Goal: Information Seeking & Learning: Learn about a topic

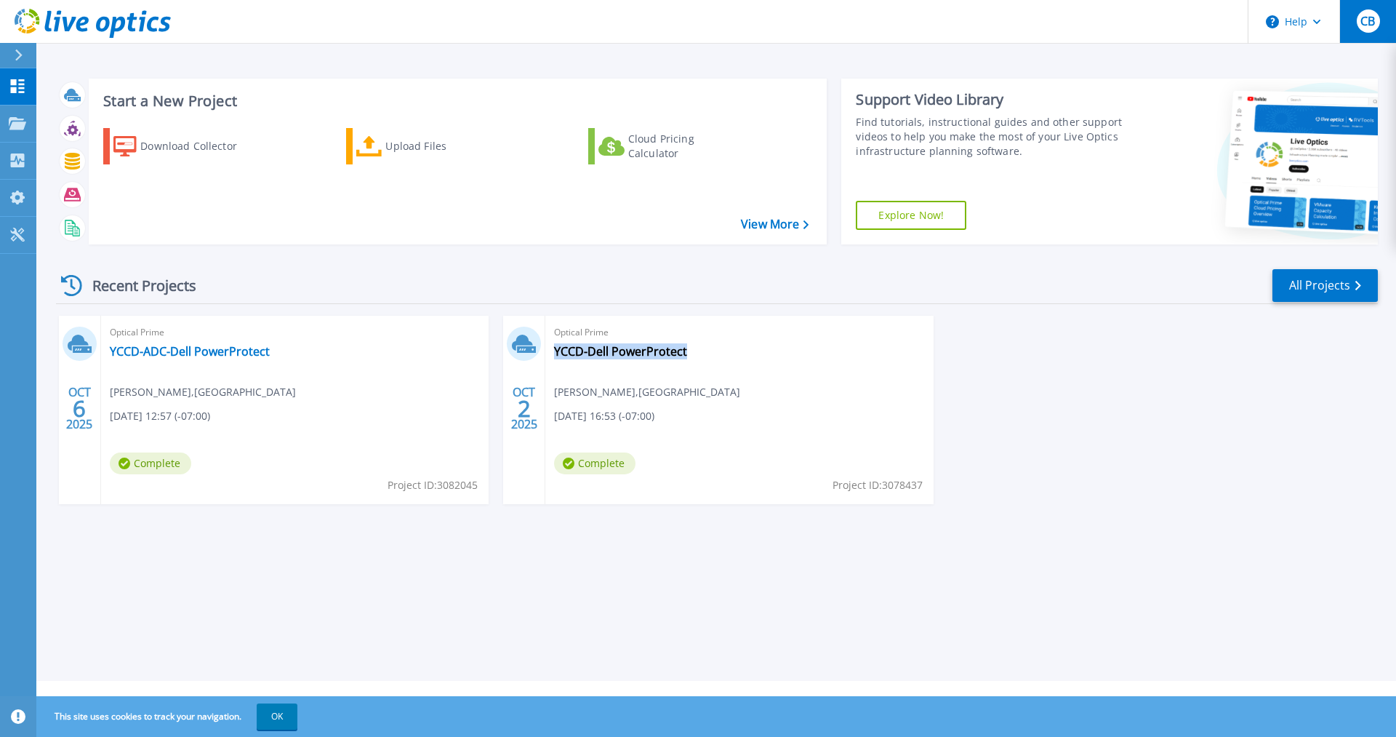
click at [1365, 23] on span "CB" at bounding box center [1368, 21] width 15 height 12
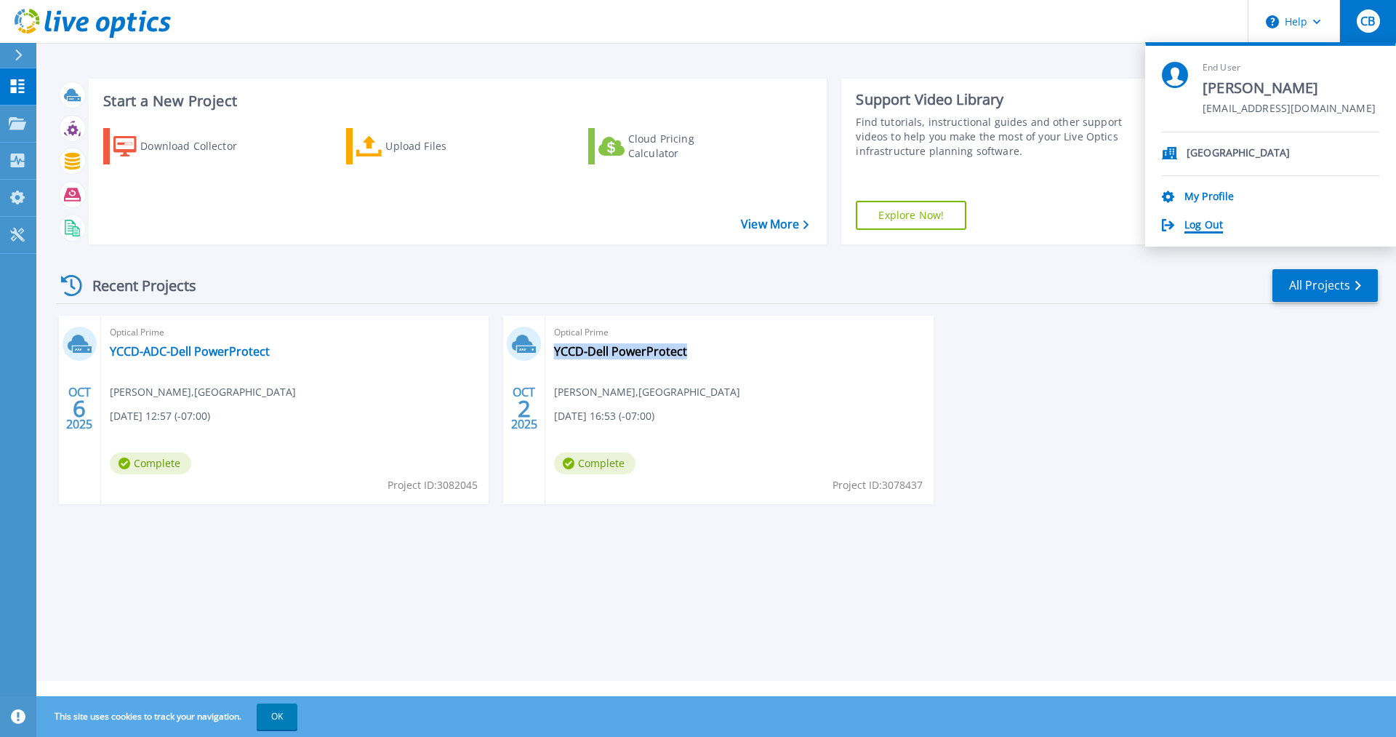
click at [1200, 225] on link "Log Out" at bounding box center [1204, 226] width 39 height 14
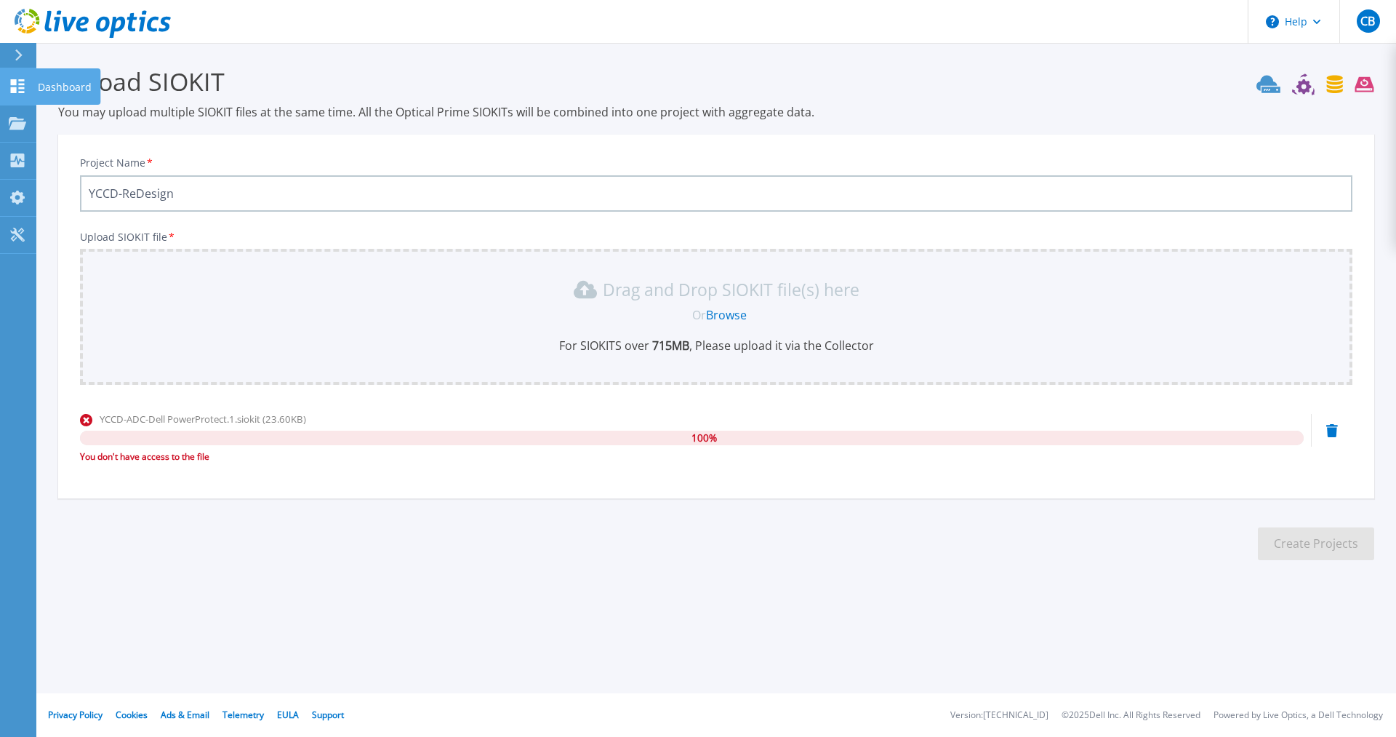
click at [51, 84] on p "Dashboard" at bounding box center [65, 87] width 54 height 38
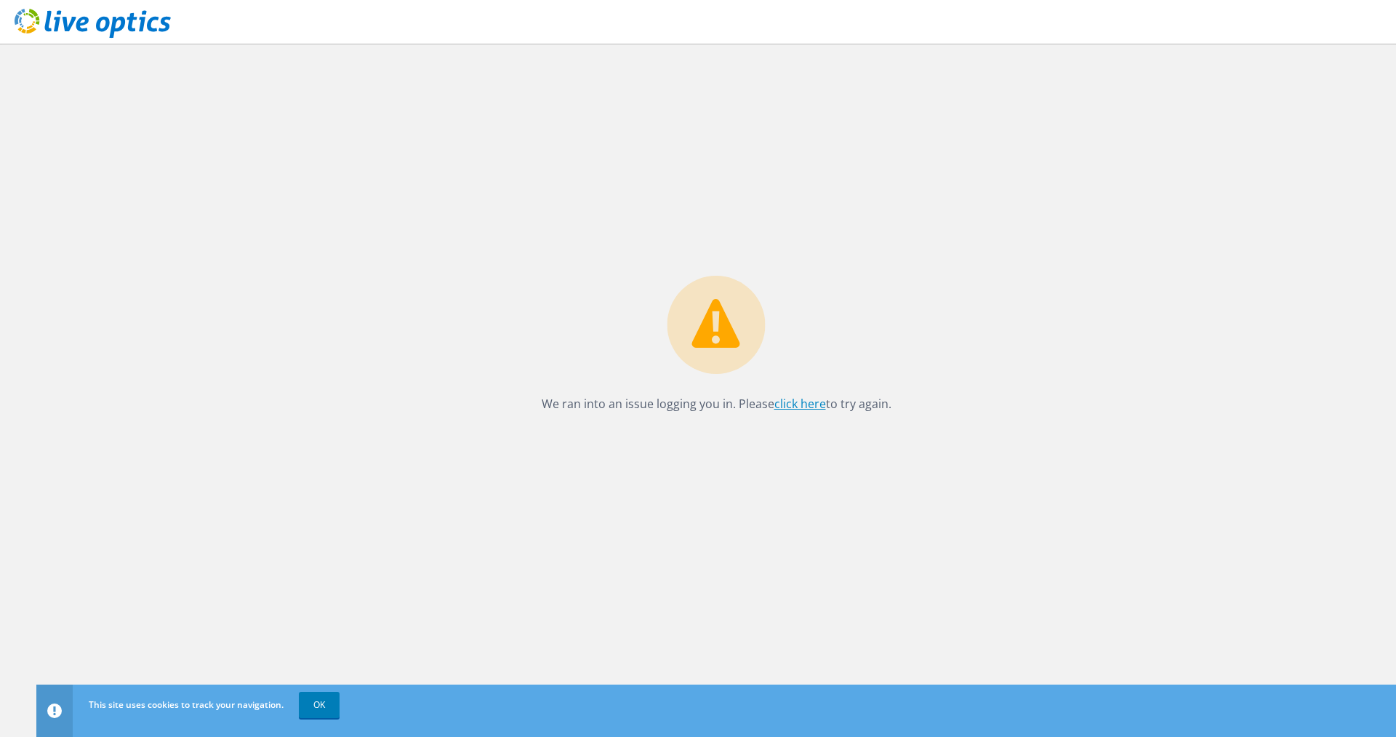
click at [803, 404] on link "click here" at bounding box center [801, 404] width 52 height 16
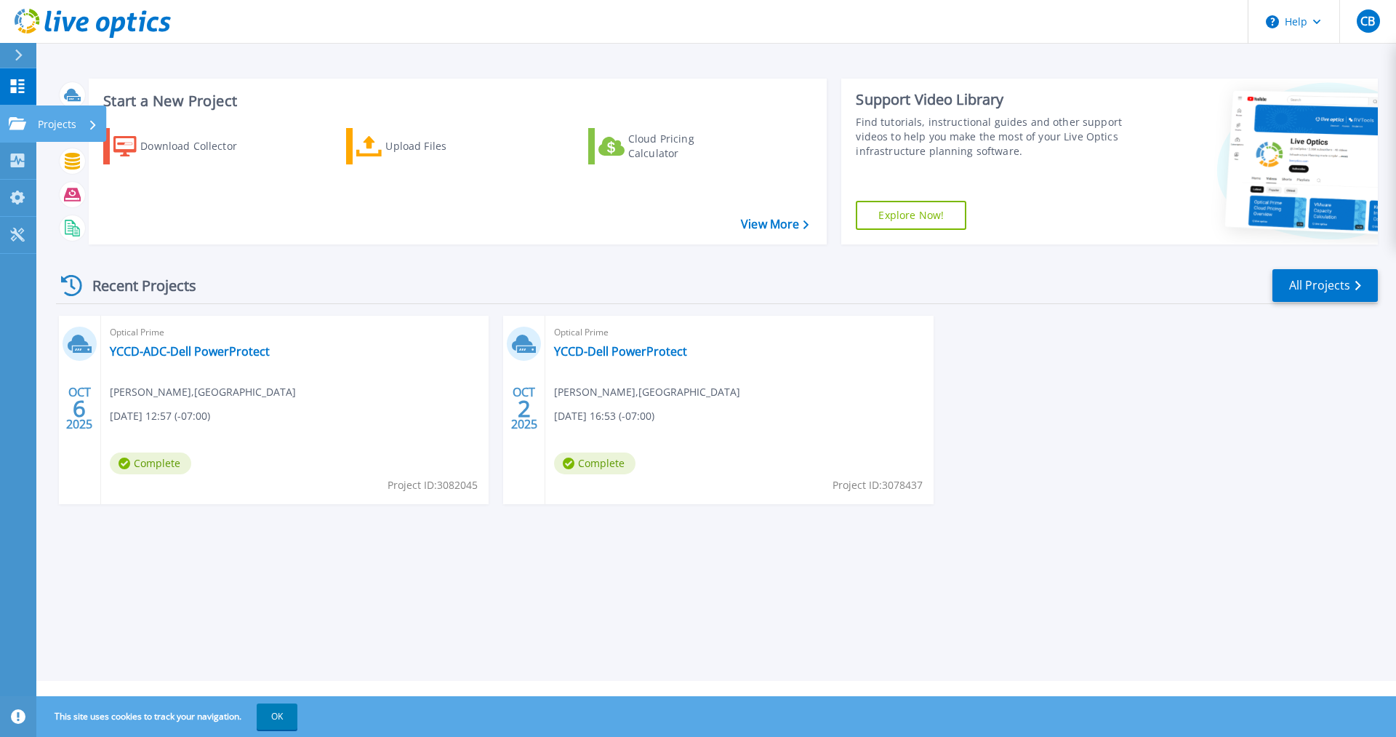
click at [85, 120] on div "Projects" at bounding box center [68, 124] width 60 height 38
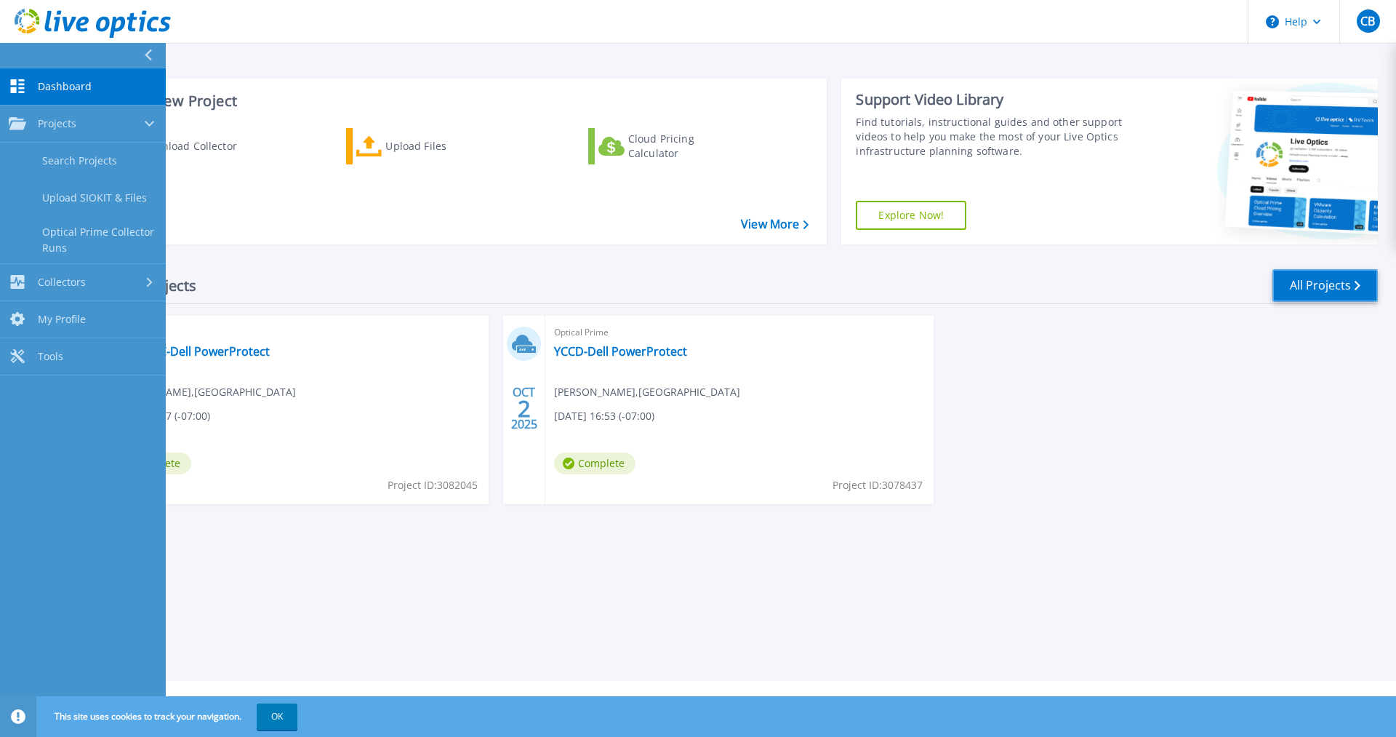
click at [1336, 281] on link "All Projects" at bounding box center [1325, 285] width 105 height 33
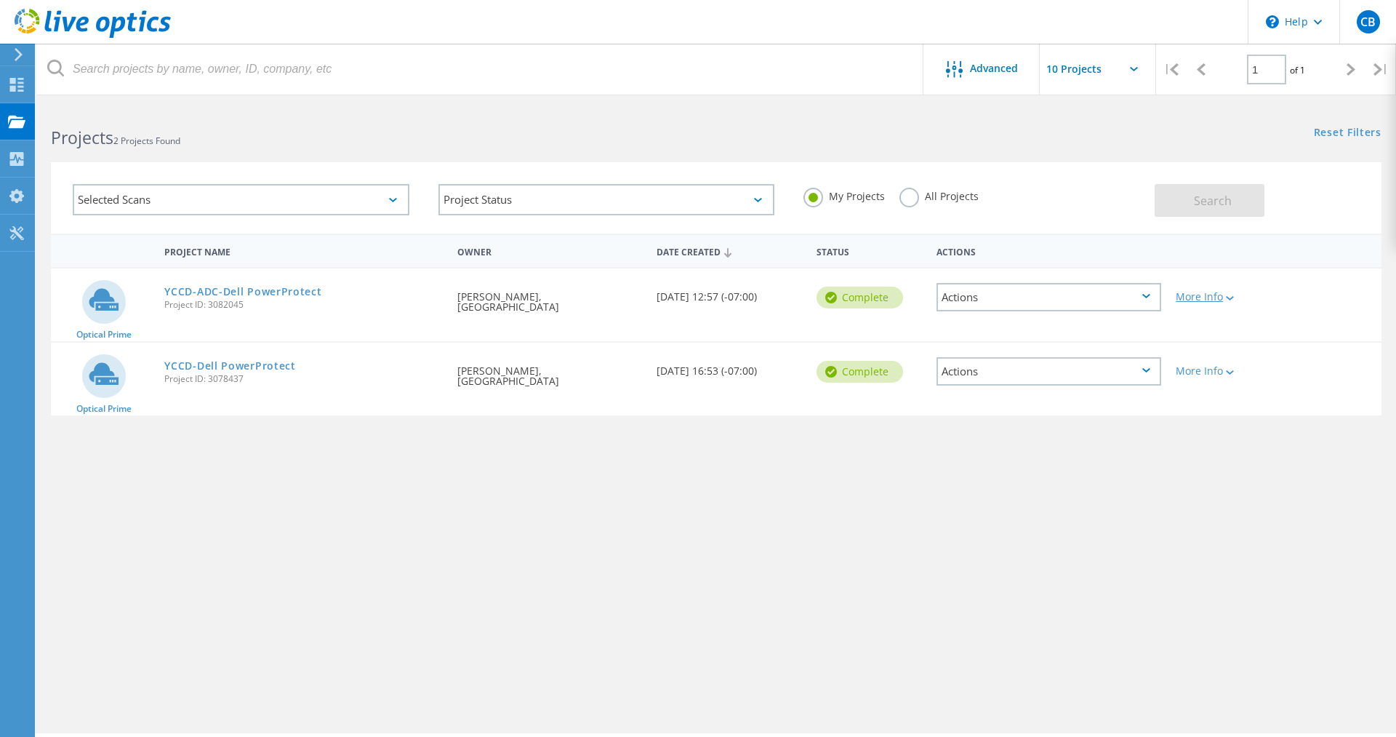
click at [1213, 293] on div "More Info" at bounding box center [1222, 297] width 92 height 10
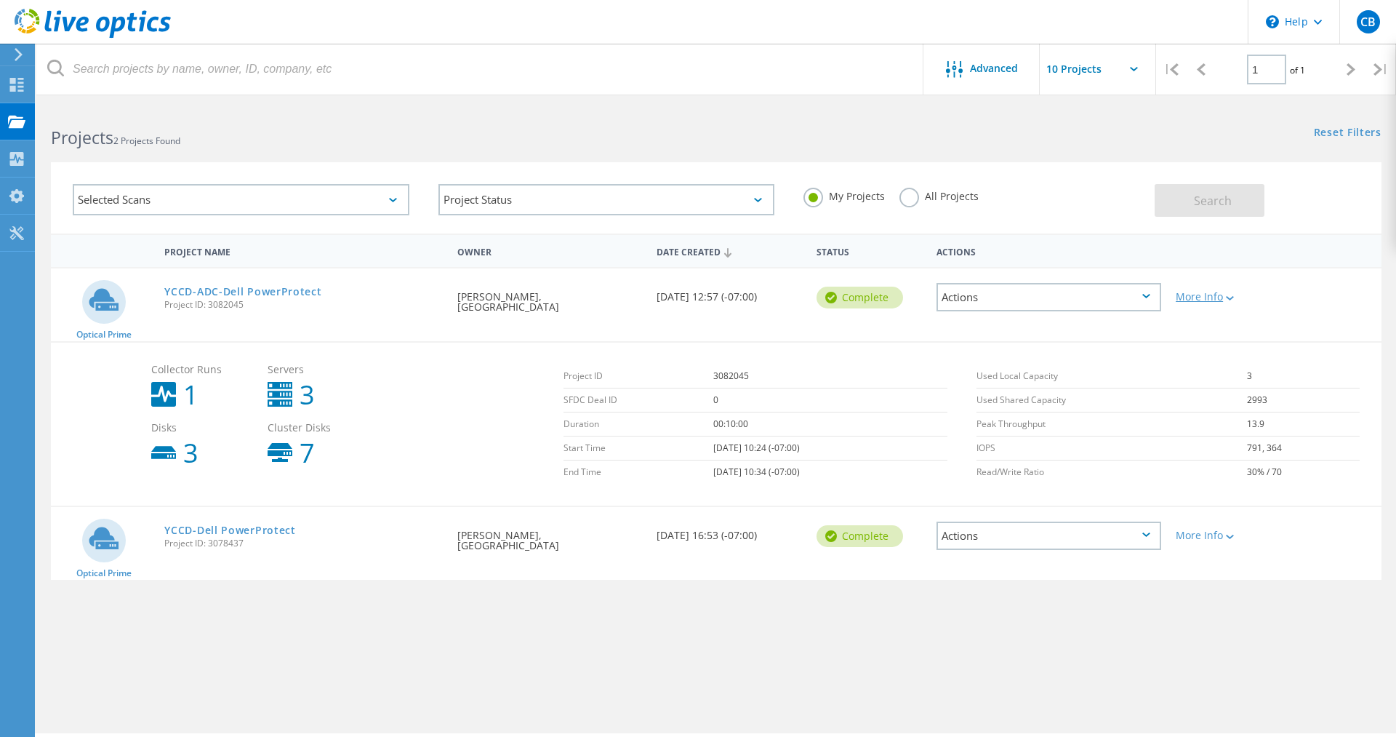
click at [1215, 294] on div "More Info" at bounding box center [1222, 297] width 92 height 10
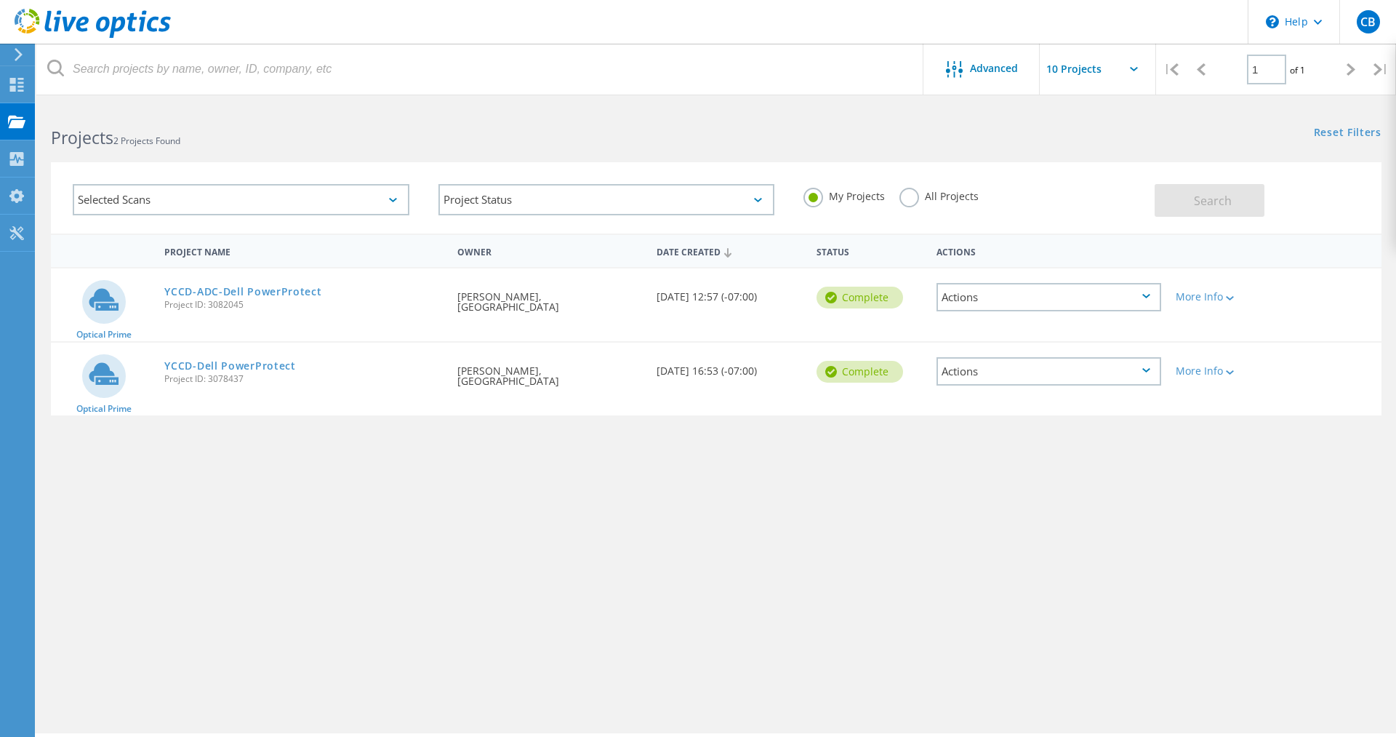
click at [1138, 294] on div "Actions" at bounding box center [1049, 297] width 225 height 28
click at [973, 307] on div "Share" at bounding box center [1049, 308] width 222 height 23
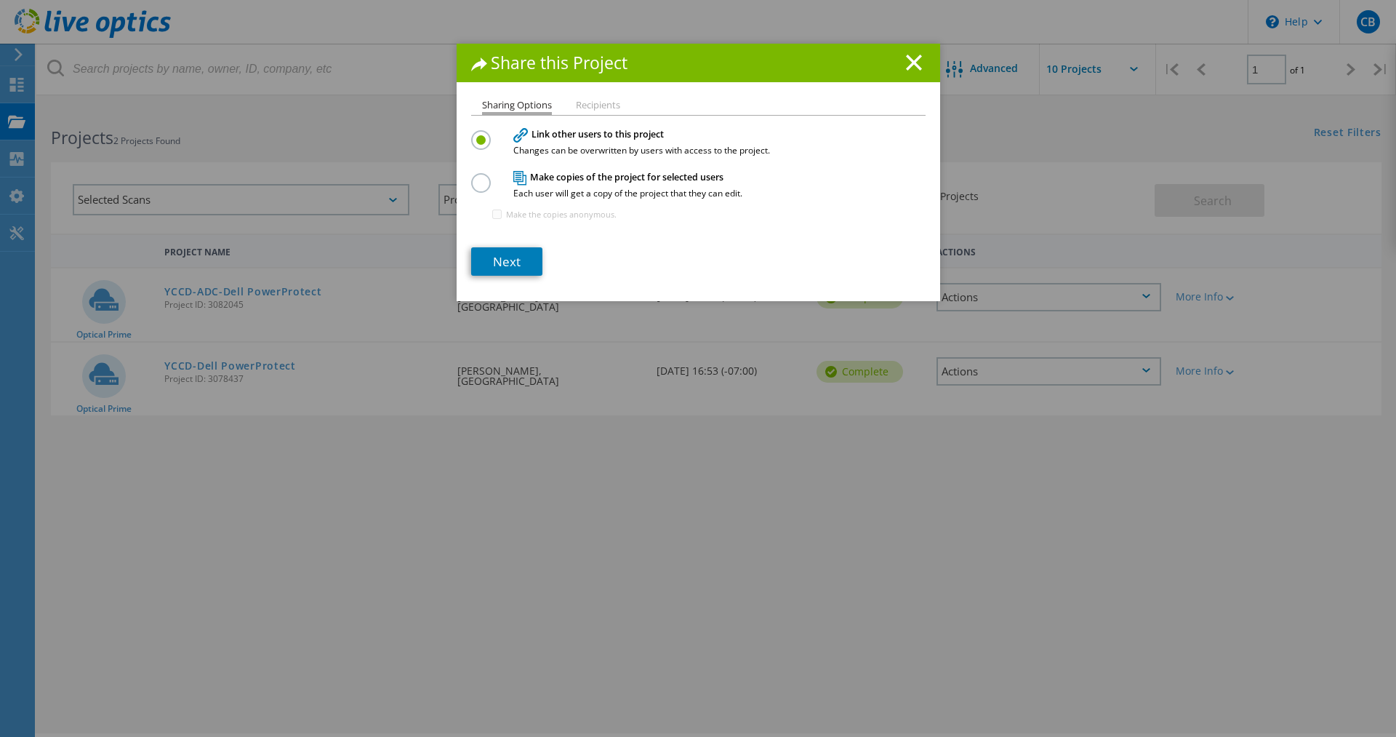
click at [601, 108] on li "Recipients" at bounding box center [598, 106] width 44 height 12
click at [912, 66] on line at bounding box center [914, 62] width 15 height 15
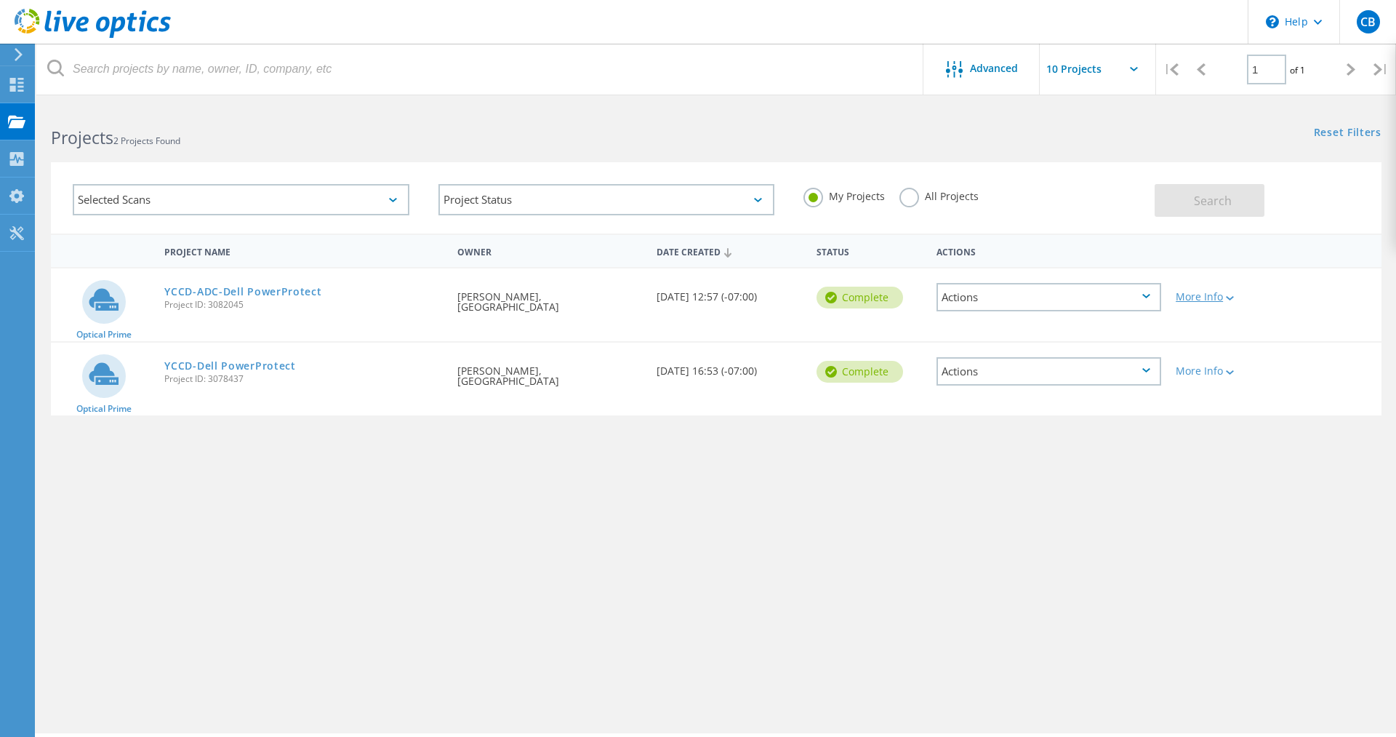
click at [1214, 296] on div "More Info" at bounding box center [1222, 297] width 92 height 10
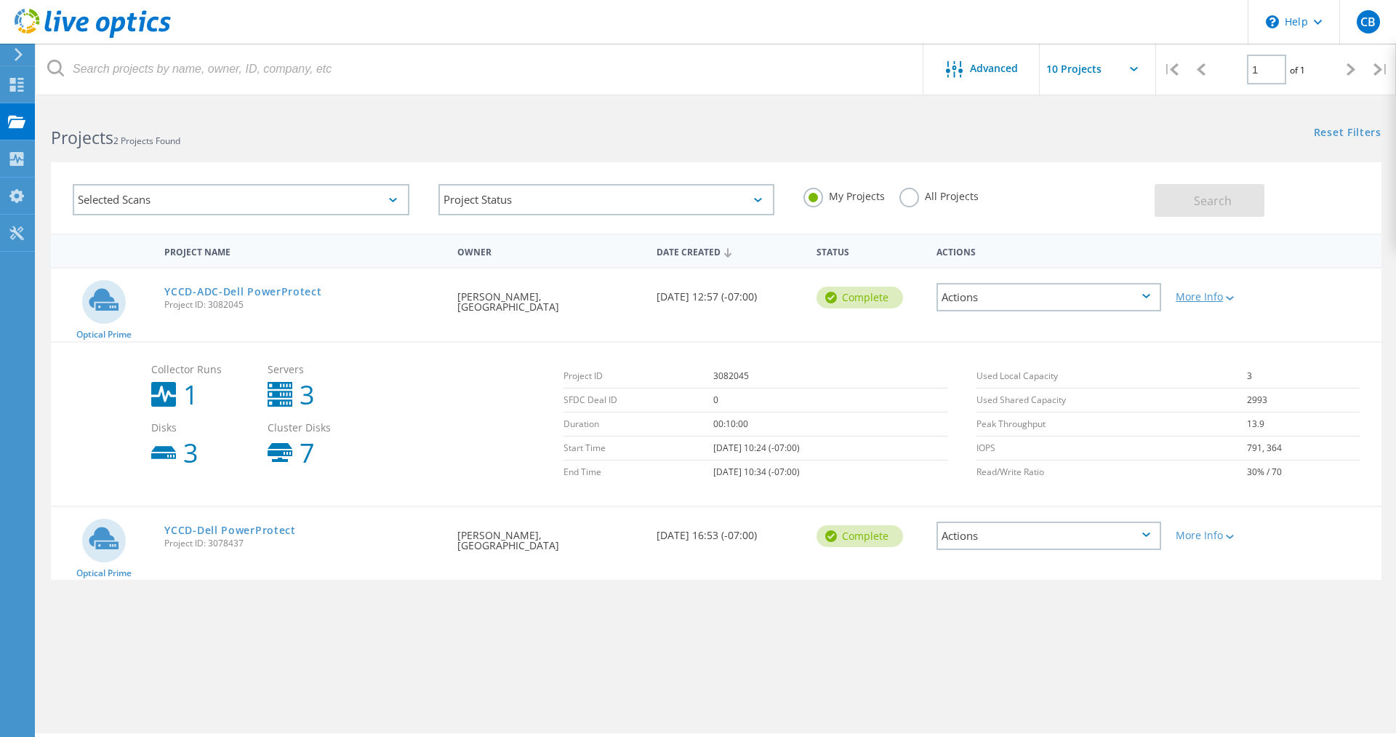
click at [1228, 297] on div at bounding box center [1228, 297] width 11 height 9
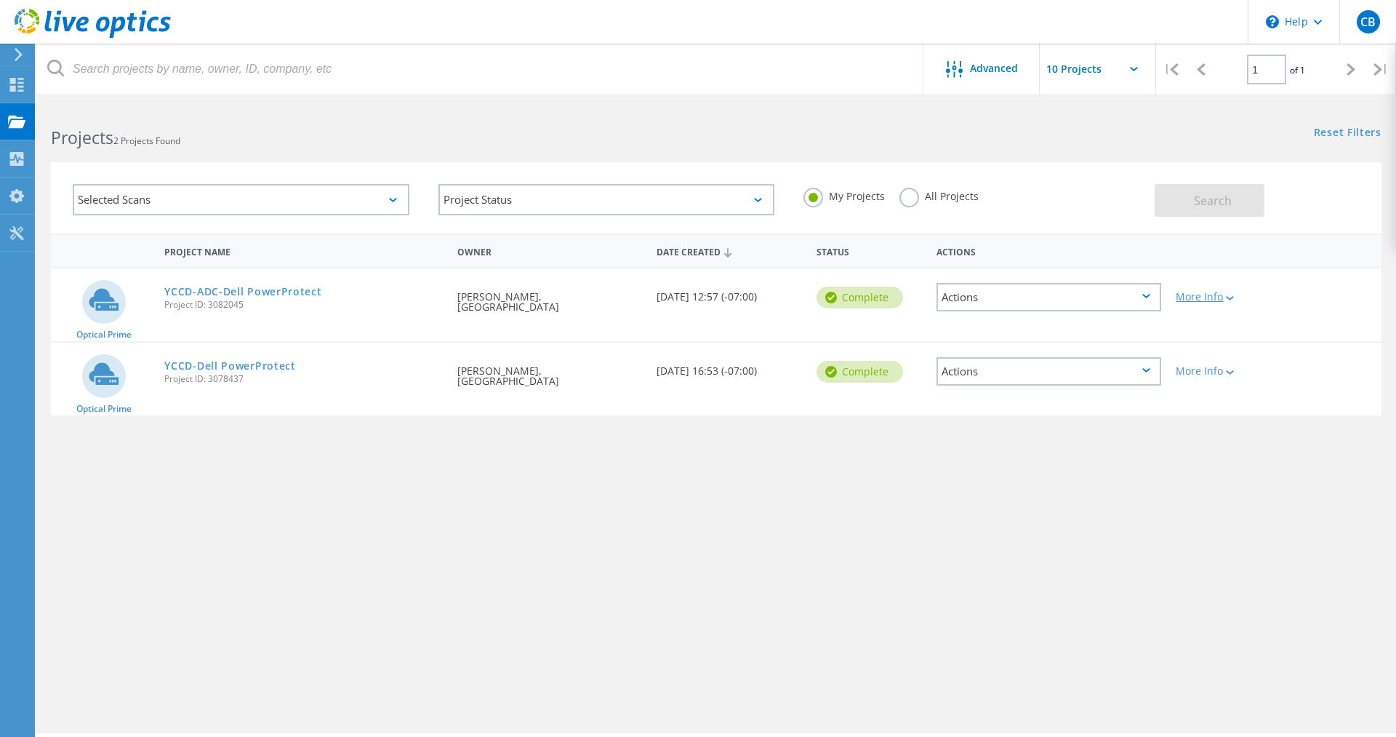
click at [1228, 297] on div at bounding box center [1228, 297] width 11 height 9
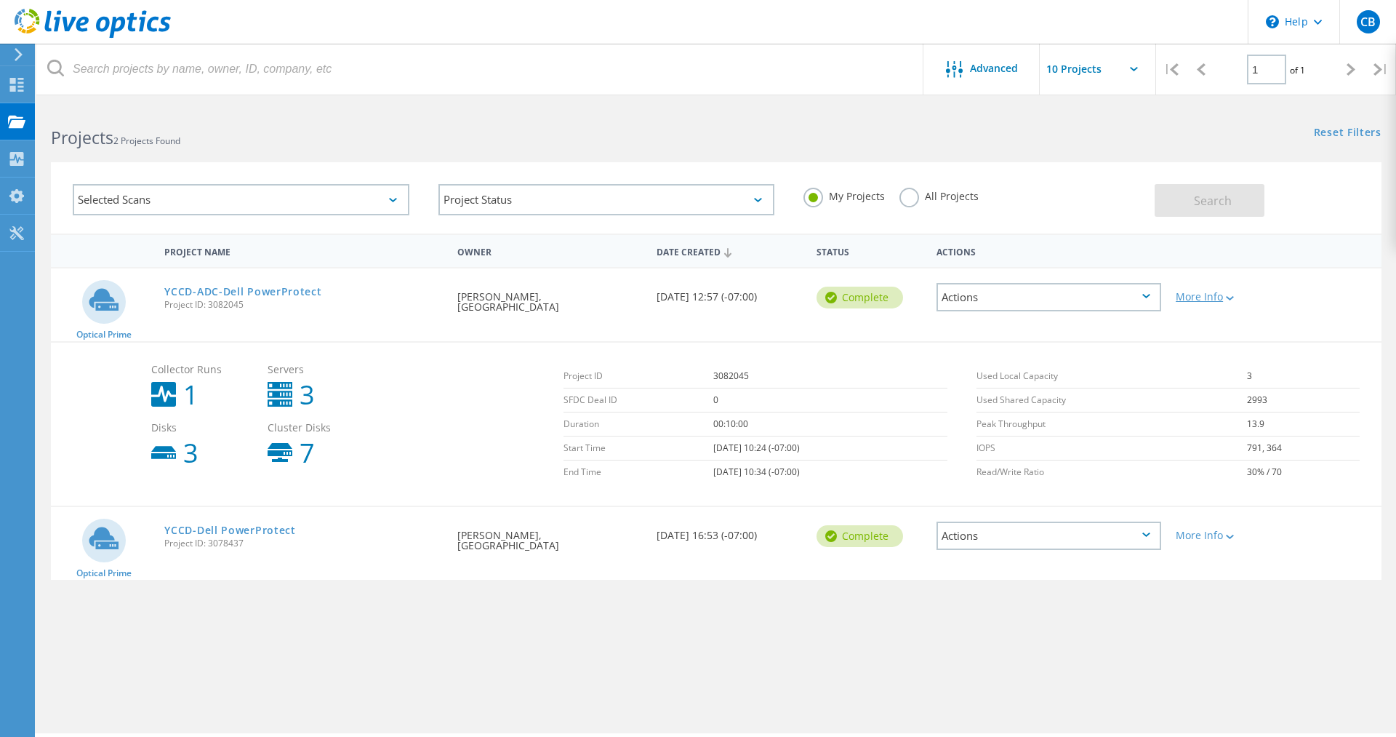
click at [1238, 300] on div "More Info" at bounding box center [1222, 297] width 92 height 10
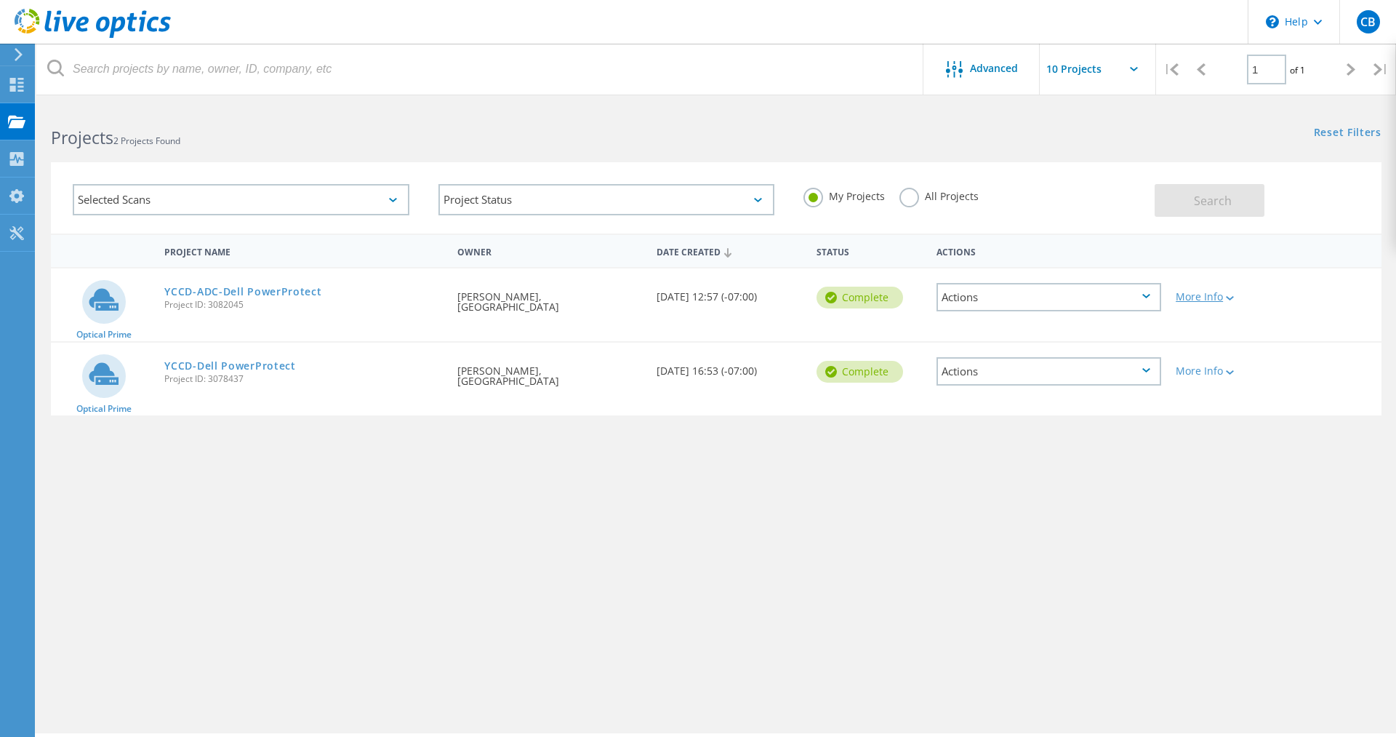
click at [1195, 300] on div "More Info" at bounding box center [1222, 297] width 92 height 10
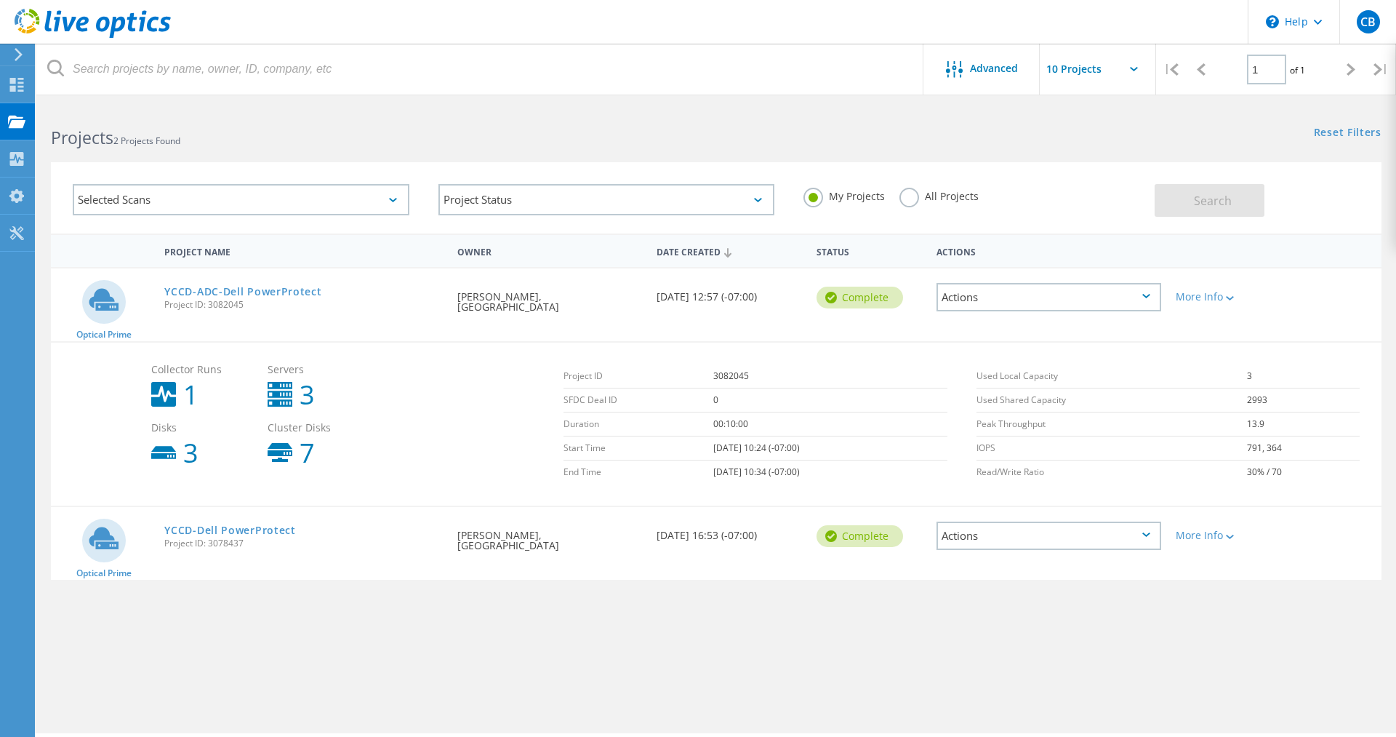
click at [1136, 298] on div "Actions" at bounding box center [1049, 297] width 225 height 28
click at [1015, 286] on div "Project Details" at bounding box center [1049, 286] width 222 height 23
click at [1065, 290] on div "Actions" at bounding box center [1049, 297] width 225 height 28
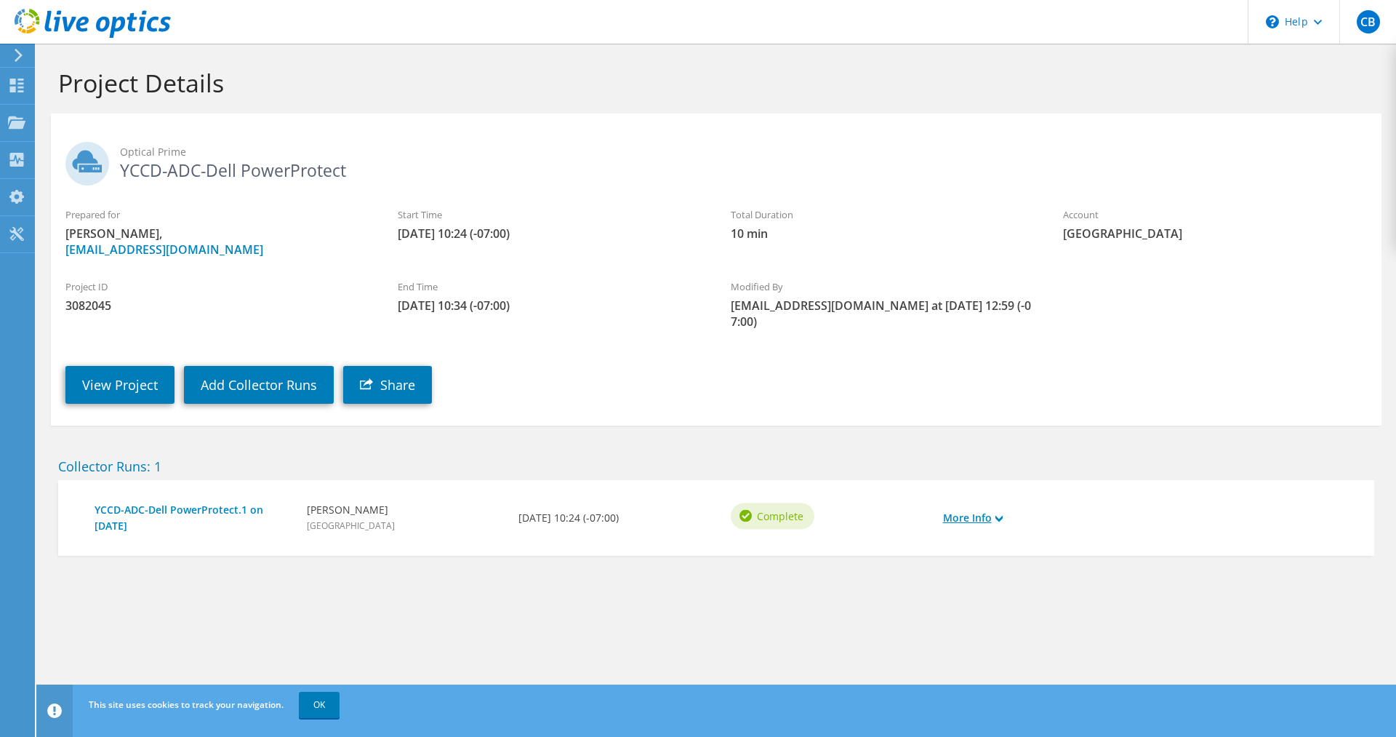
click at [1001, 515] on icon at bounding box center [999, 518] width 7 height 7
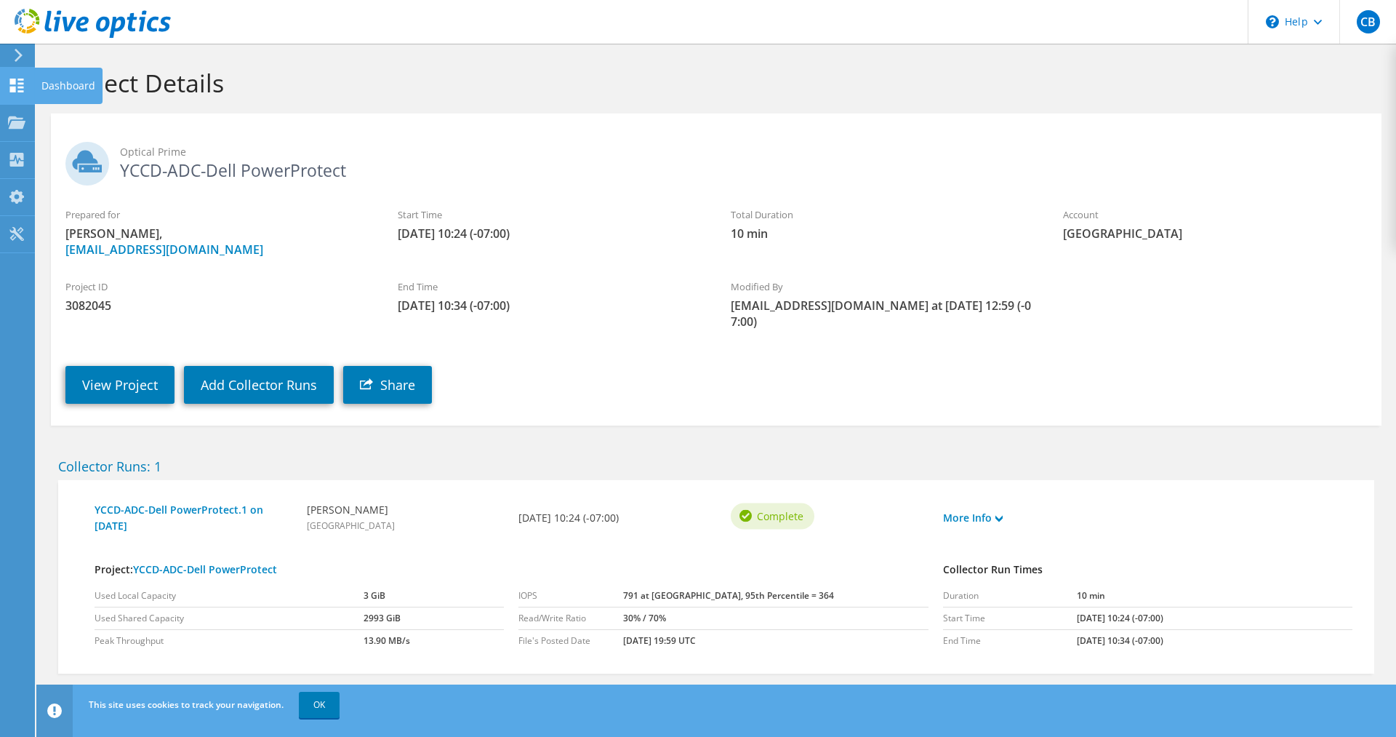
drag, startPoint x: 81, startPoint y: 81, endPoint x: 203, endPoint y: 257, distance: 213.8
click at [82, 82] on div "Dashboard" at bounding box center [68, 86] width 68 height 36
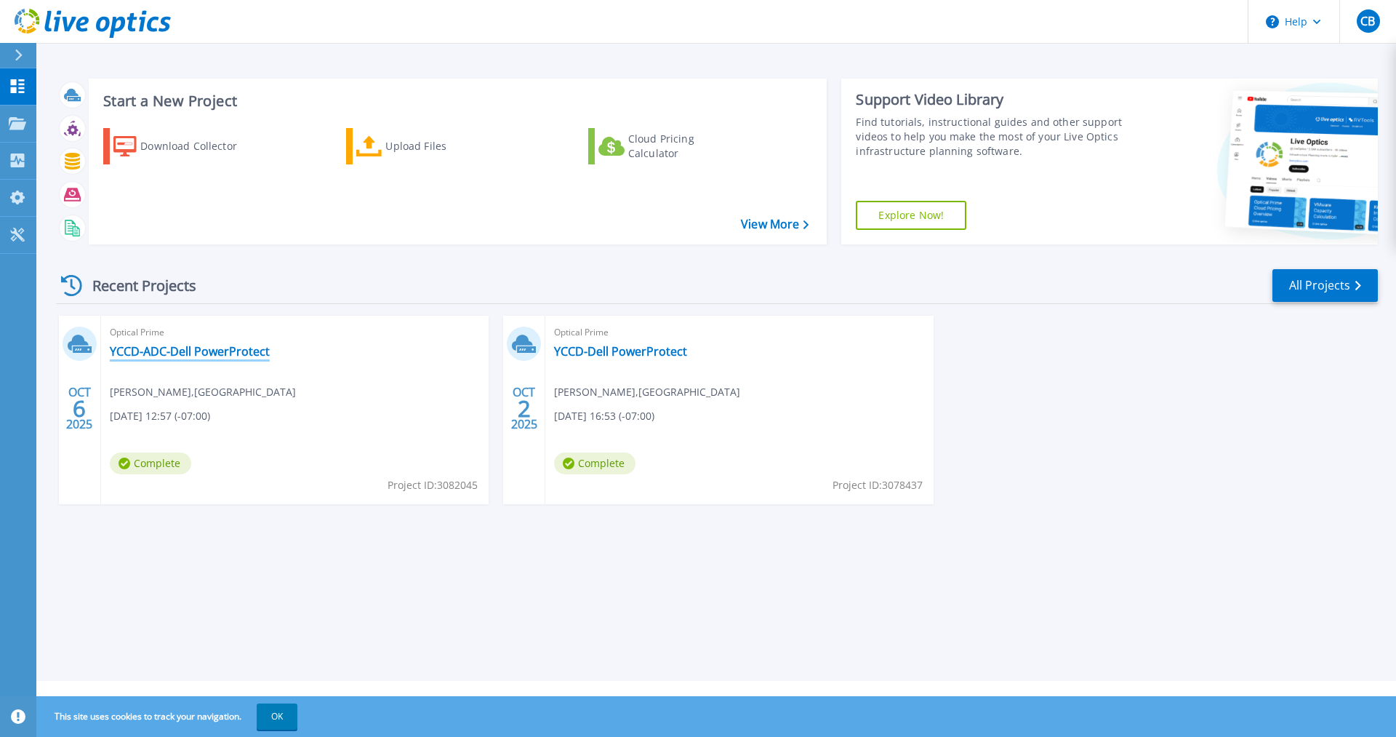
click at [214, 347] on link "YCCD-ADC-Dell PowerProtect" at bounding box center [190, 351] width 160 height 15
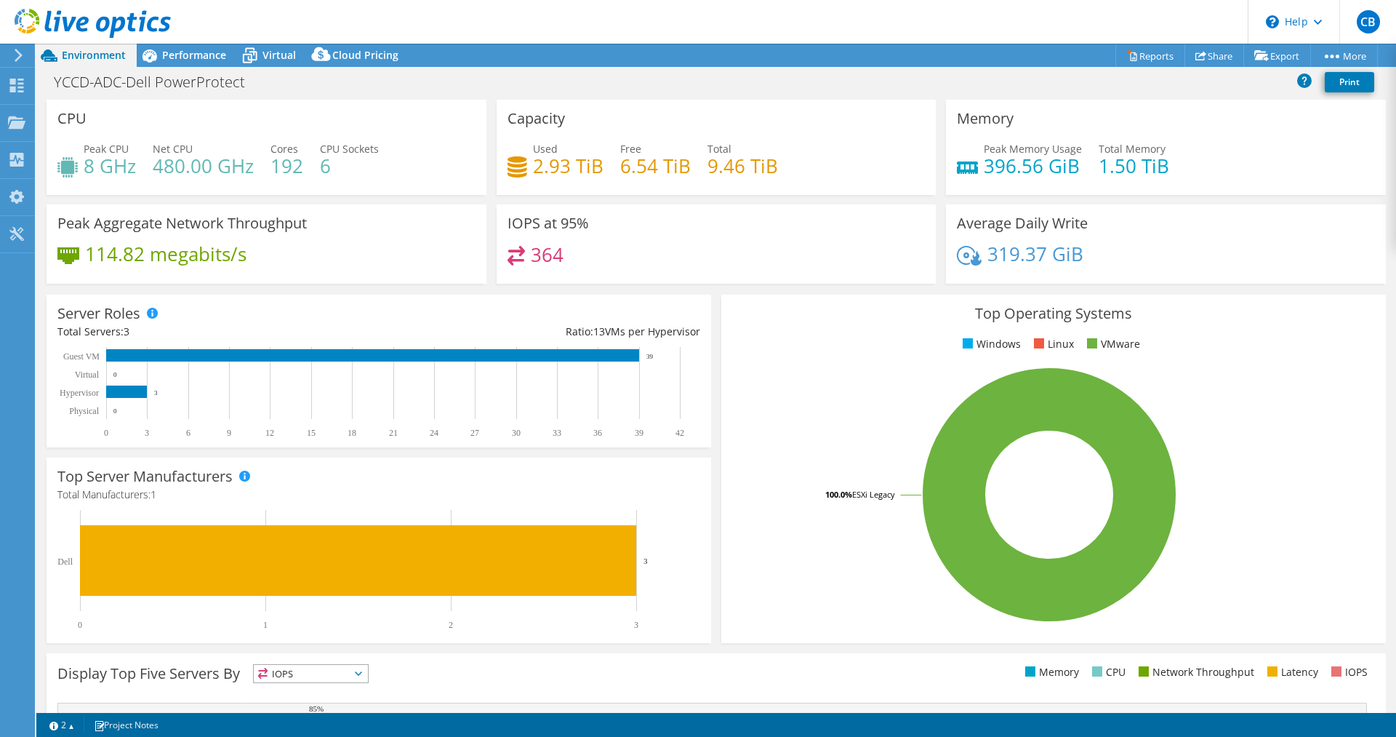
select select "USD"
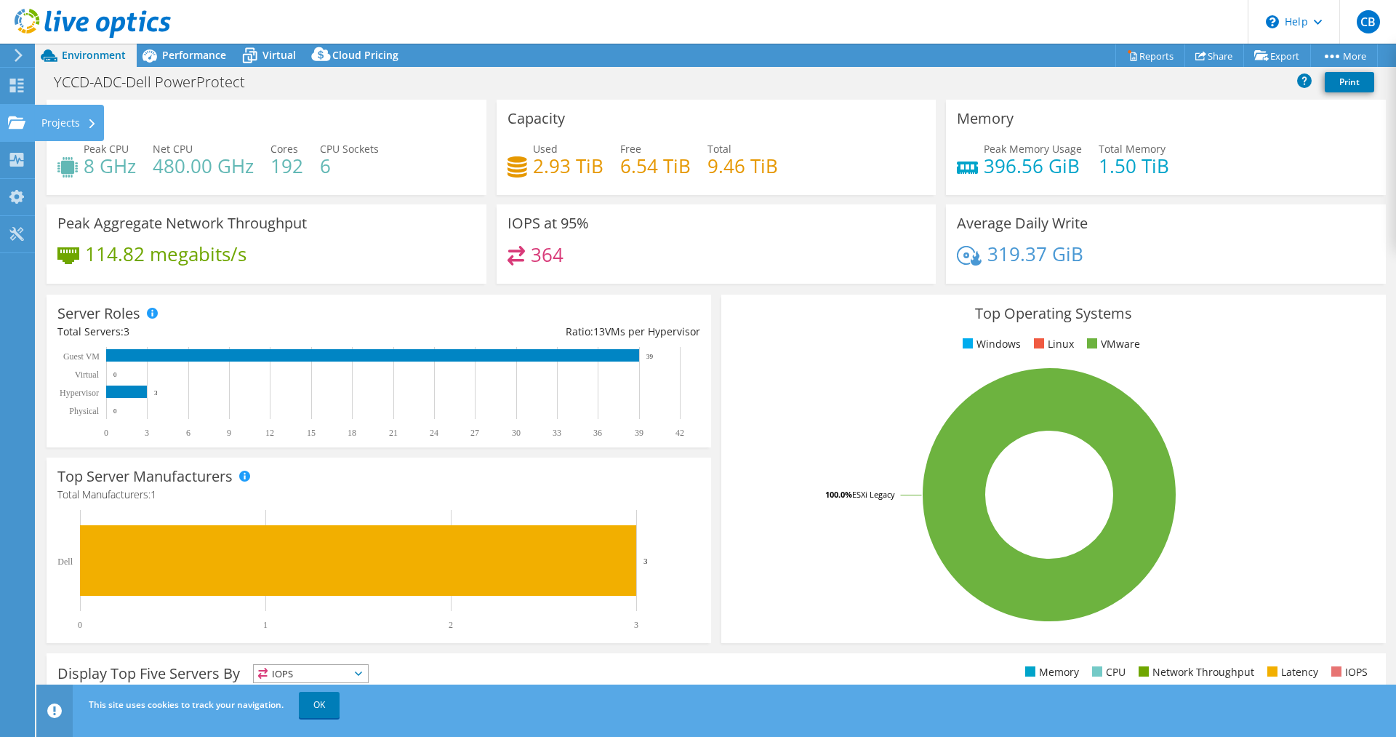
click at [73, 121] on div "Projects" at bounding box center [69, 123] width 70 height 36
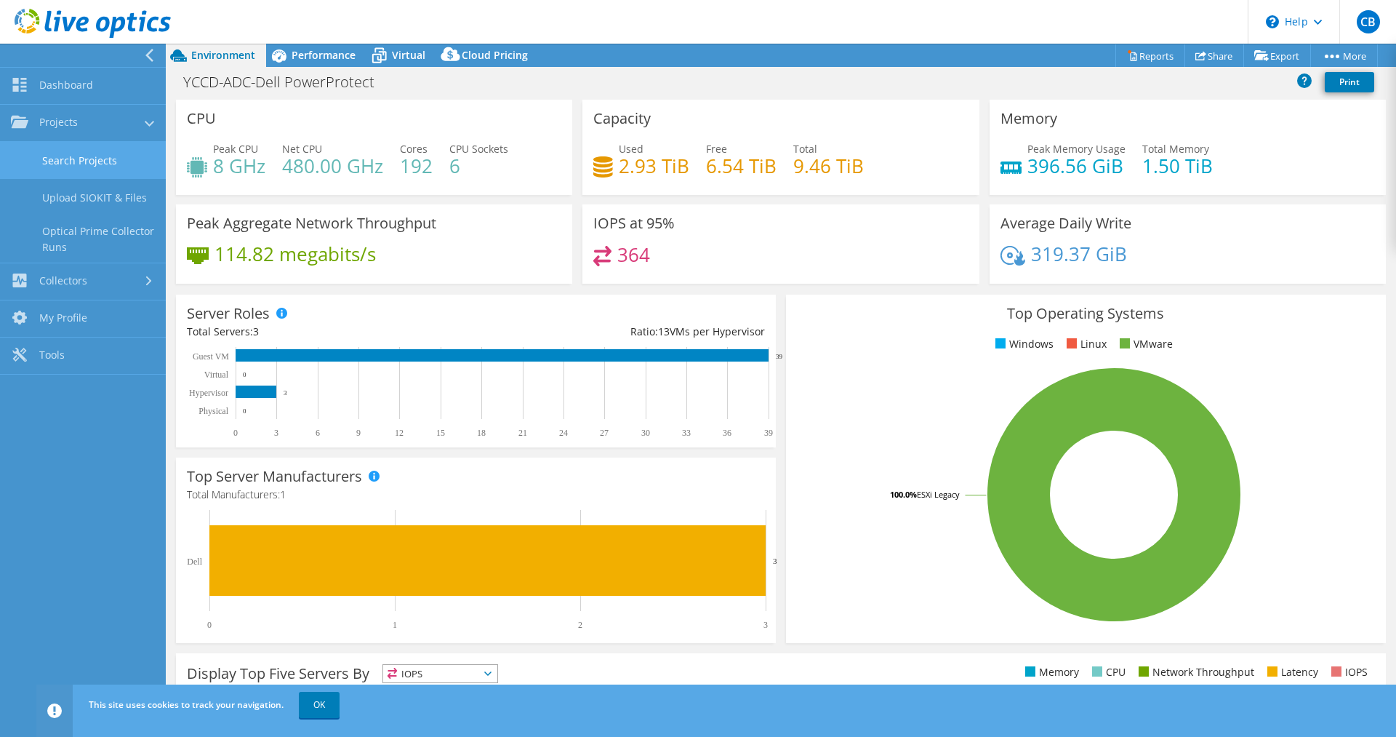
click at [78, 164] on link "Search Projects" at bounding box center [83, 160] width 166 height 37
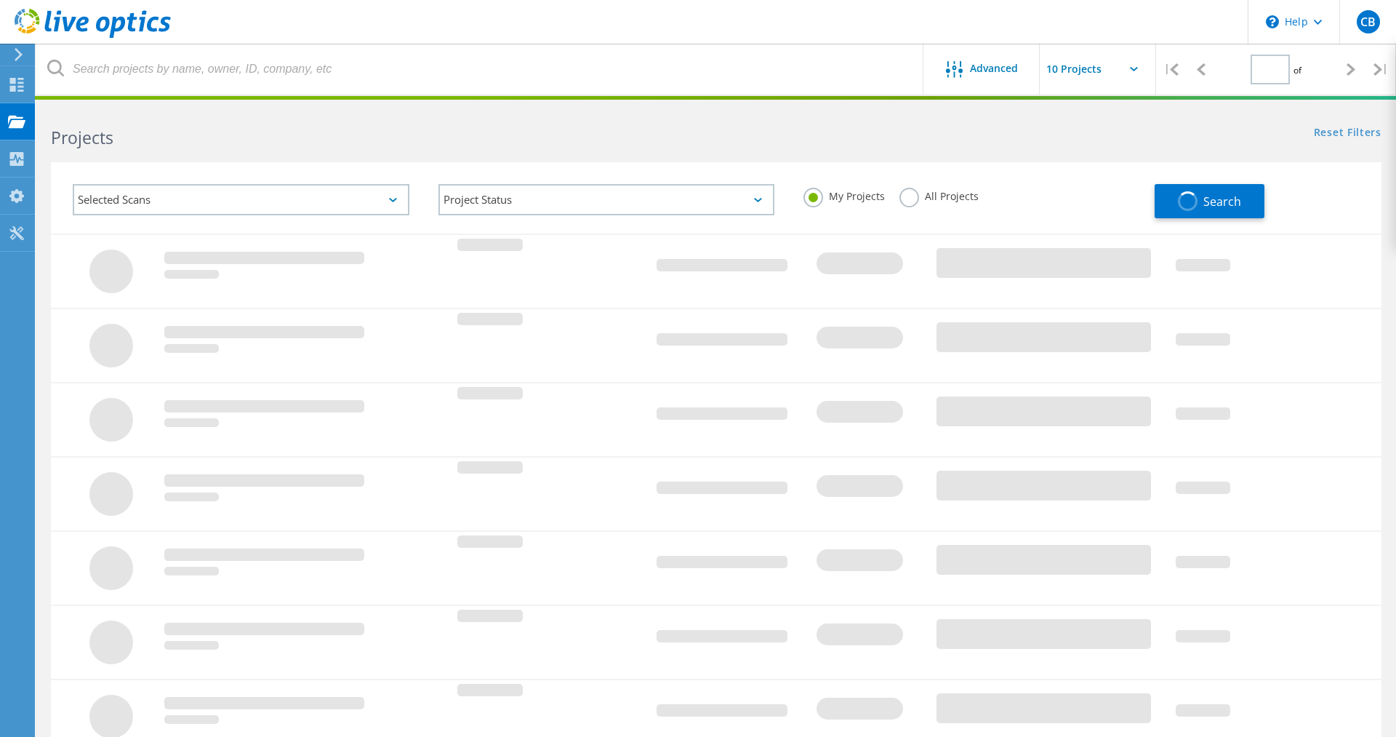
type input "1"
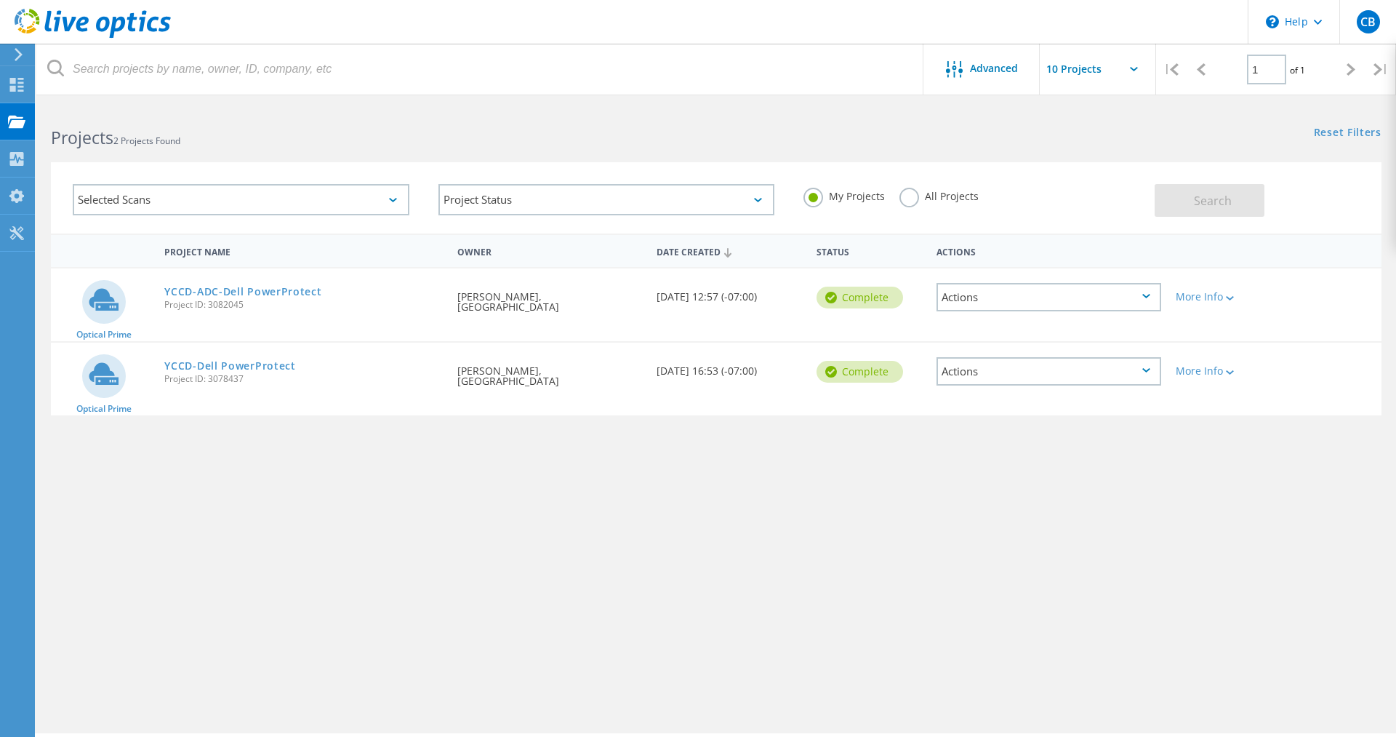
click at [1126, 297] on div "Actions" at bounding box center [1049, 297] width 225 height 28
click at [985, 311] on div "Share" at bounding box center [1049, 308] width 222 height 23
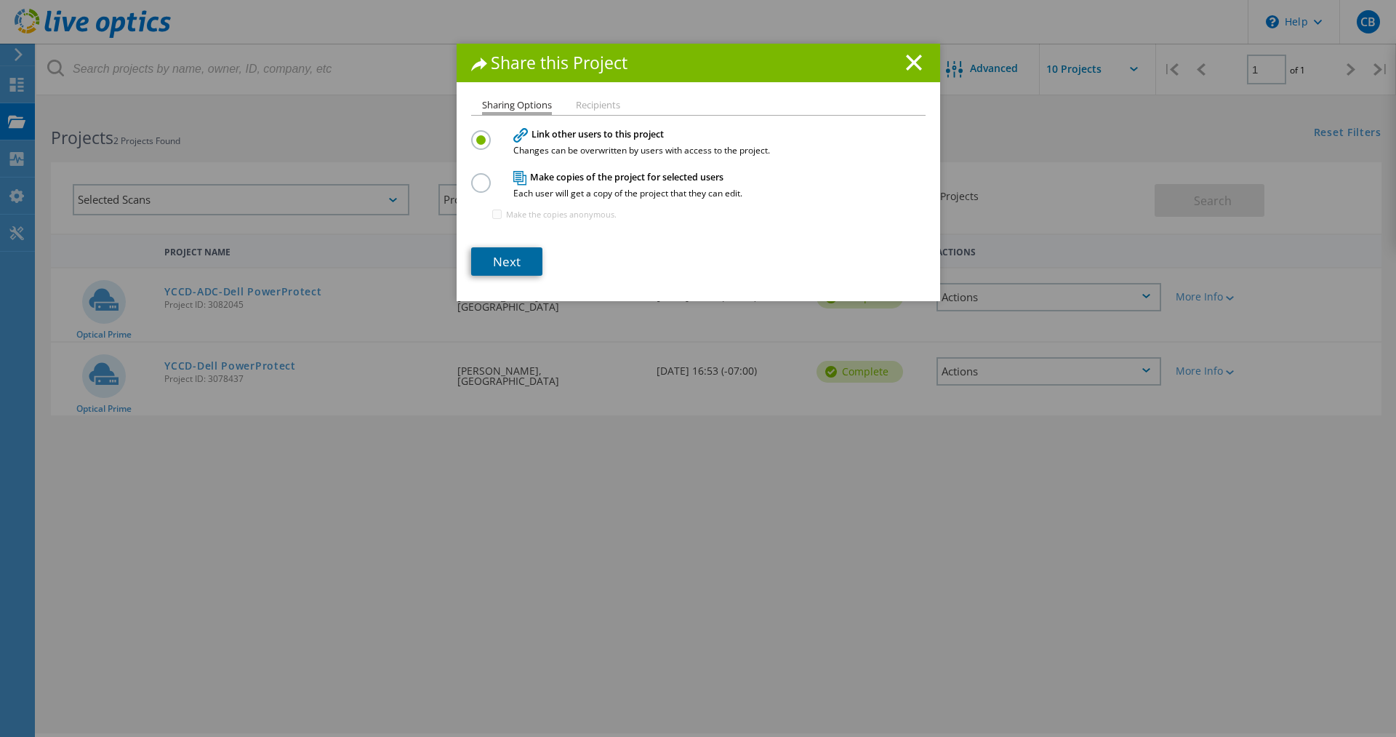
click at [516, 259] on link "Next" at bounding box center [506, 261] width 71 height 28
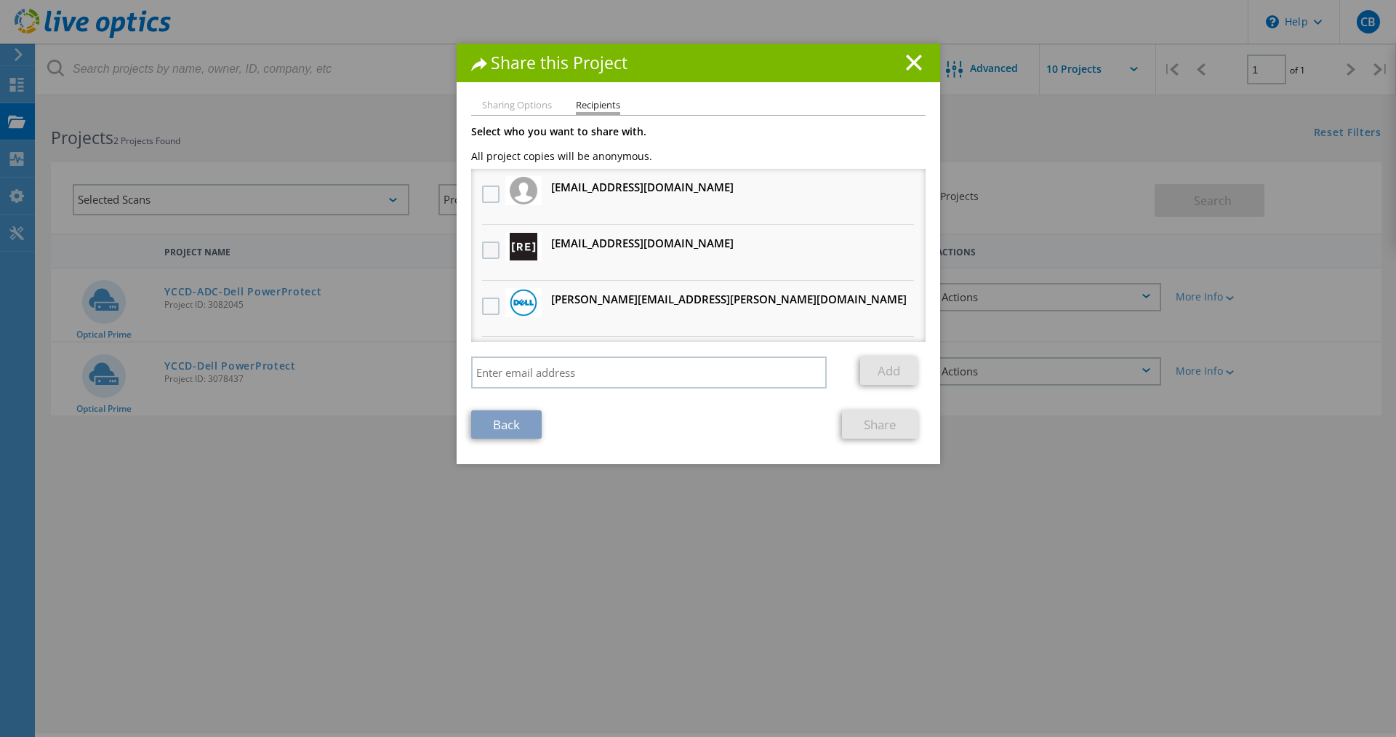
click at [493, 253] on label at bounding box center [492, 249] width 21 height 17
click at [0, 0] on input "checkbox" at bounding box center [0, 0] width 0 height 0
click at [878, 425] on link "Share" at bounding box center [880, 424] width 76 height 28
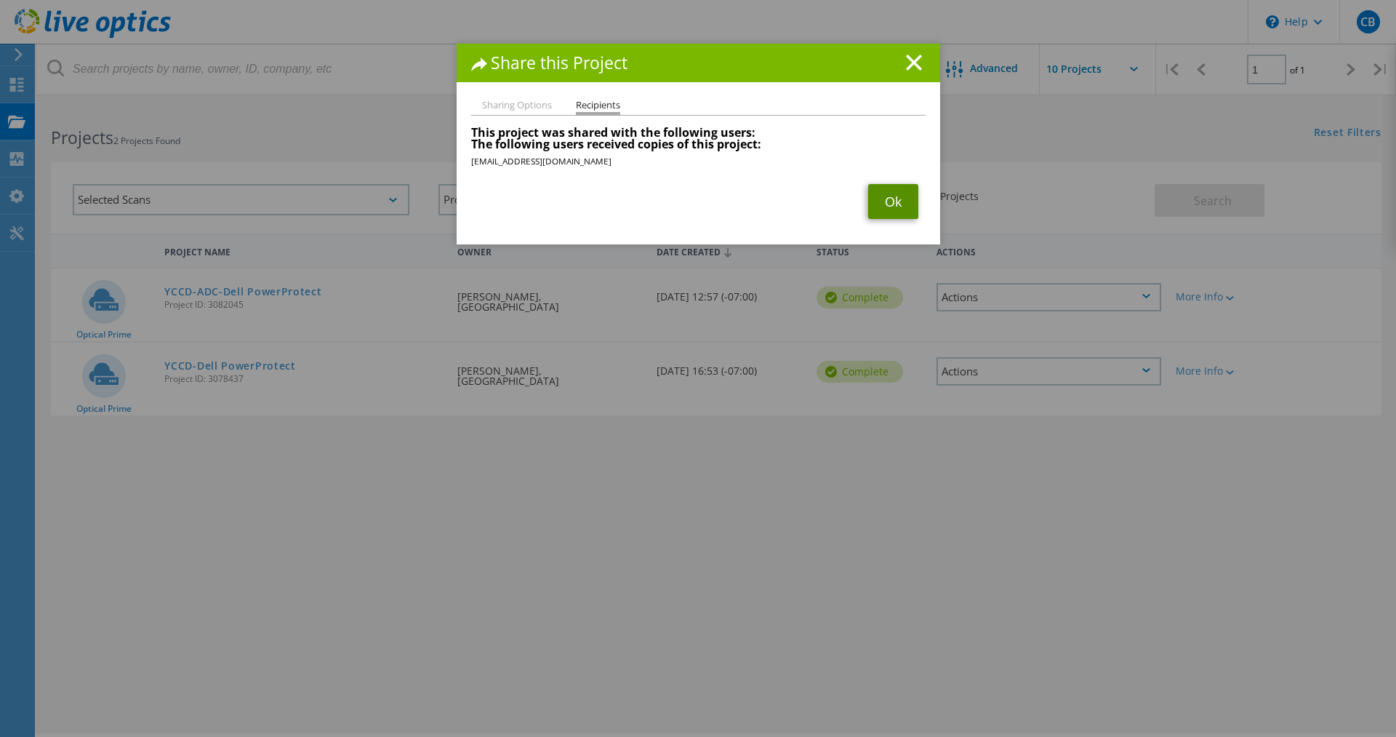
click at [900, 201] on link "Ok" at bounding box center [893, 201] width 50 height 35
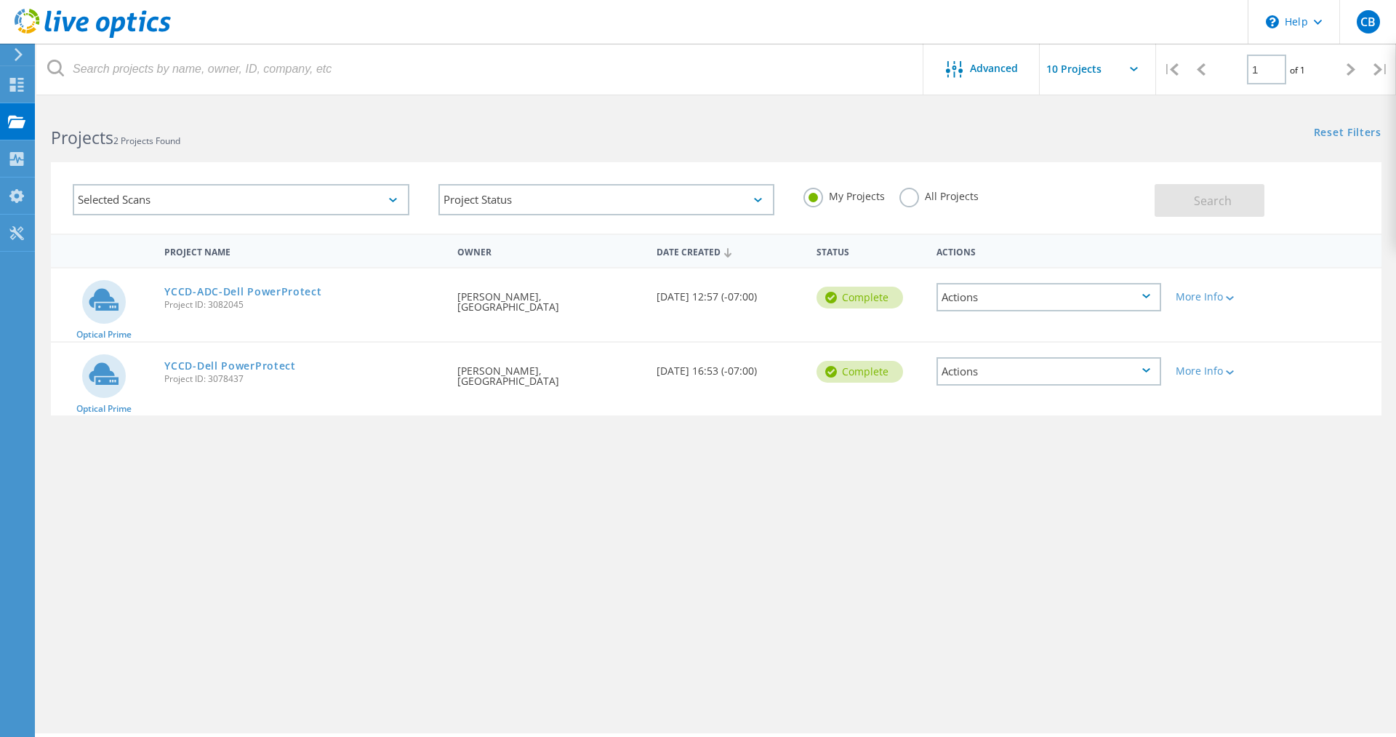
click at [1120, 371] on div "Actions" at bounding box center [1049, 371] width 225 height 28
click at [986, 381] on div "Share" at bounding box center [1049, 383] width 222 height 23
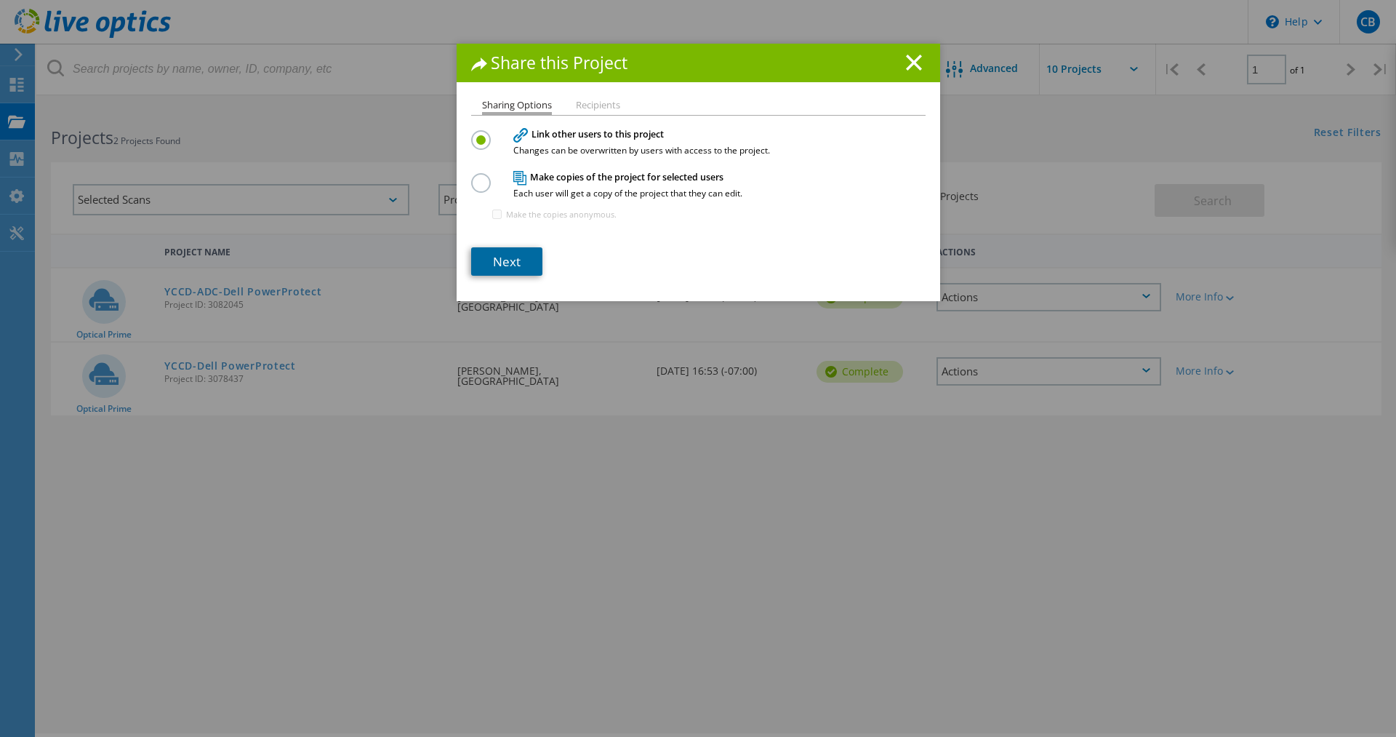
click at [509, 263] on link "Next" at bounding box center [506, 261] width 71 height 28
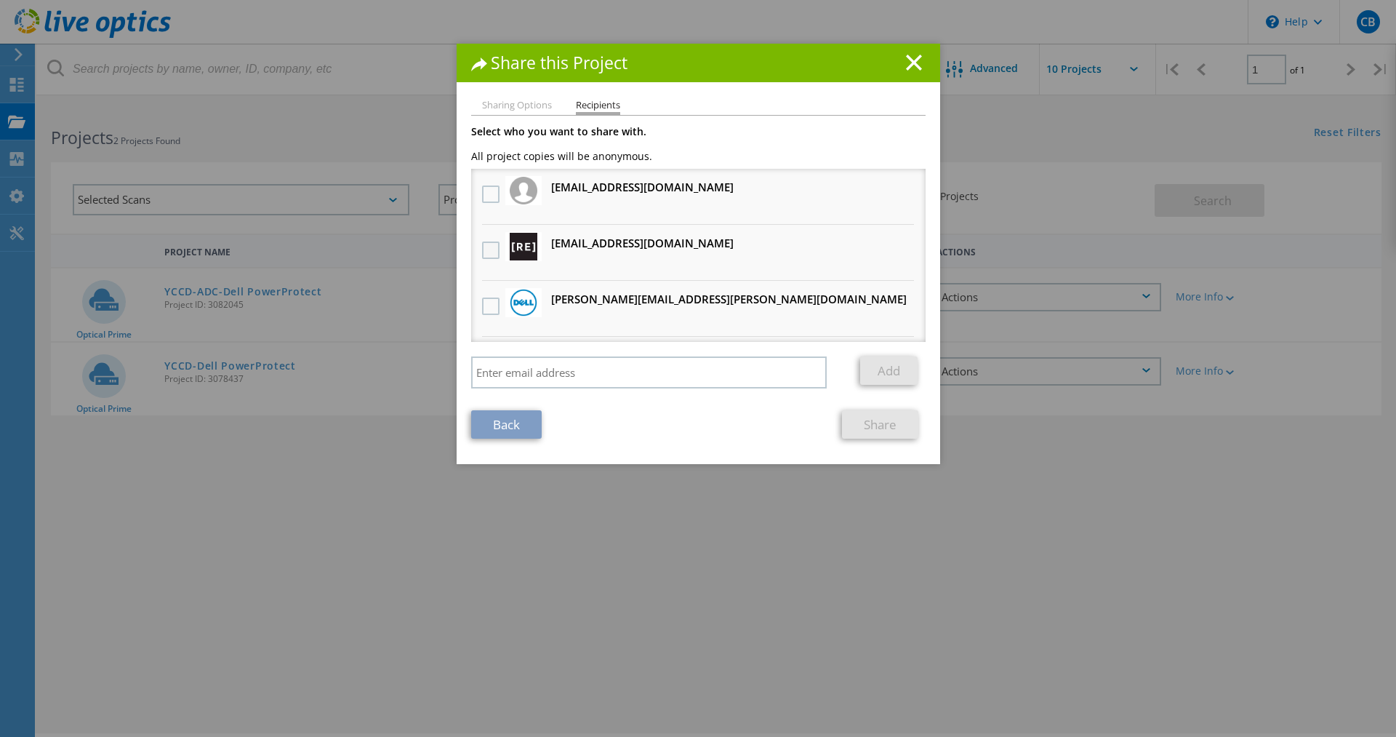
click at [488, 250] on label at bounding box center [492, 249] width 21 height 17
click at [0, 0] on input "checkbox" at bounding box center [0, 0] width 0 height 0
drag, startPoint x: 878, startPoint y: 422, endPoint x: 868, endPoint y: 424, distance: 9.7
click at [877, 422] on link "Share" at bounding box center [880, 424] width 76 height 28
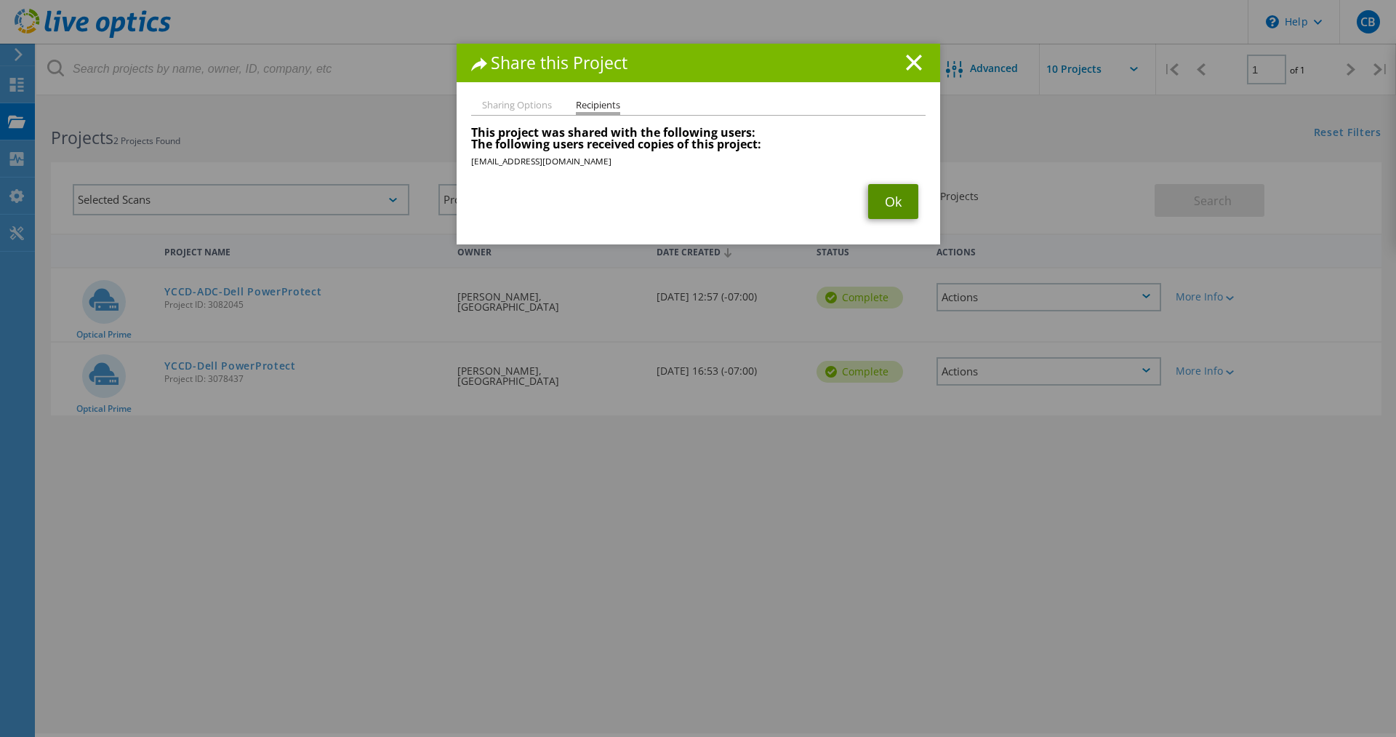
drag, startPoint x: 908, startPoint y: 199, endPoint x: 897, endPoint y: 225, distance: 29.0
click at [906, 199] on link "Ok" at bounding box center [893, 201] width 50 height 35
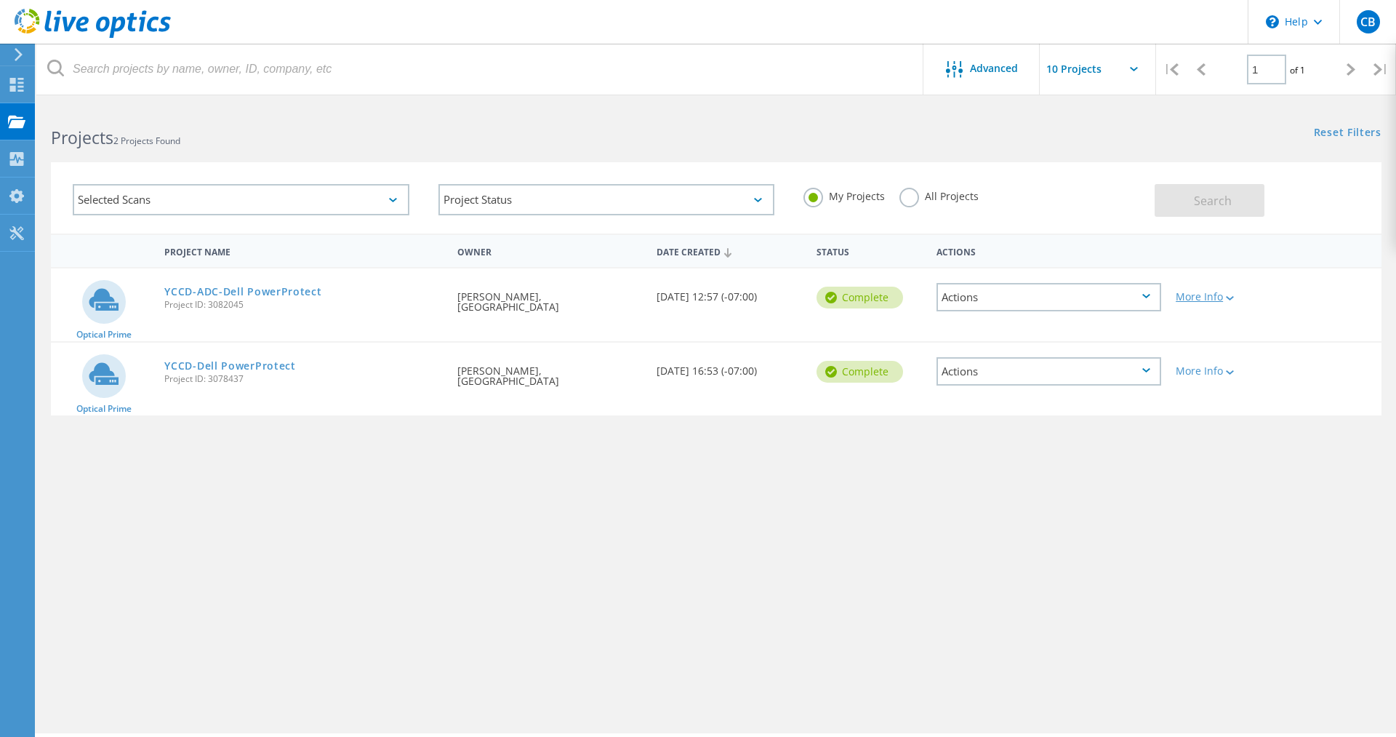
click at [1229, 297] on icon at bounding box center [1230, 298] width 8 height 4
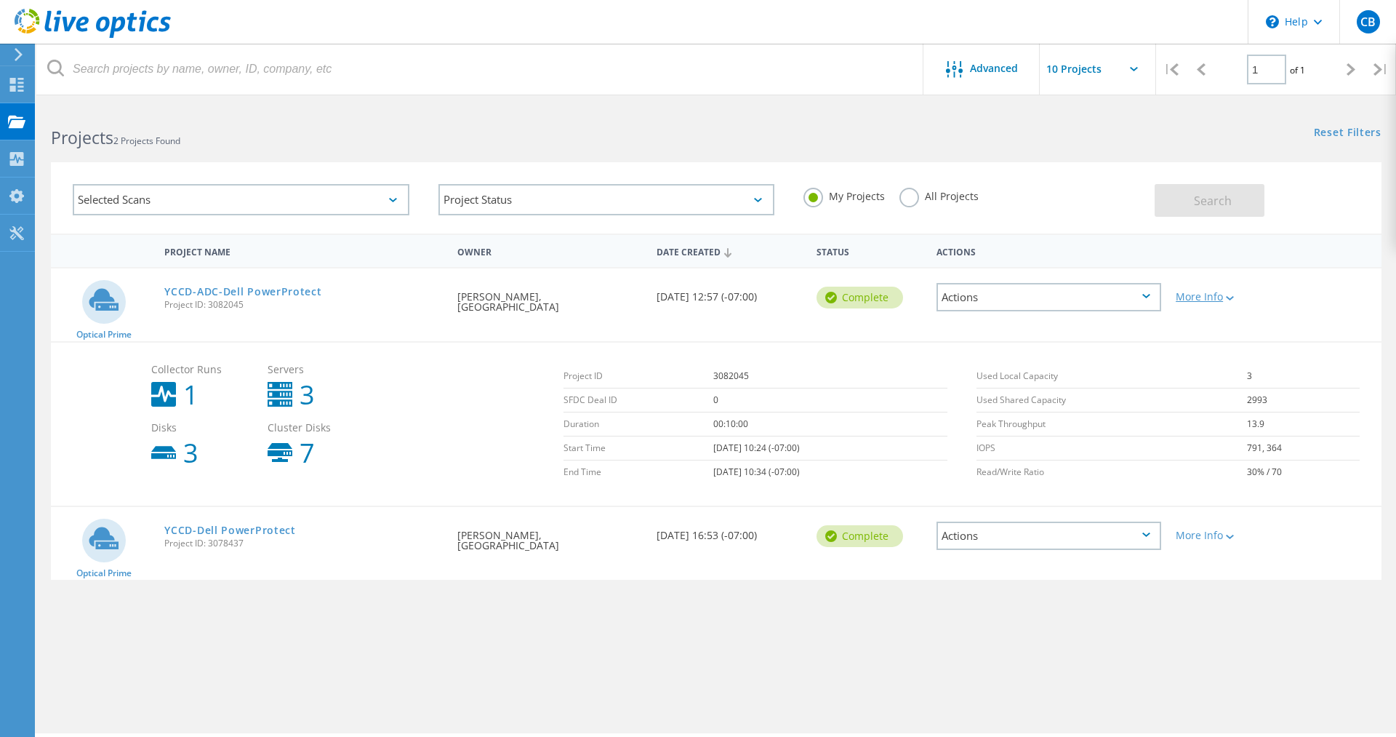
click at [1230, 297] on icon at bounding box center [1230, 298] width 8 height 4
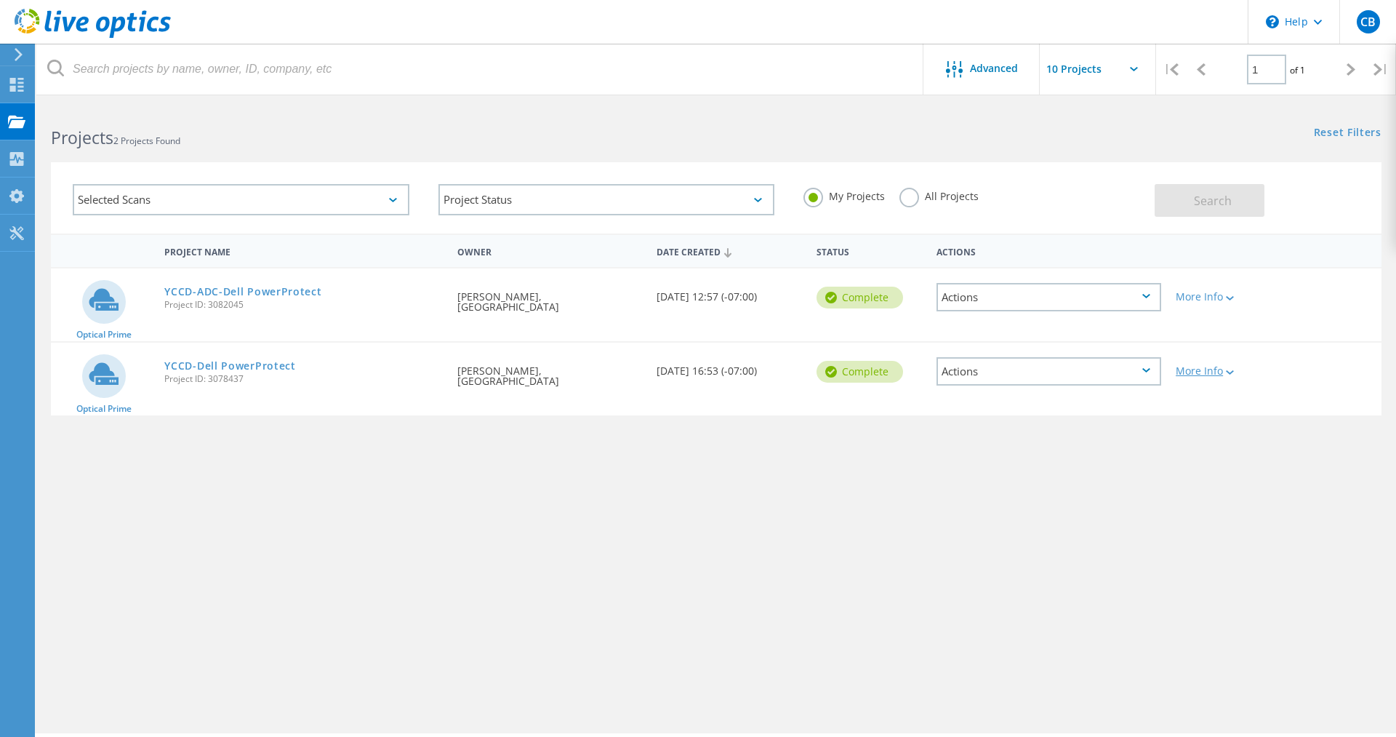
click at [1222, 373] on div "More Info" at bounding box center [1222, 371] width 92 height 10
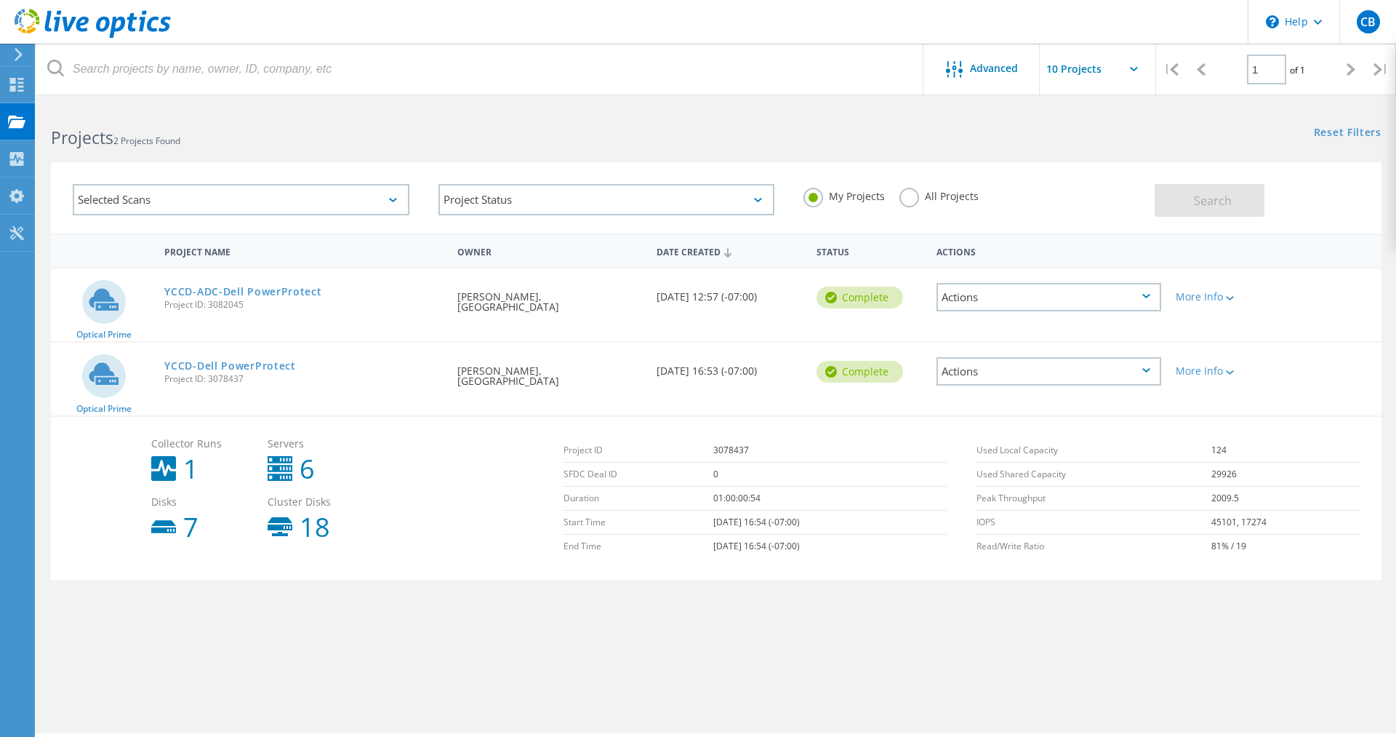
drag, startPoint x: 935, startPoint y: 646, endPoint x: 979, endPoint y: 619, distance: 51.3
click at [939, 641] on div "Advanced | 1 of 1 | Email Address Project Name Company Date Created Project Id …" at bounding box center [716, 419] width 1360 height 628
drag, startPoint x: 1234, startPoint y: 369, endPoint x: 1230, endPoint y: 383, distance: 14.5
click at [1233, 369] on div at bounding box center [1228, 371] width 11 height 9
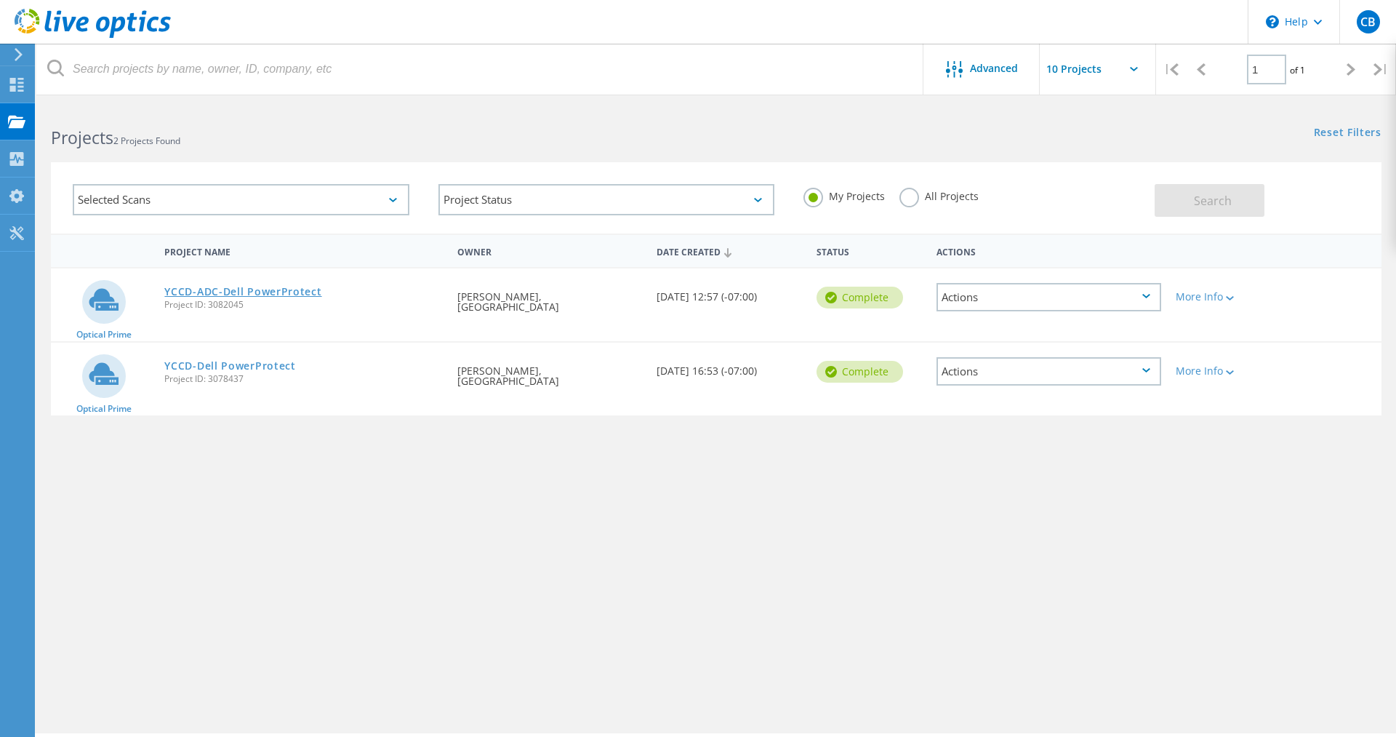
click at [208, 292] on link "YCCD-ADC-Dell PowerProtect" at bounding box center [242, 292] width 157 height 10
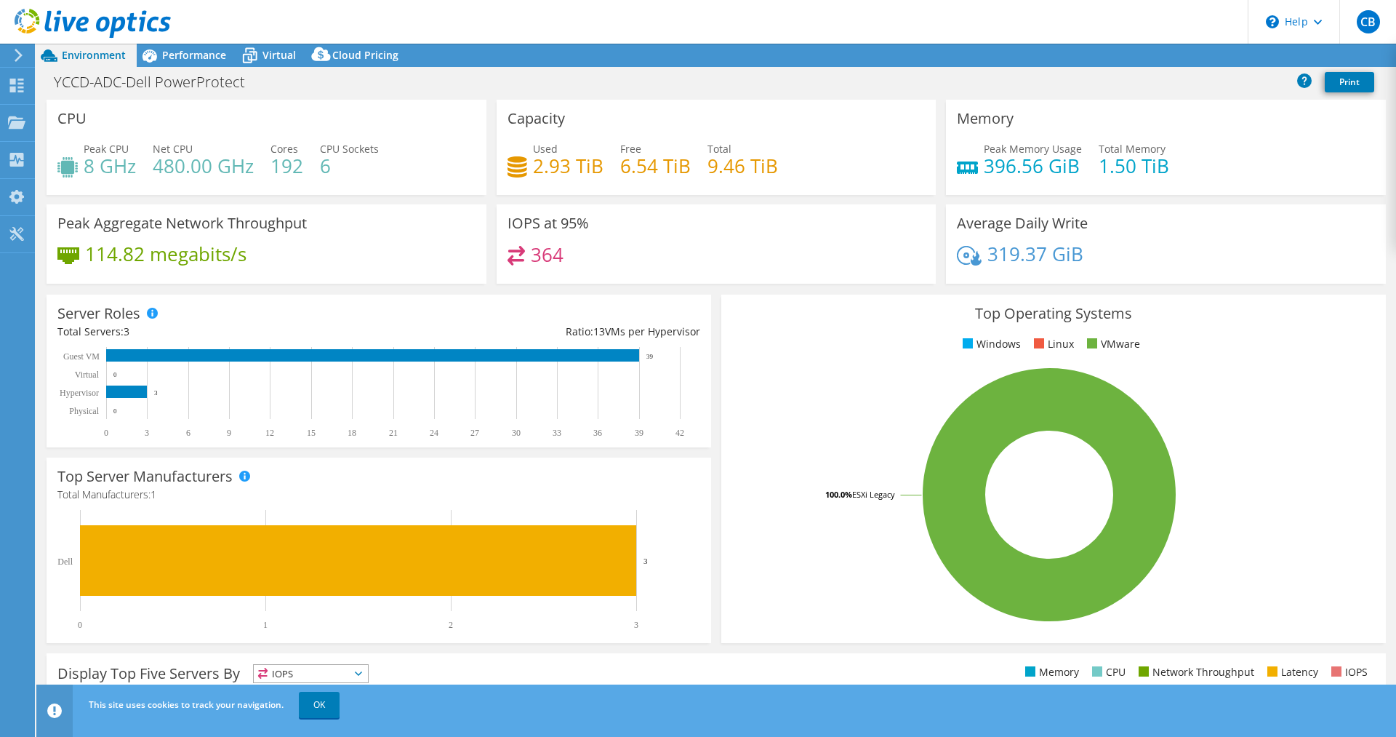
select select "USD"
click at [187, 57] on span "Performance" at bounding box center [194, 55] width 64 height 14
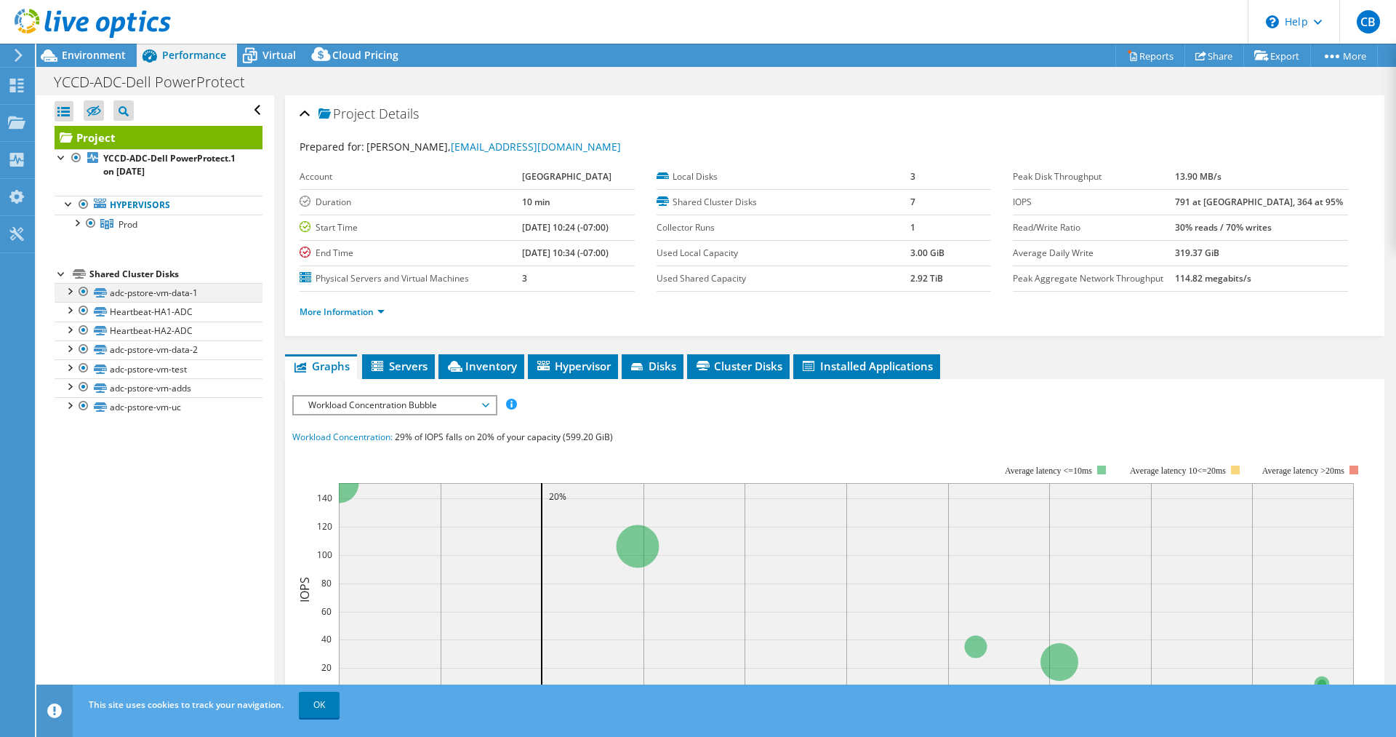
click at [72, 293] on div at bounding box center [69, 290] width 15 height 15
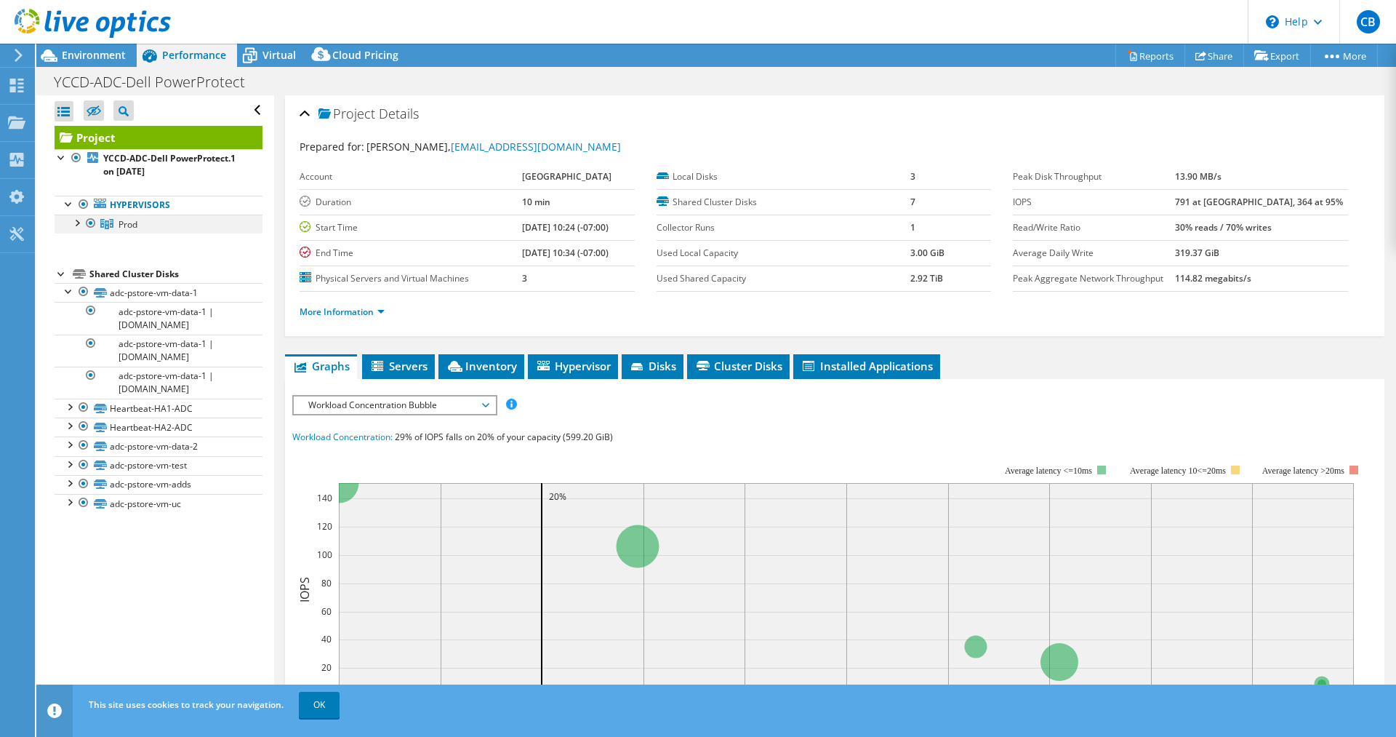
click at [75, 222] on div at bounding box center [76, 222] width 15 height 15
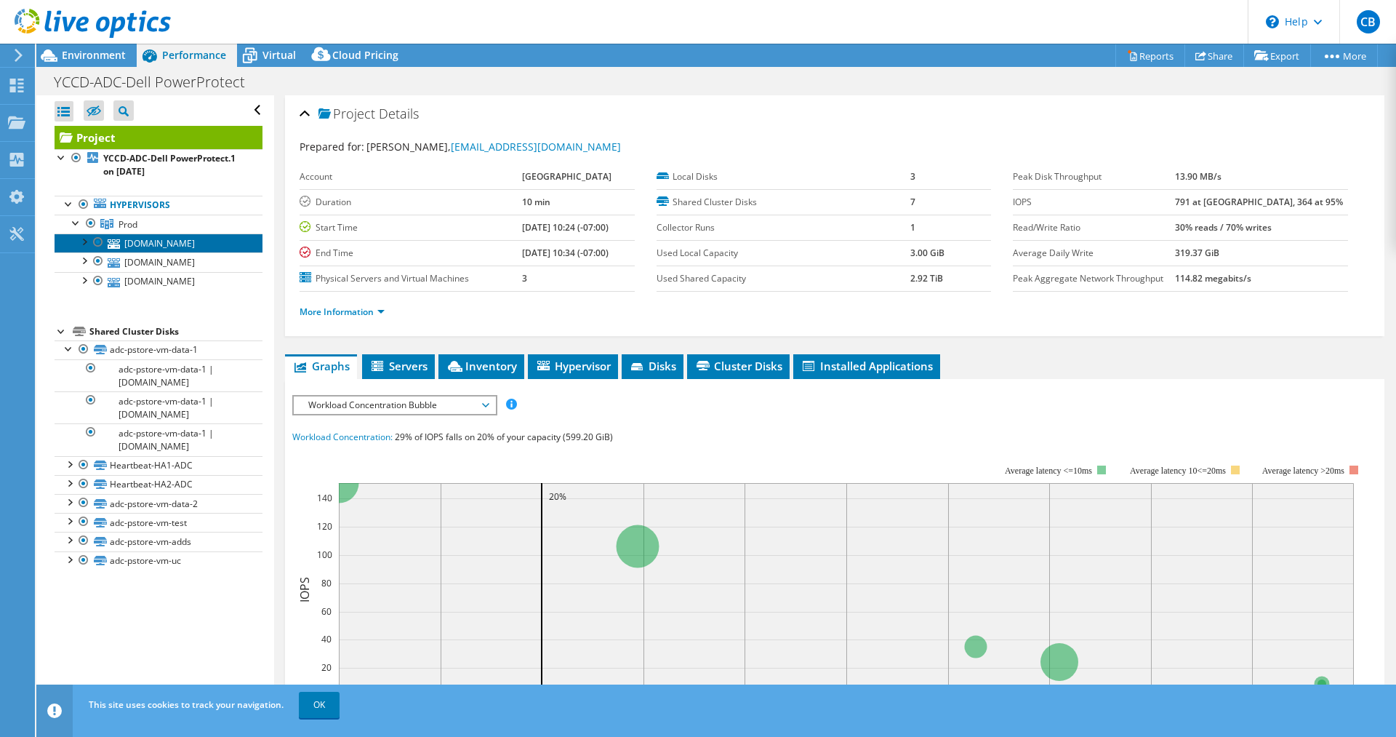
click at [151, 252] on link "c-adc-comp-1r8-10.yosemite.edu" at bounding box center [159, 242] width 208 height 19
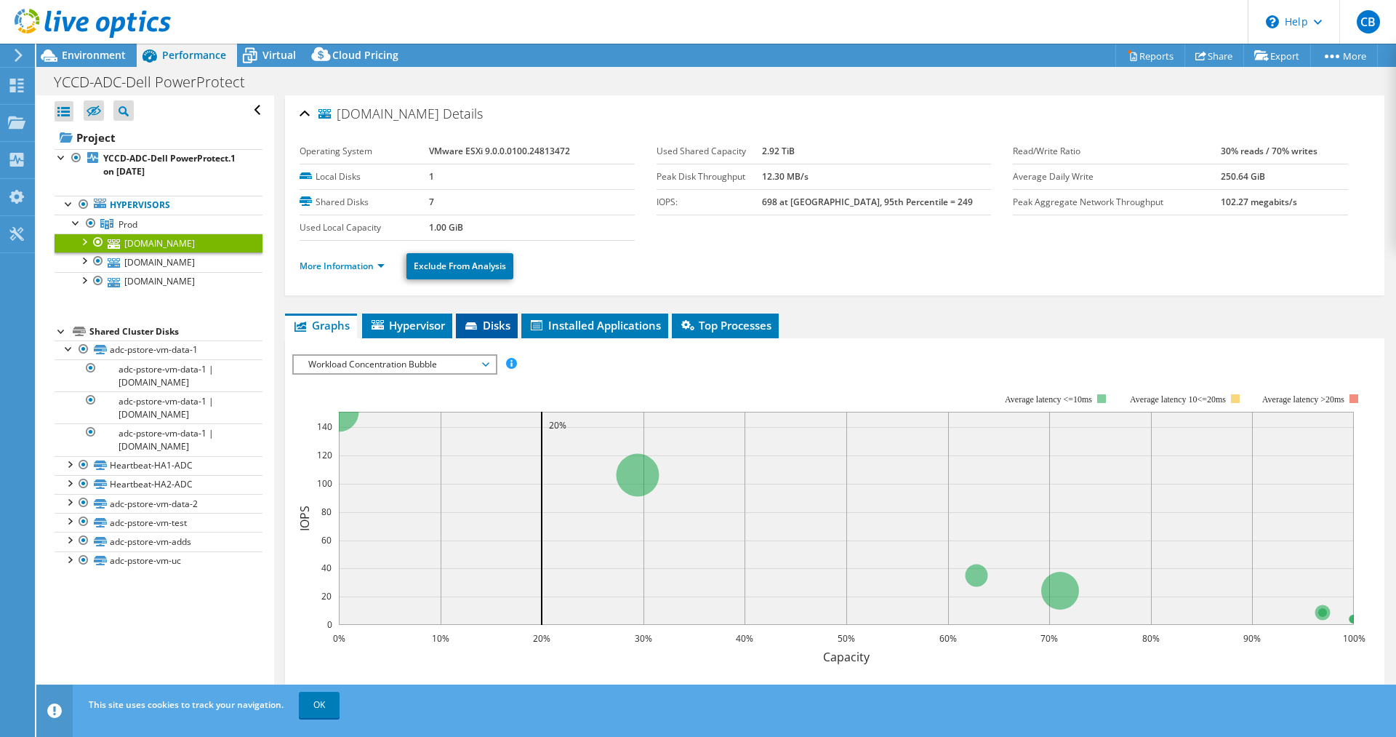
click at [461, 327] on li "Disks" at bounding box center [487, 325] width 62 height 25
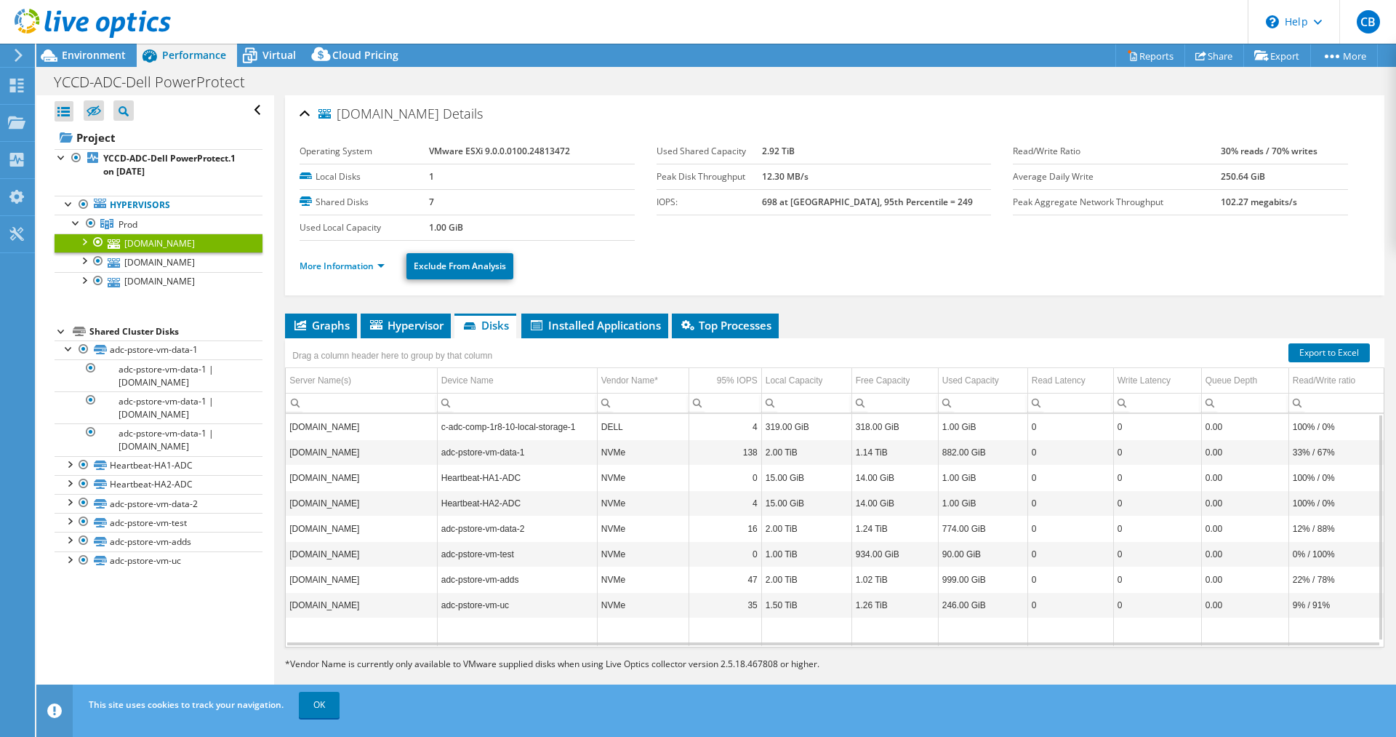
click at [399, 424] on td "c-adc-comp-1r8-10.yosemite.edu" at bounding box center [361, 426] width 151 height 25
click at [401, 329] on span "Hypervisor" at bounding box center [406, 325] width 76 height 15
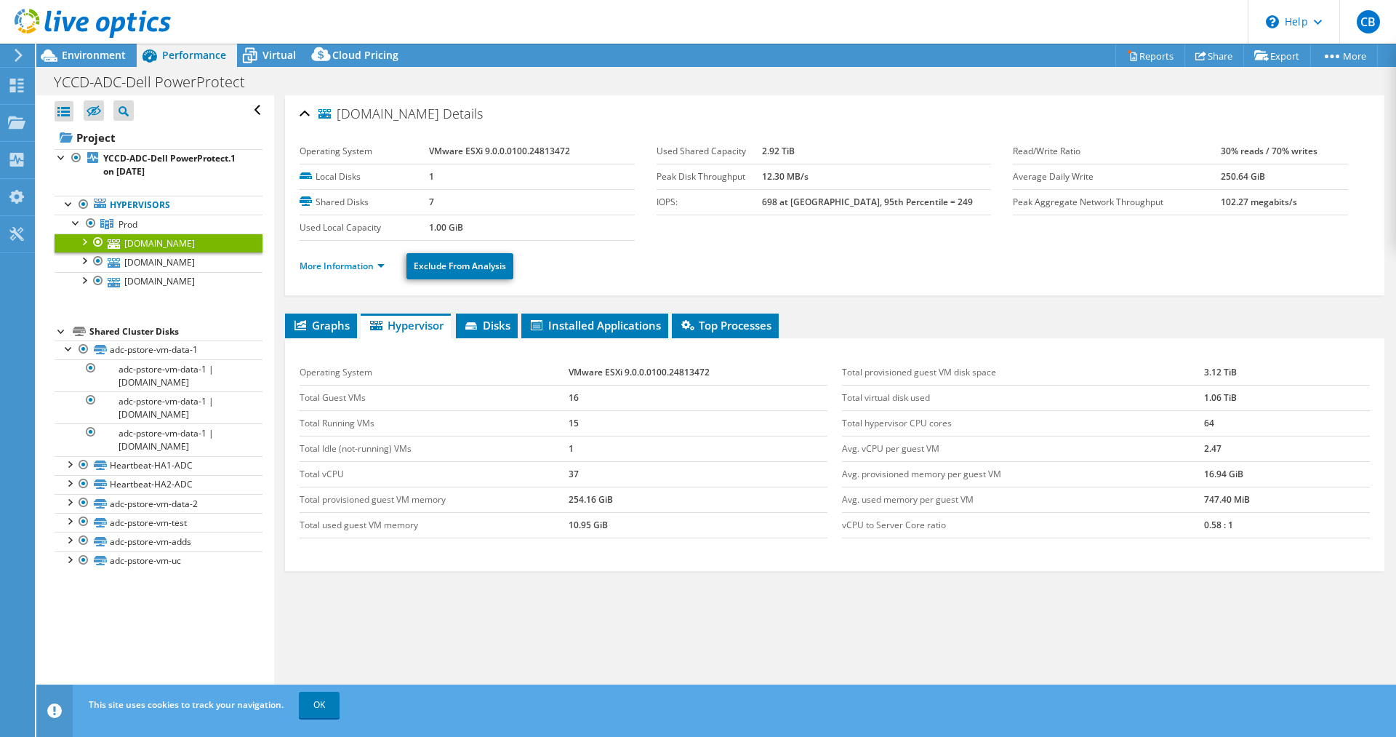
click at [384, 391] on td "Total Guest VMs" at bounding box center [434, 397] width 268 height 25
click at [320, 329] on span "Graphs" at bounding box center [320, 325] width 57 height 15
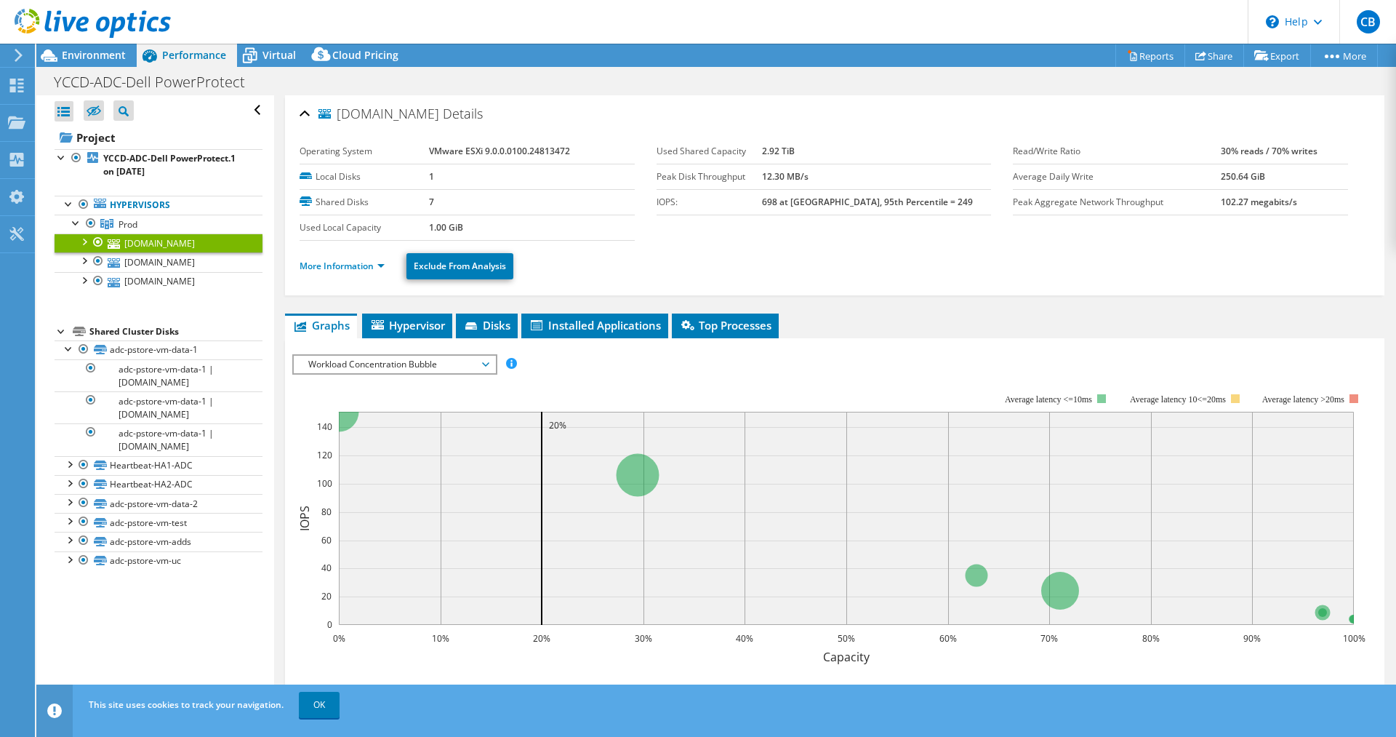
click at [450, 361] on span "Workload Concentration Bubble" at bounding box center [394, 364] width 187 height 17
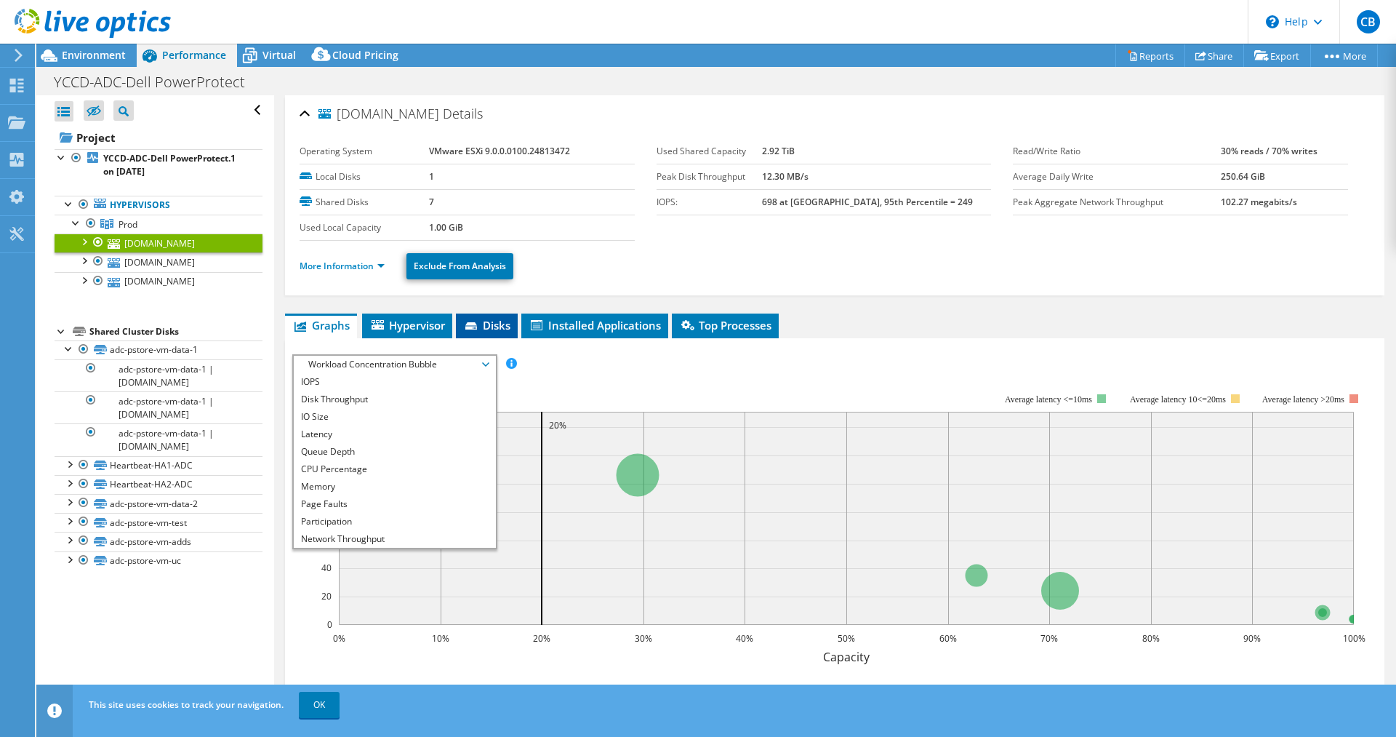
click at [493, 329] on span "Disks" at bounding box center [486, 325] width 47 height 15
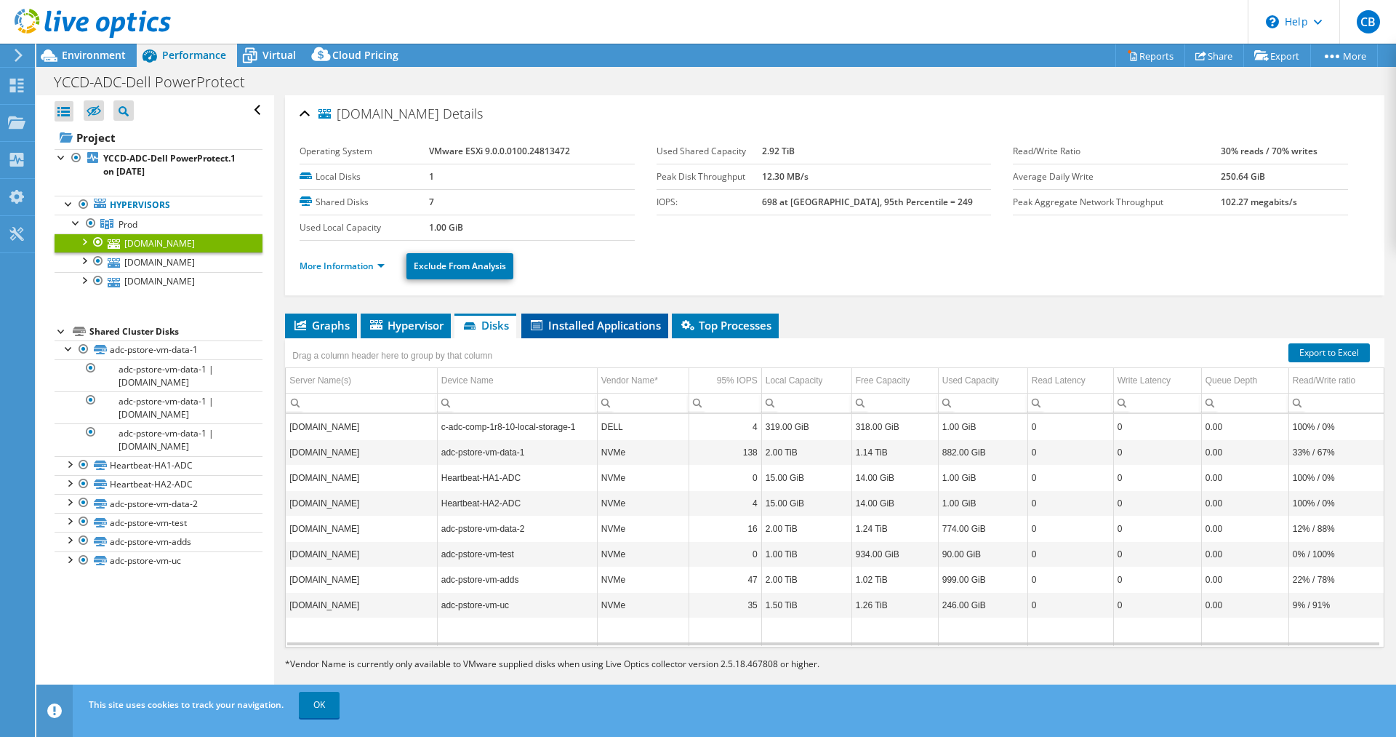
click at [601, 323] on span "Installed Applications" at bounding box center [595, 325] width 132 height 15
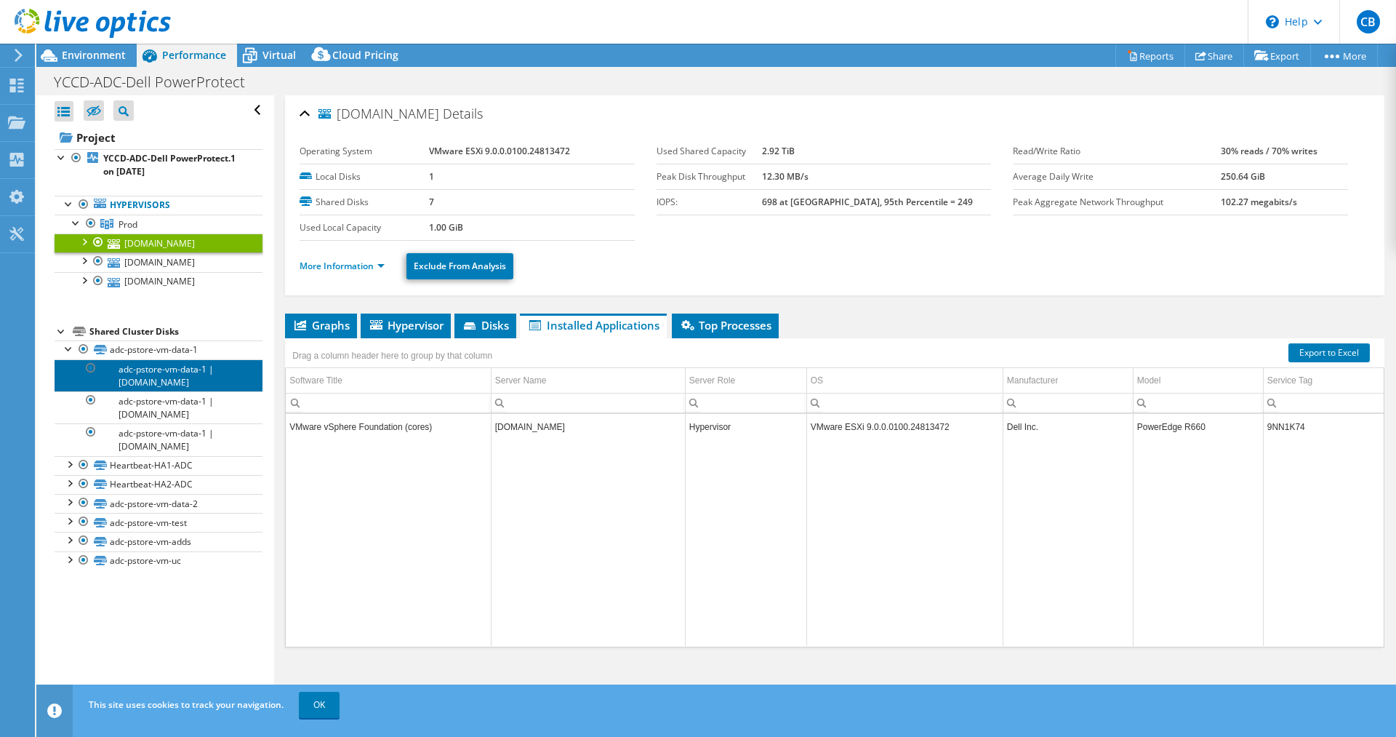
click at [154, 391] on link "adc-pstore-vm-data-1 | [DOMAIN_NAME]" at bounding box center [159, 375] width 208 height 32
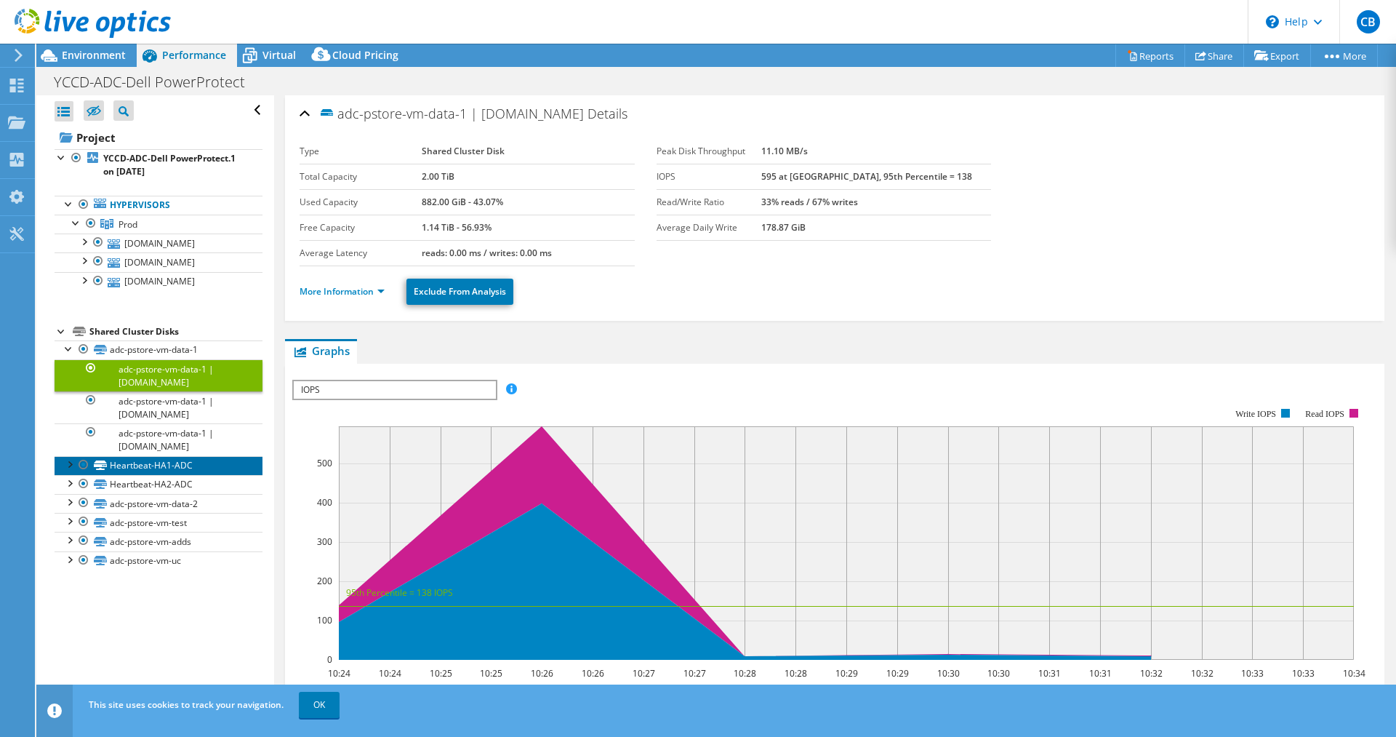
click at [124, 475] on link "Heartbeat-HA1-ADC" at bounding box center [159, 465] width 208 height 19
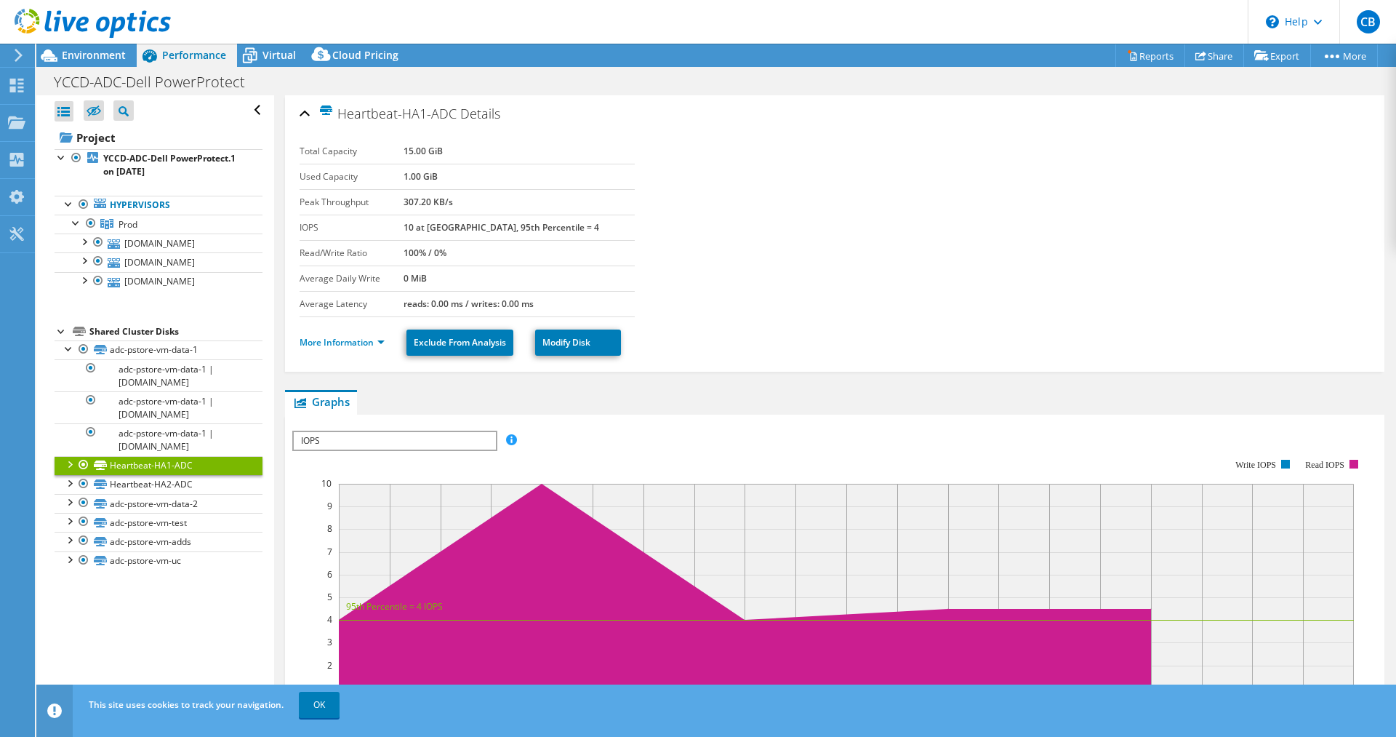
click at [73, 471] on div at bounding box center [69, 463] width 15 height 15
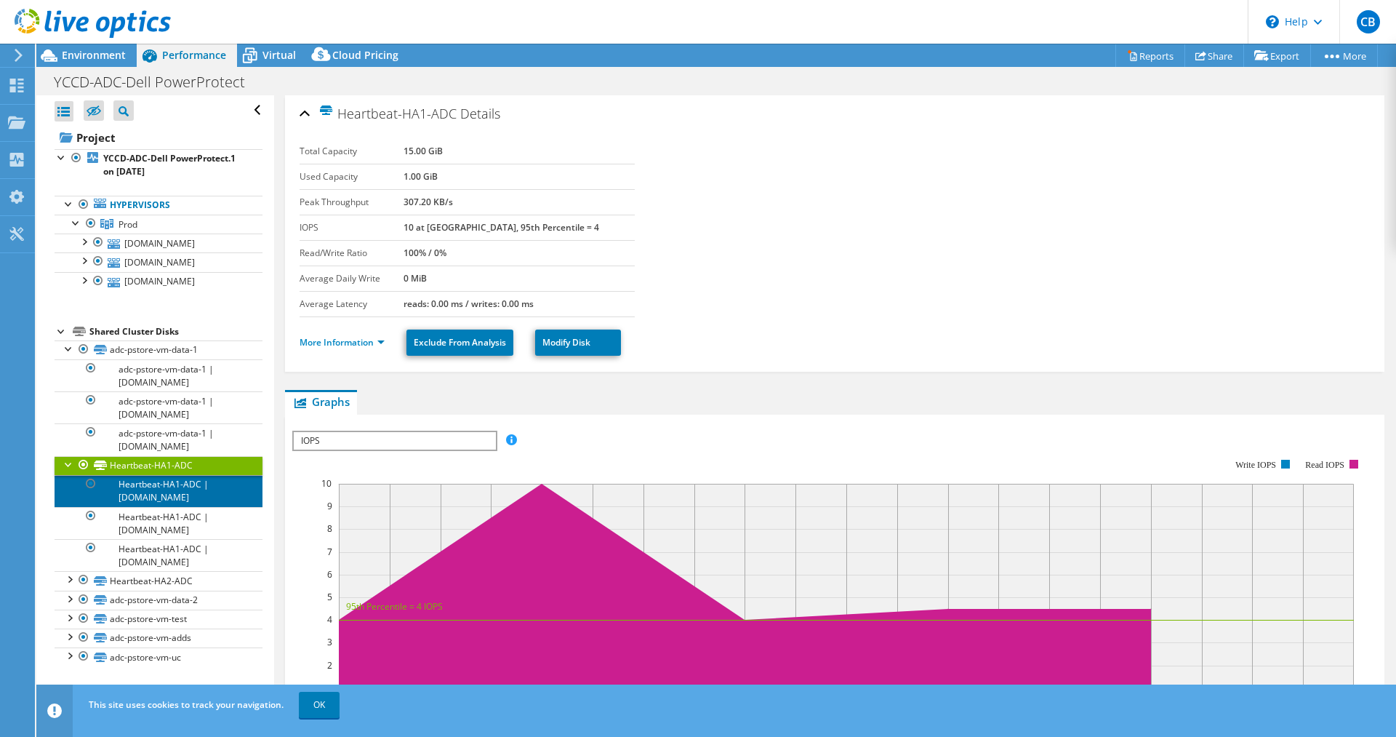
click at [146, 507] on link "Heartbeat-HA1-ADC | [DOMAIN_NAME]" at bounding box center [159, 491] width 208 height 32
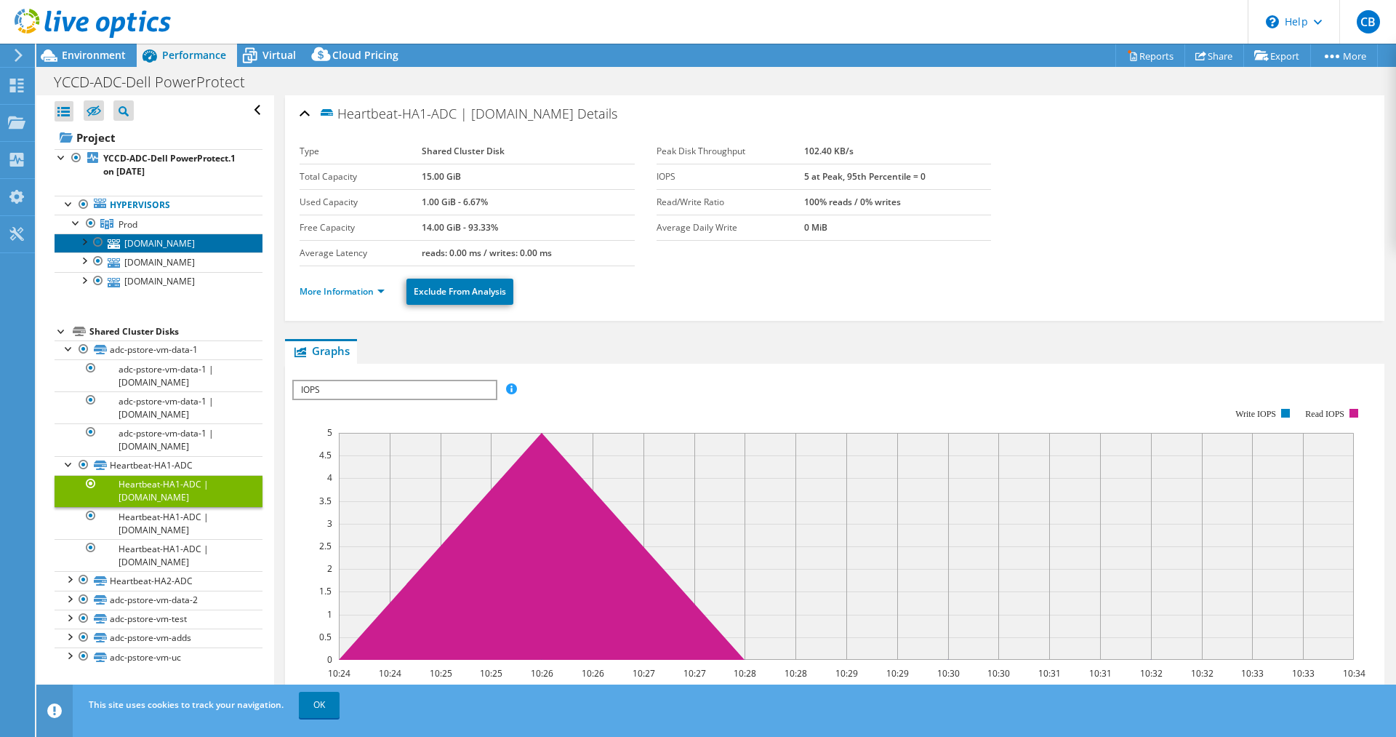
click at [140, 239] on link "[DOMAIN_NAME]" at bounding box center [159, 242] width 208 height 19
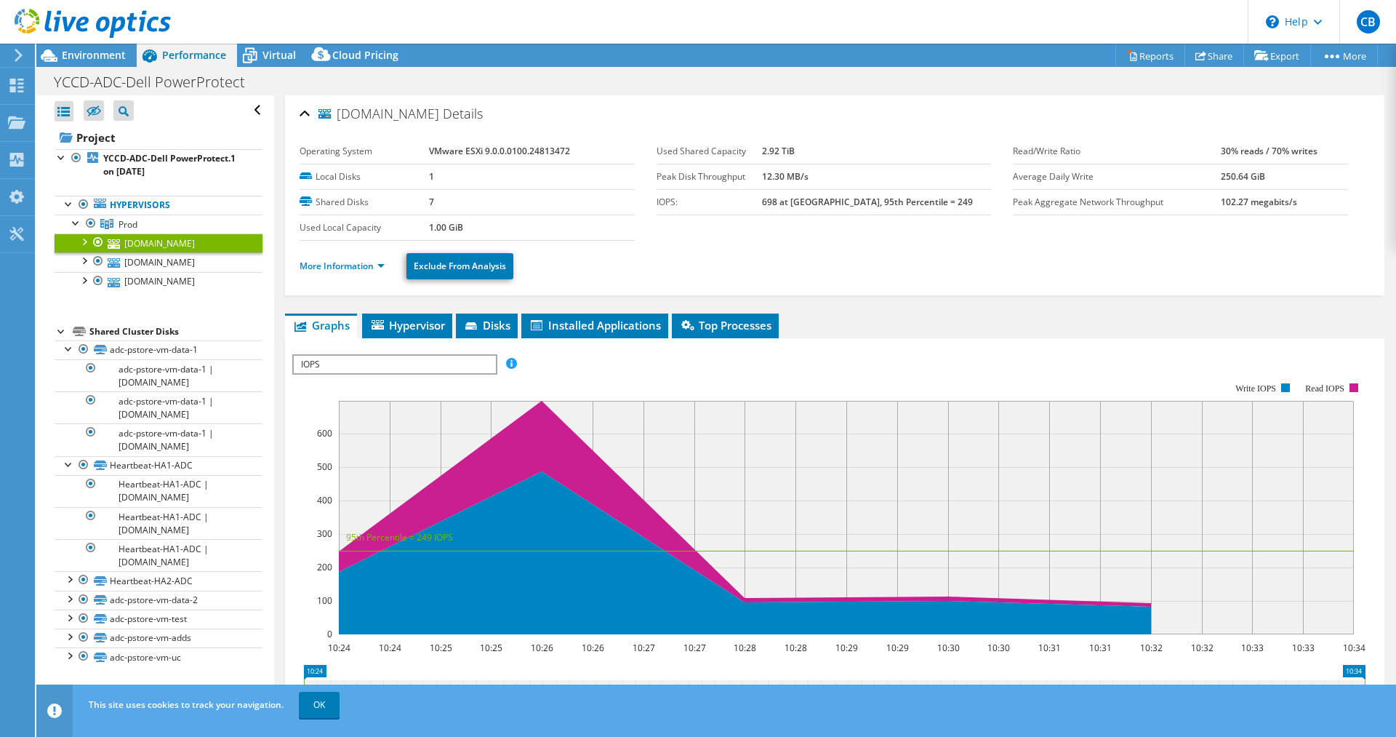
click at [132, 182] on ul "Hypervisors Prod c-adc-comp-1r8-10.yosemite.edu" at bounding box center [159, 243] width 208 height 124
click at [82, 141] on link "Project" at bounding box center [159, 137] width 208 height 23
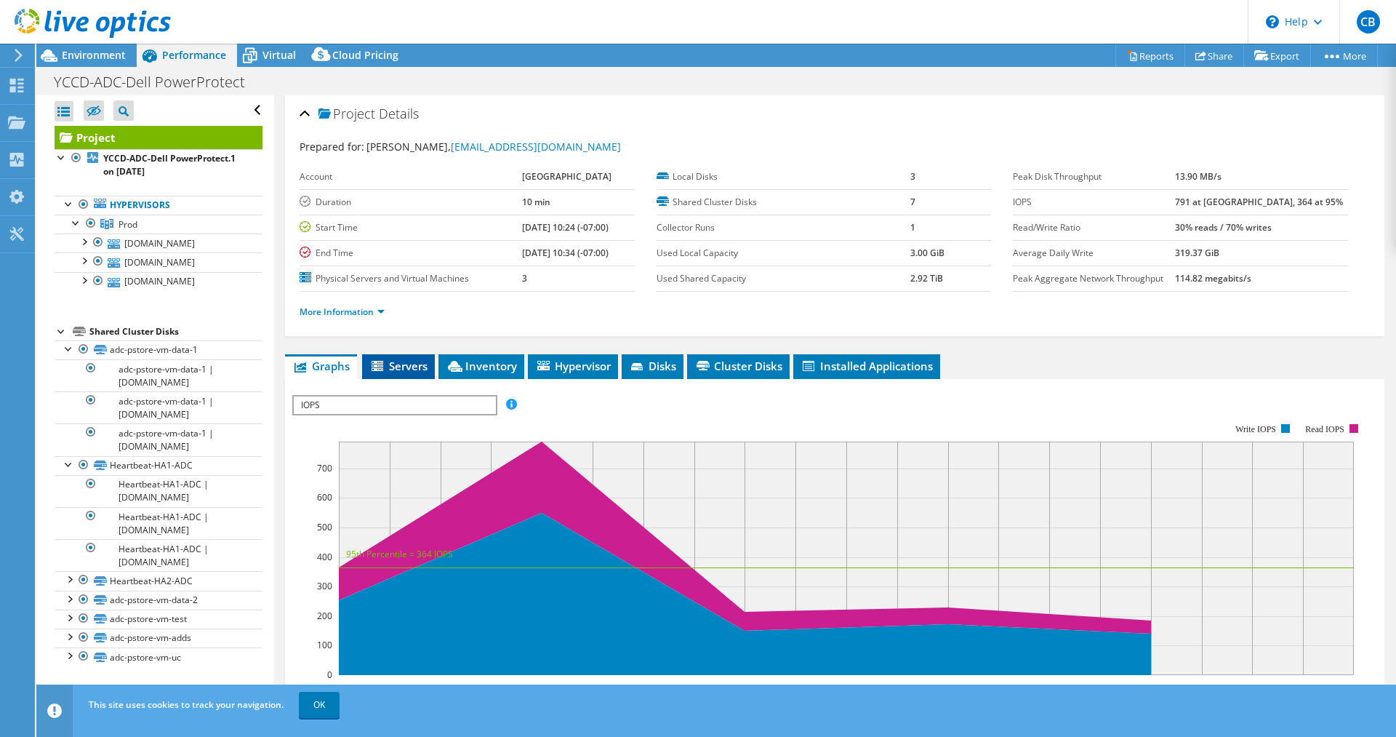
click at [409, 373] on span "Servers" at bounding box center [398, 366] width 58 height 15
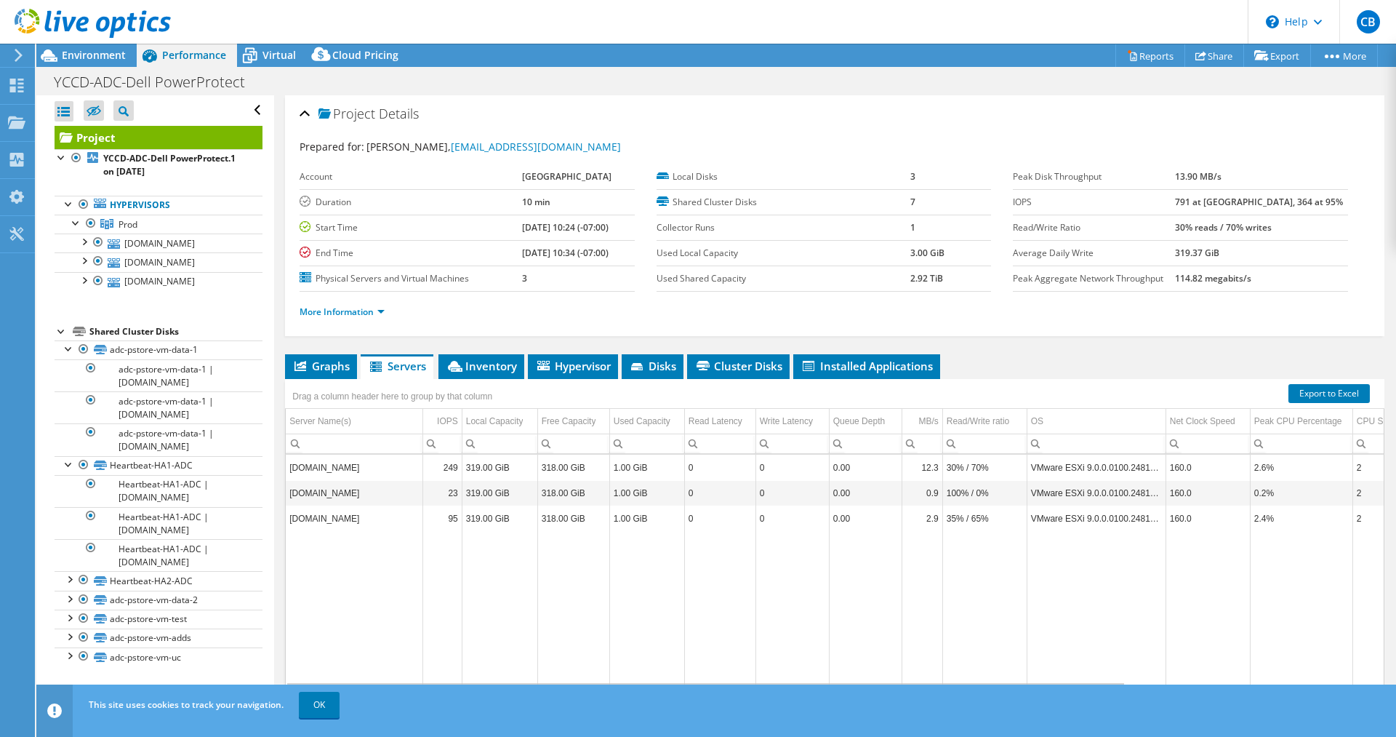
click at [380, 453] on input "Column Server Name(s), Filter cell" at bounding box center [354, 443] width 137 height 19
click at [380, 480] on td "[DOMAIN_NAME]" at bounding box center [354, 467] width 137 height 25
click at [374, 480] on td "[DOMAIN_NAME]" at bounding box center [354, 467] width 137 height 25
click at [371, 480] on td "[DOMAIN_NAME]" at bounding box center [354, 467] width 137 height 25
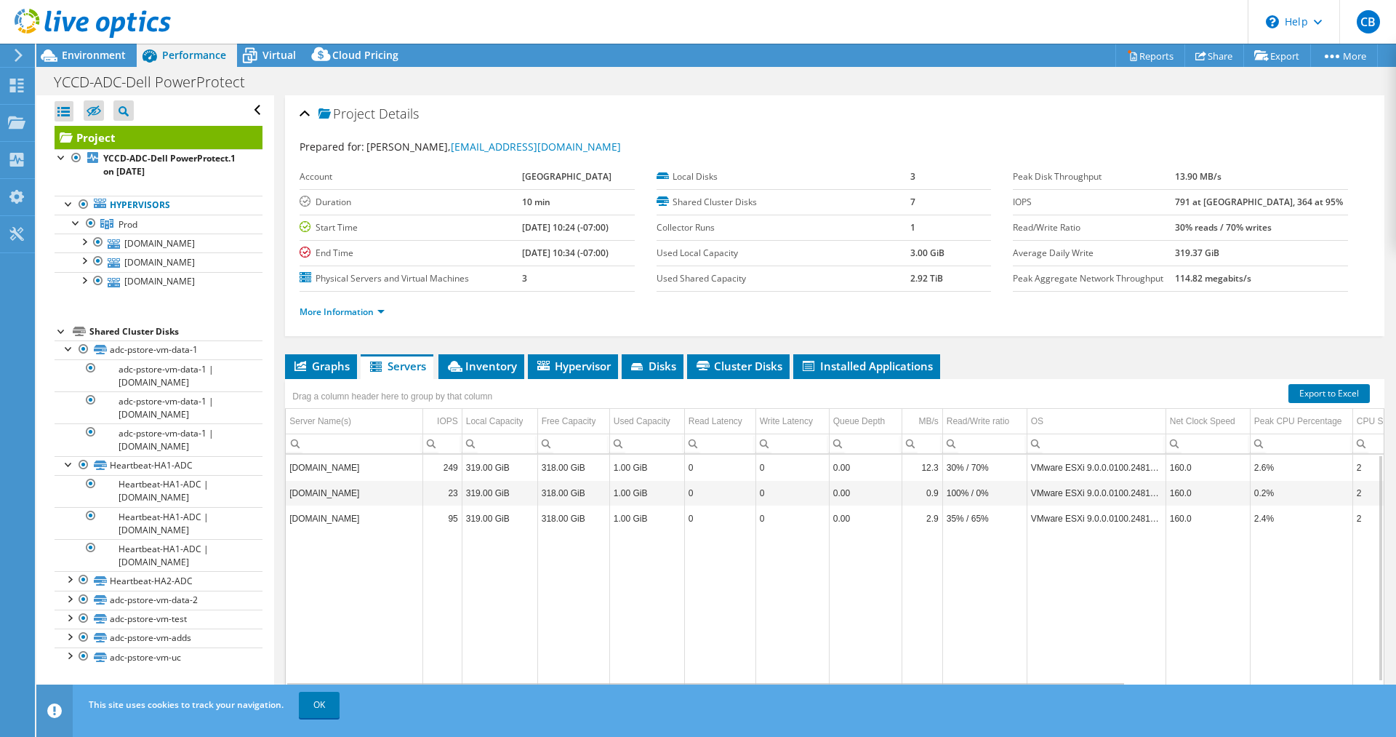
click at [342, 480] on td "[DOMAIN_NAME]" at bounding box center [354, 467] width 137 height 25
click at [341, 480] on td "[DOMAIN_NAME]" at bounding box center [354, 467] width 137 height 25
click at [319, 480] on td "[DOMAIN_NAME]" at bounding box center [354, 467] width 137 height 25
click at [484, 373] on span "Inventory" at bounding box center [481, 366] width 71 height 15
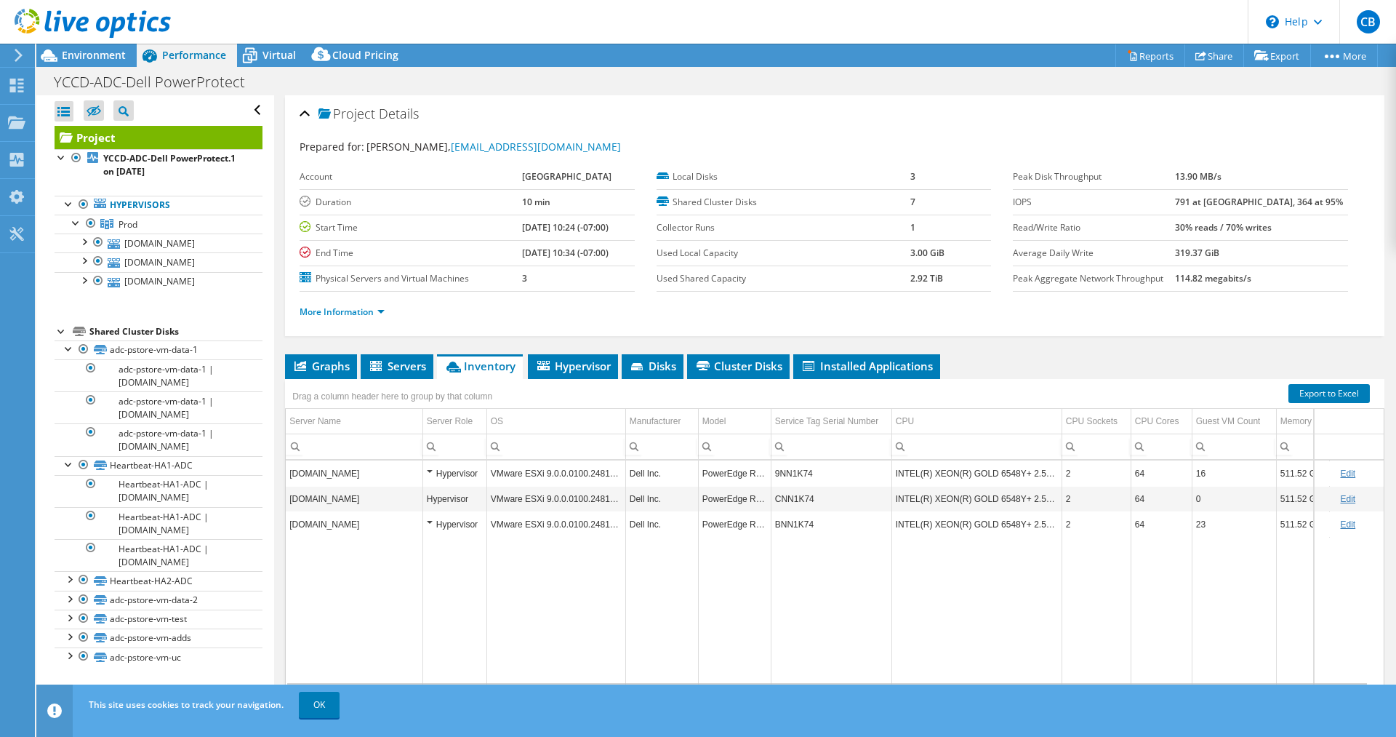
click at [369, 486] on td "[DOMAIN_NAME]" at bounding box center [354, 472] width 137 height 25
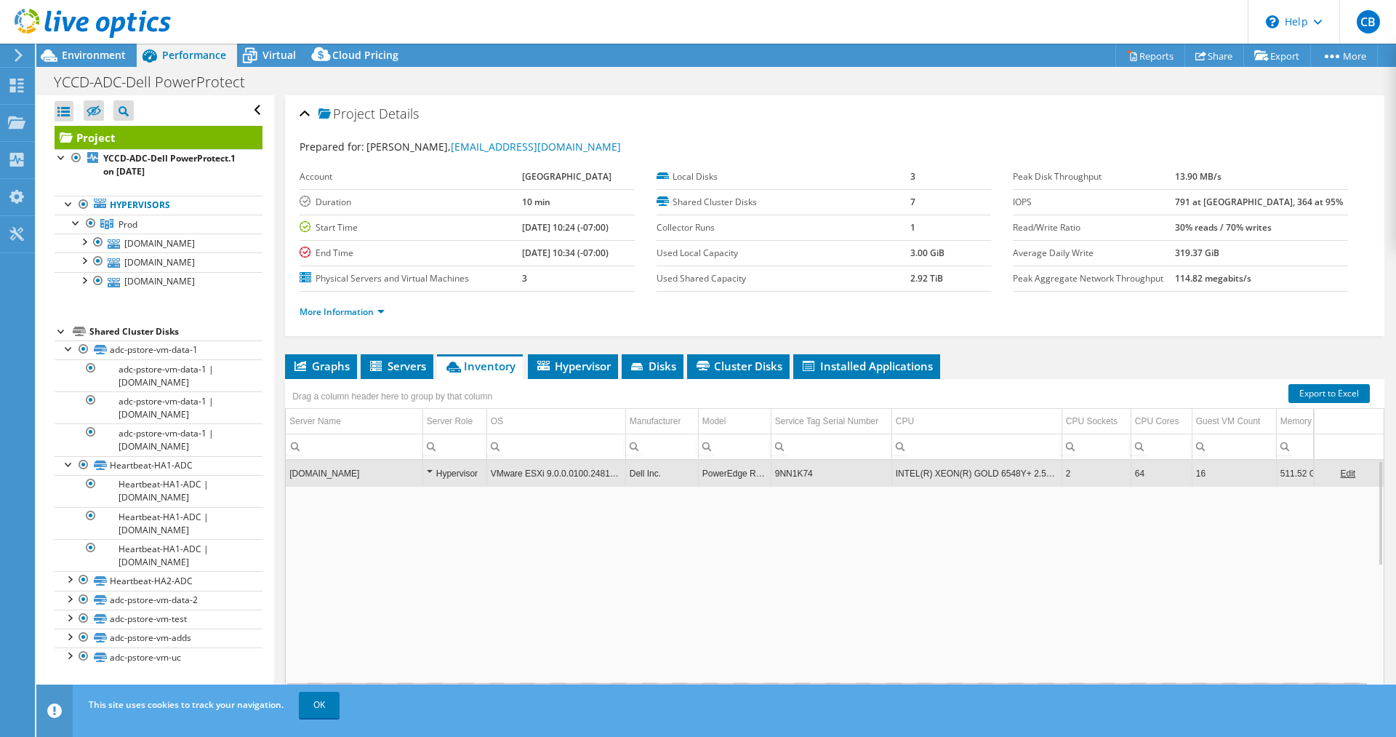
click at [369, 486] on td "[DOMAIN_NAME]" at bounding box center [354, 472] width 137 height 25
click at [560, 373] on span "Hypervisor" at bounding box center [573, 366] width 76 height 15
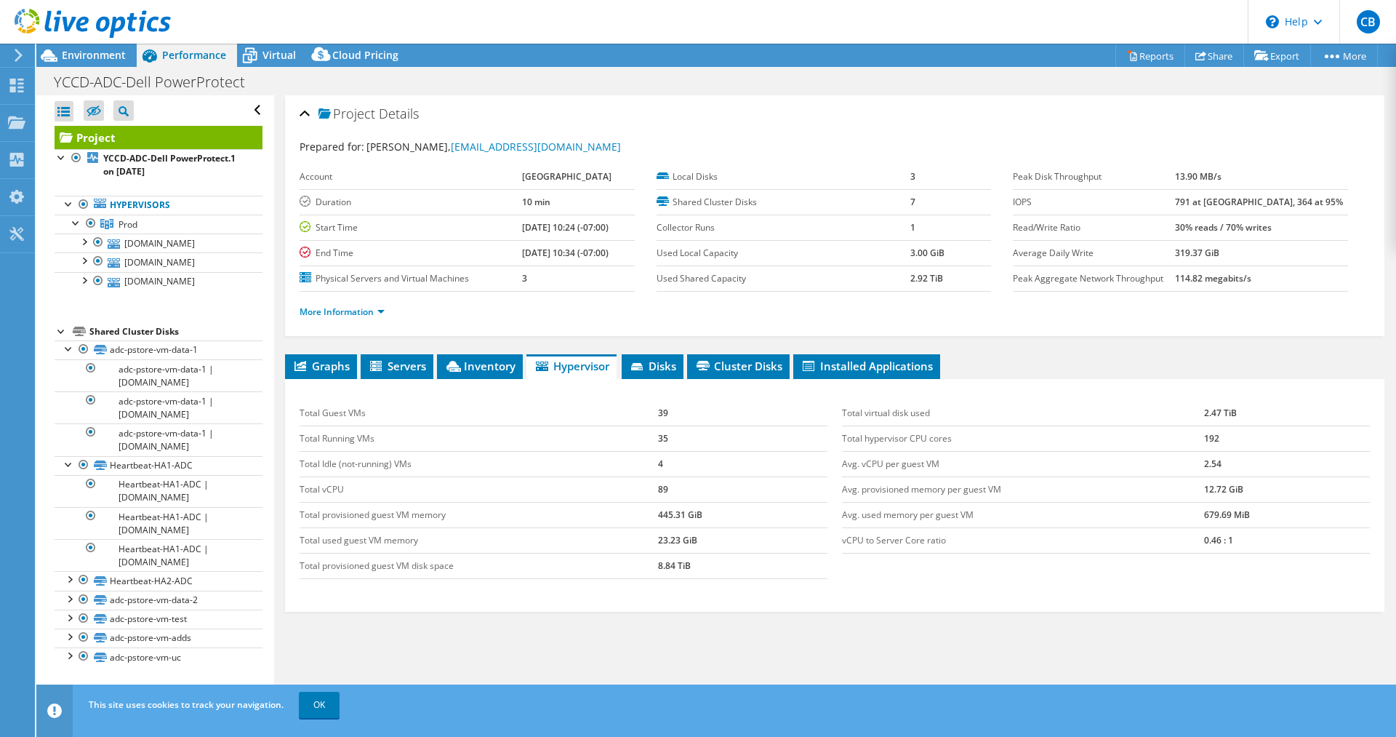
click at [391, 476] on td "Total Idle (not-running) VMs" at bounding box center [479, 463] width 359 height 25
click at [745, 379] on li "Cluster Disks" at bounding box center [738, 366] width 103 height 25
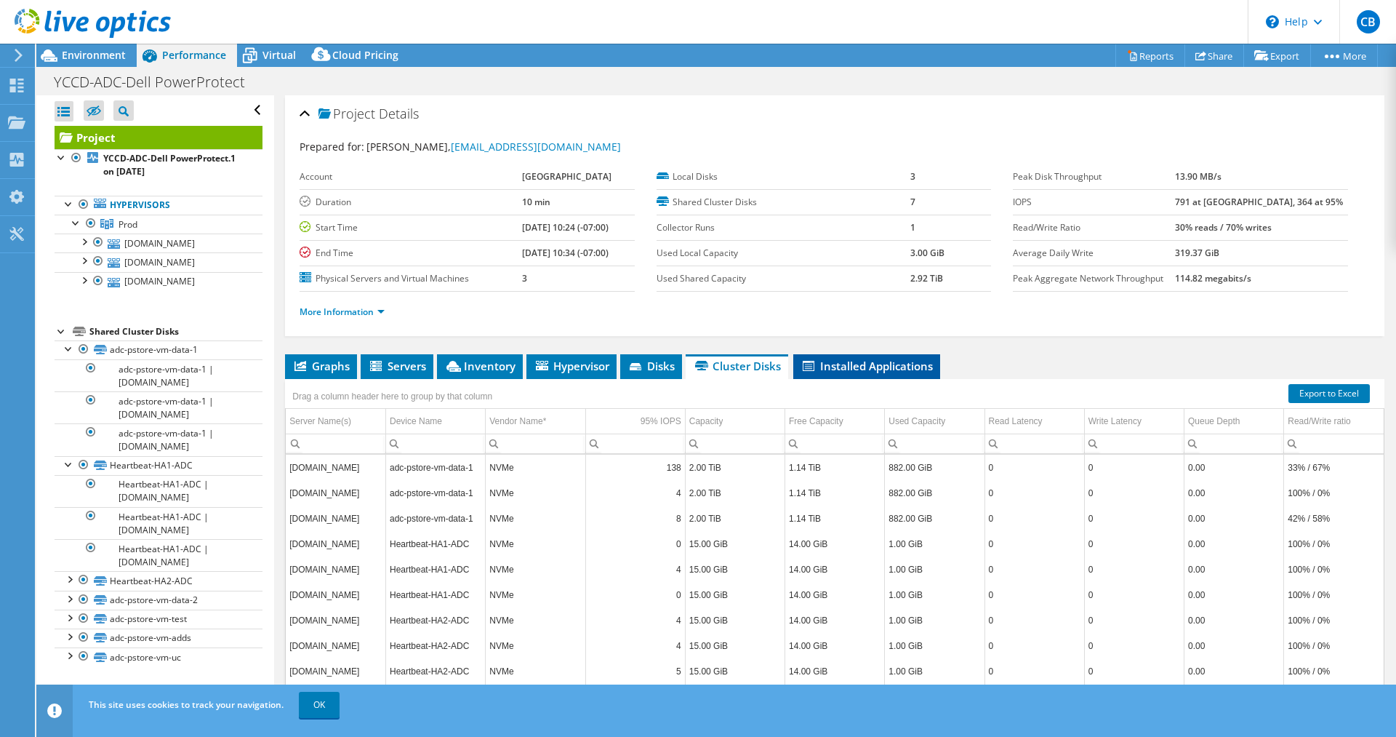
click at [852, 373] on span "Installed Applications" at bounding box center [867, 366] width 132 height 15
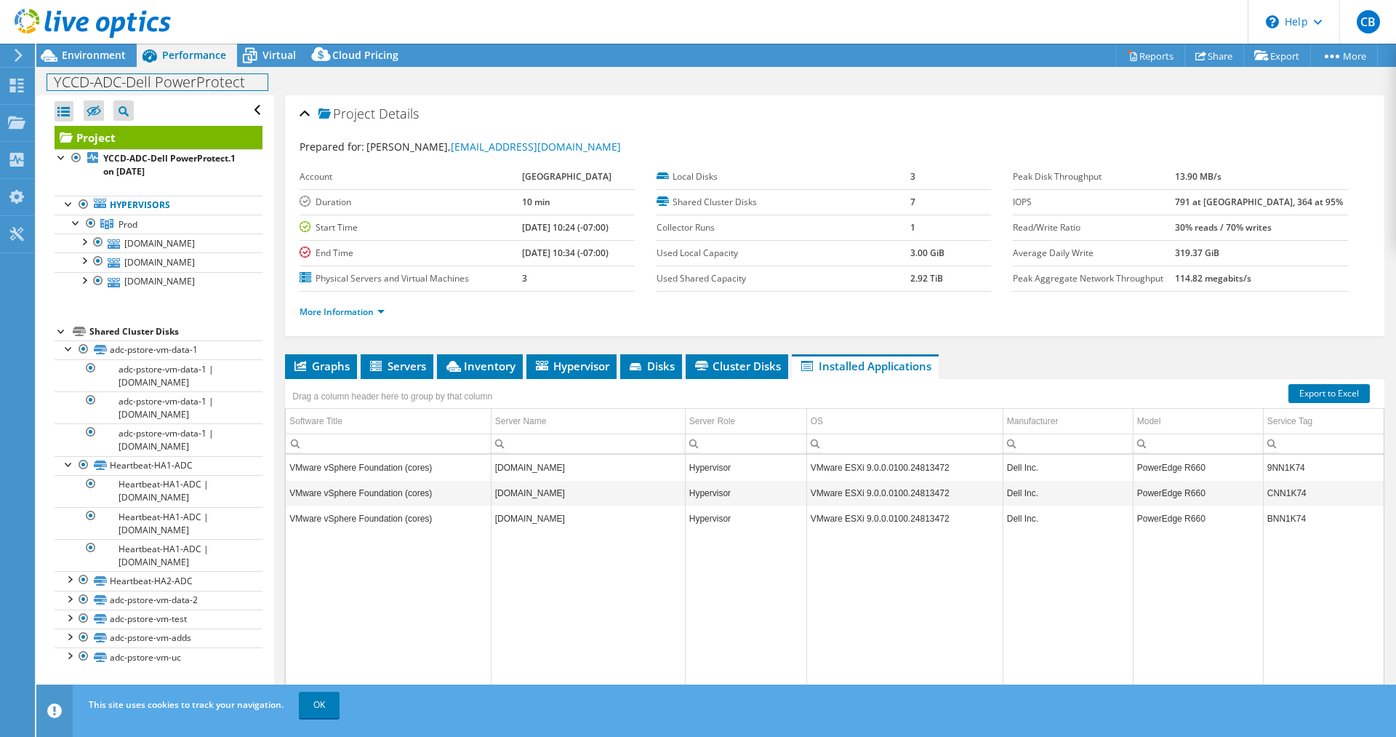
click at [191, 85] on h1 "YCCD-ADC-Dell PowerProtect" at bounding box center [157, 82] width 220 height 16
click at [208, 83] on h1 "YCCD-ADC-Dell PowerProtect" at bounding box center [157, 82] width 220 height 16
click at [229, 79] on h1 "YCCD-ADC-Dell PowerProtect" at bounding box center [157, 82] width 220 height 16
click at [247, 81] on h1 "YCCD-ADC-Dell PowerProtect" at bounding box center [157, 82] width 220 height 16
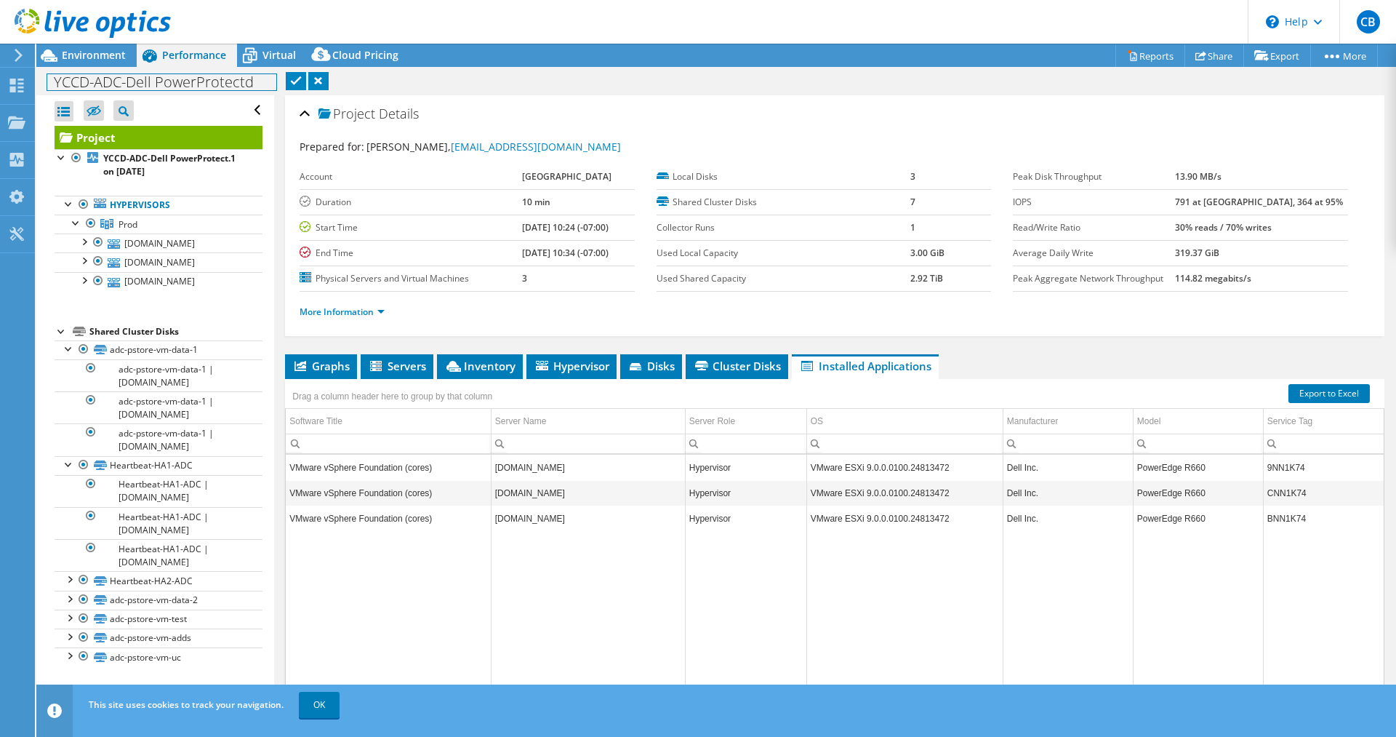
click at [260, 83] on h1 "YCCD-ADC-Dell PowerProtectd" at bounding box center [161, 82] width 229 height 16
click at [588, 102] on div "Project Details" at bounding box center [835, 114] width 1070 height 31
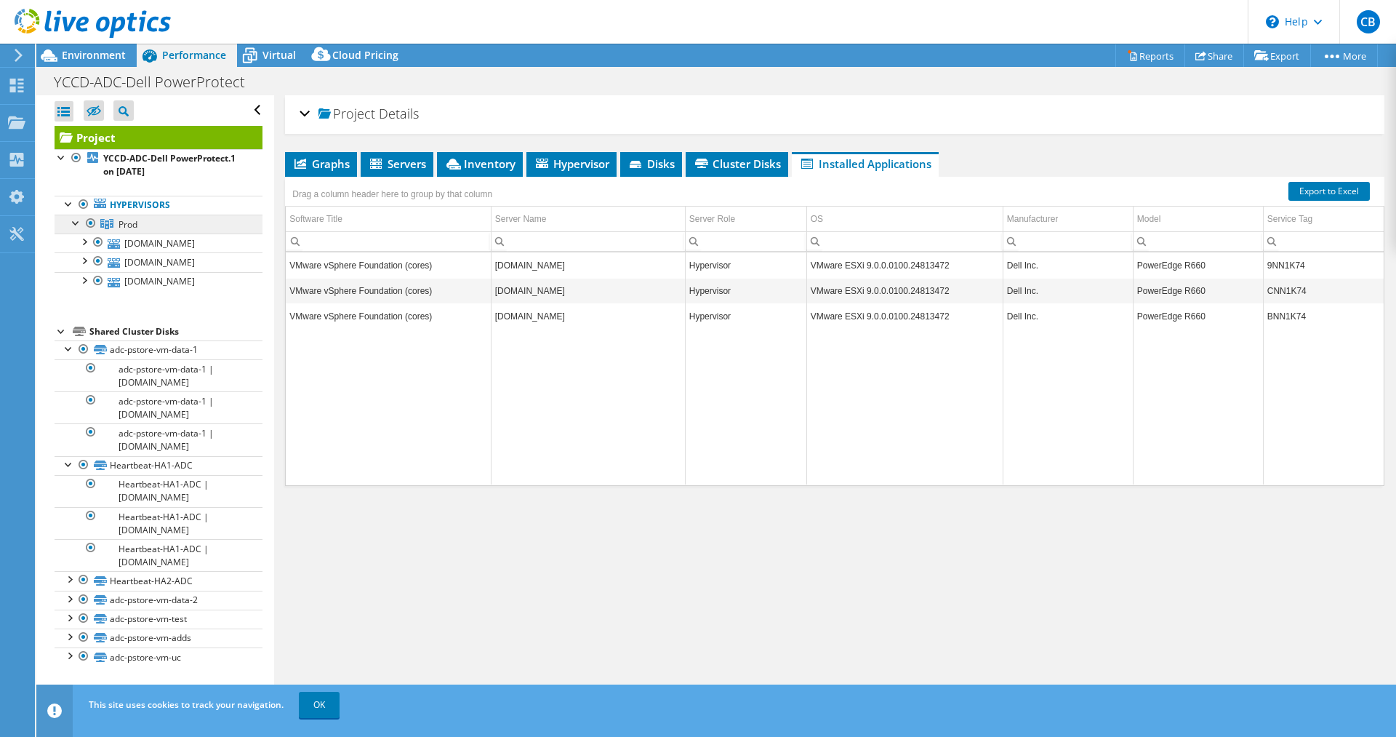
click at [130, 229] on span "Prod" at bounding box center [128, 224] width 19 height 12
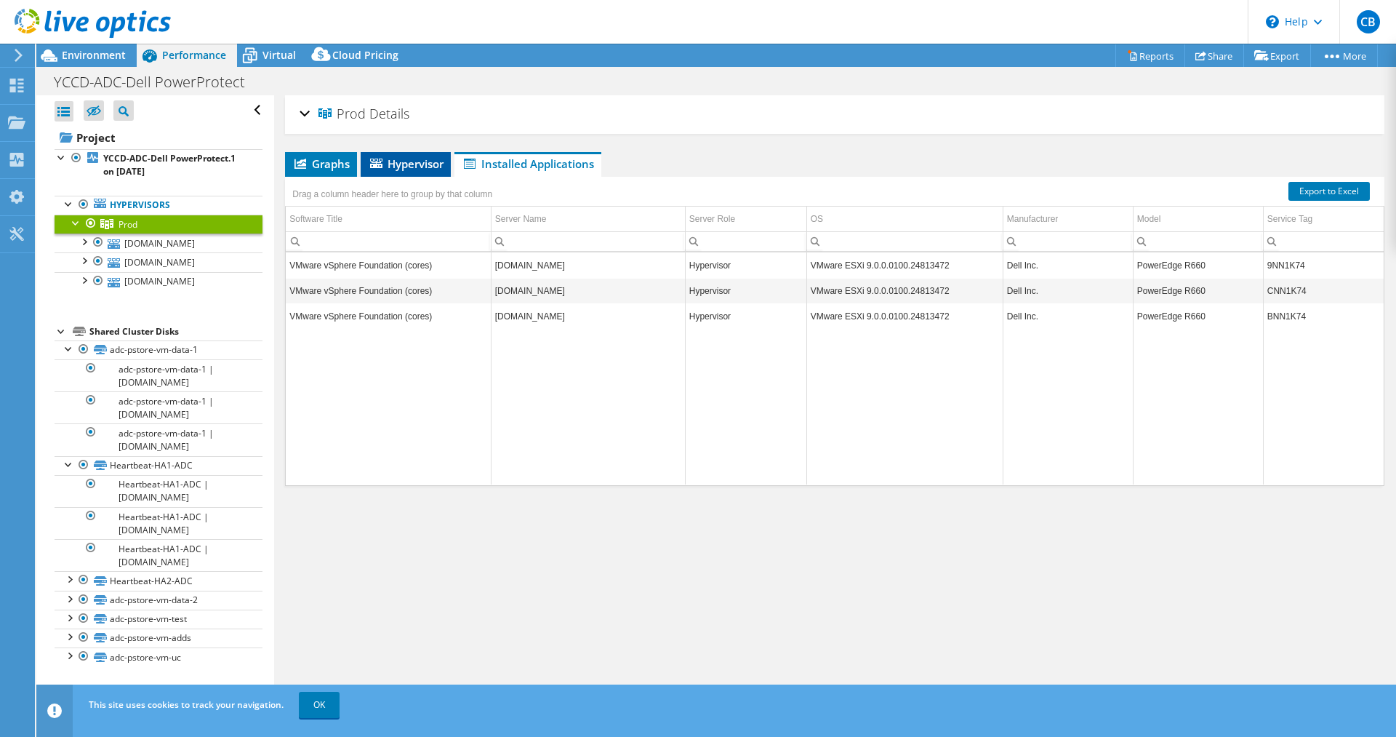
click at [409, 159] on span "Hypervisor" at bounding box center [406, 163] width 76 height 15
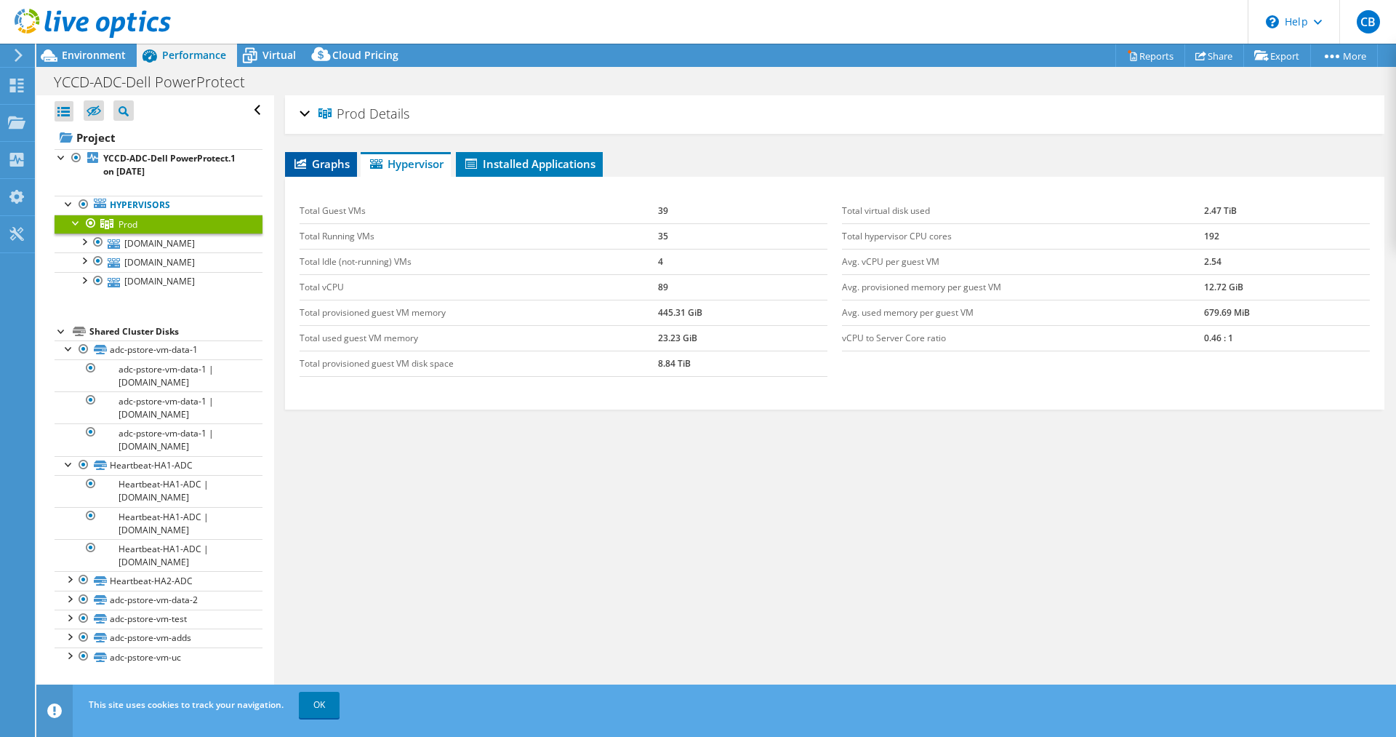
click at [321, 163] on span "Graphs" at bounding box center [320, 163] width 57 height 15
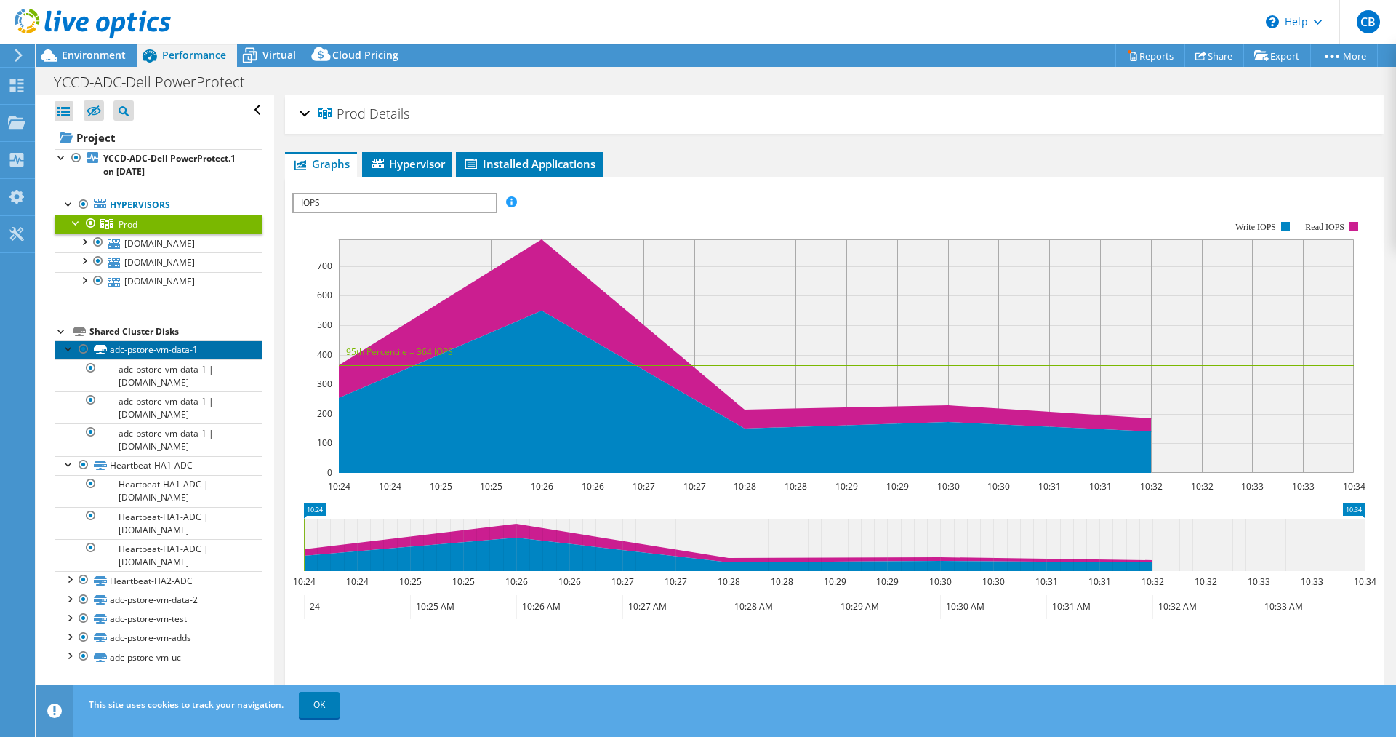
click at [159, 359] on link "adc-pstore-vm-data-1" at bounding box center [159, 349] width 208 height 19
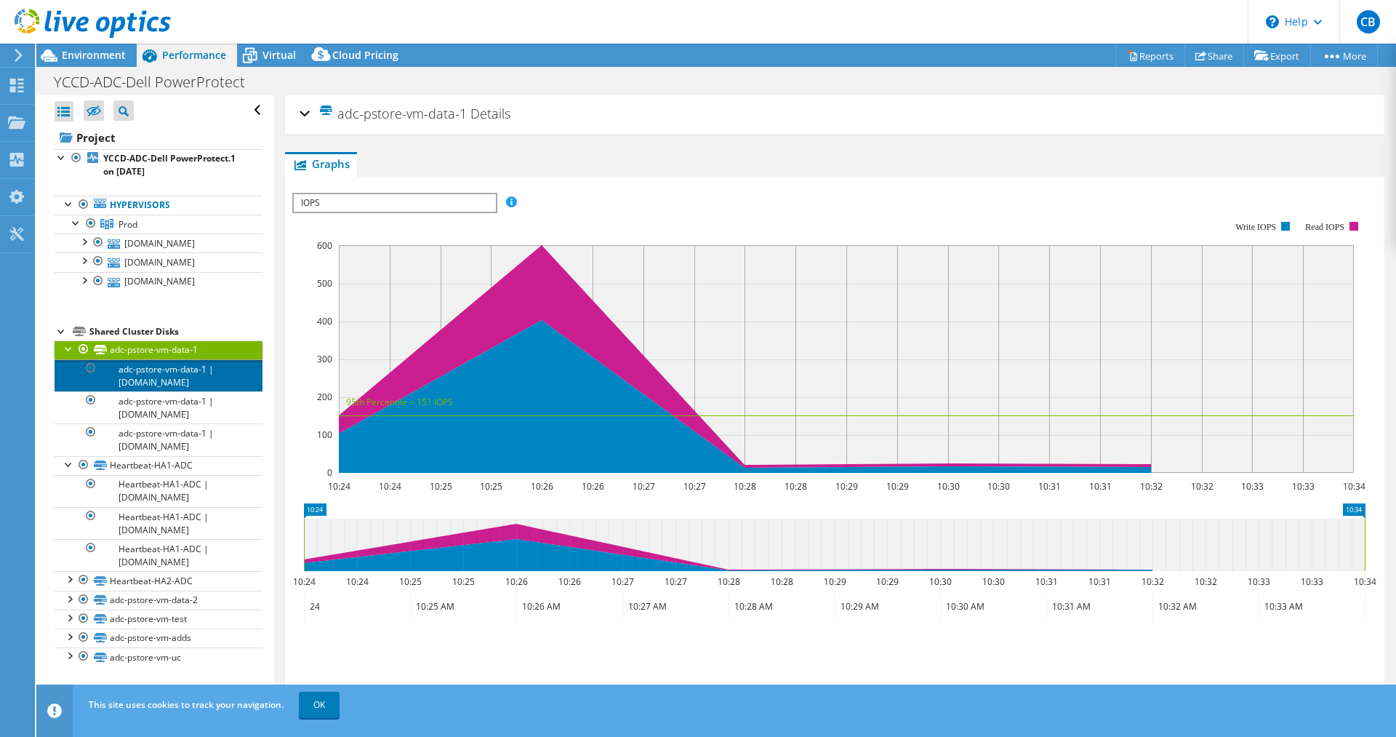
click at [165, 391] on link "adc-pstore-vm-data-1 | [DOMAIN_NAME]" at bounding box center [159, 375] width 208 height 32
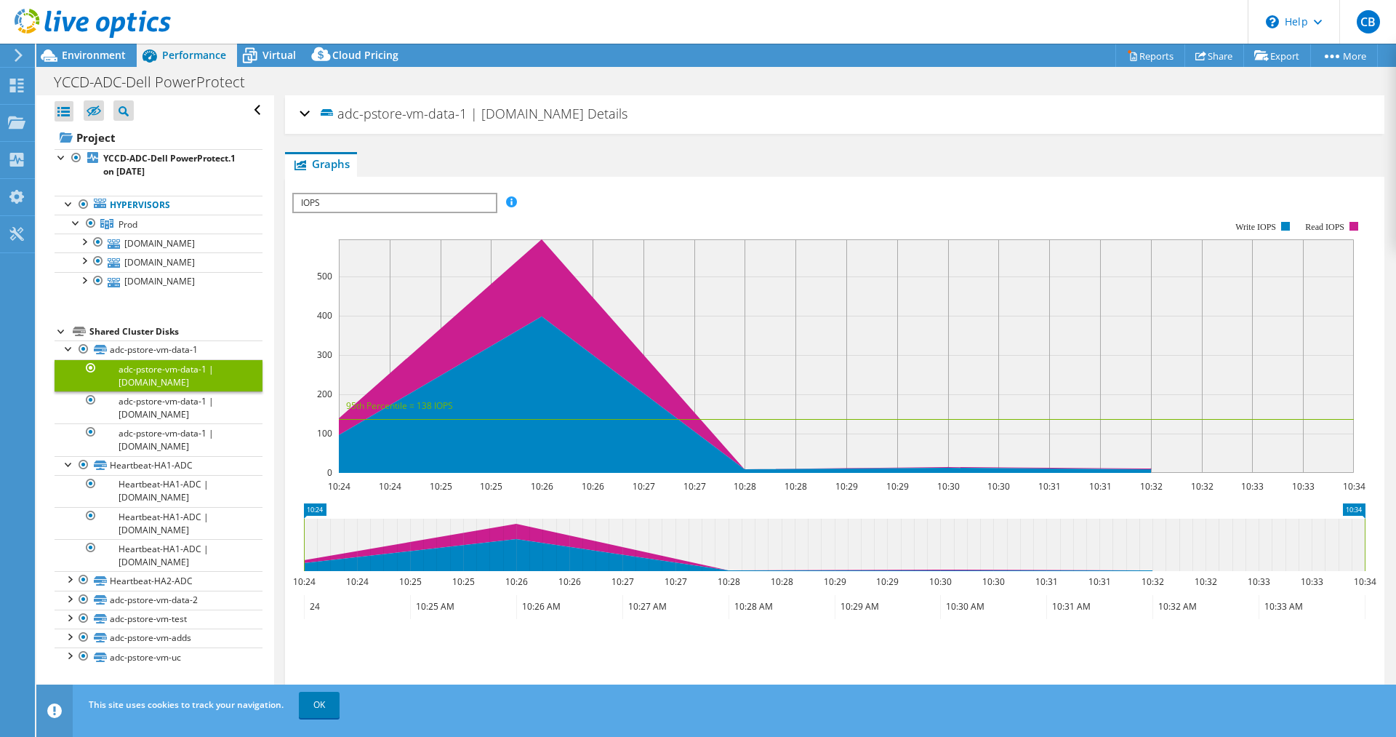
click at [303, 114] on div "adc-pstore-vm-data-1 | c-adc-comp-1r8-10.yosemite.edu Details" at bounding box center [835, 114] width 1070 height 31
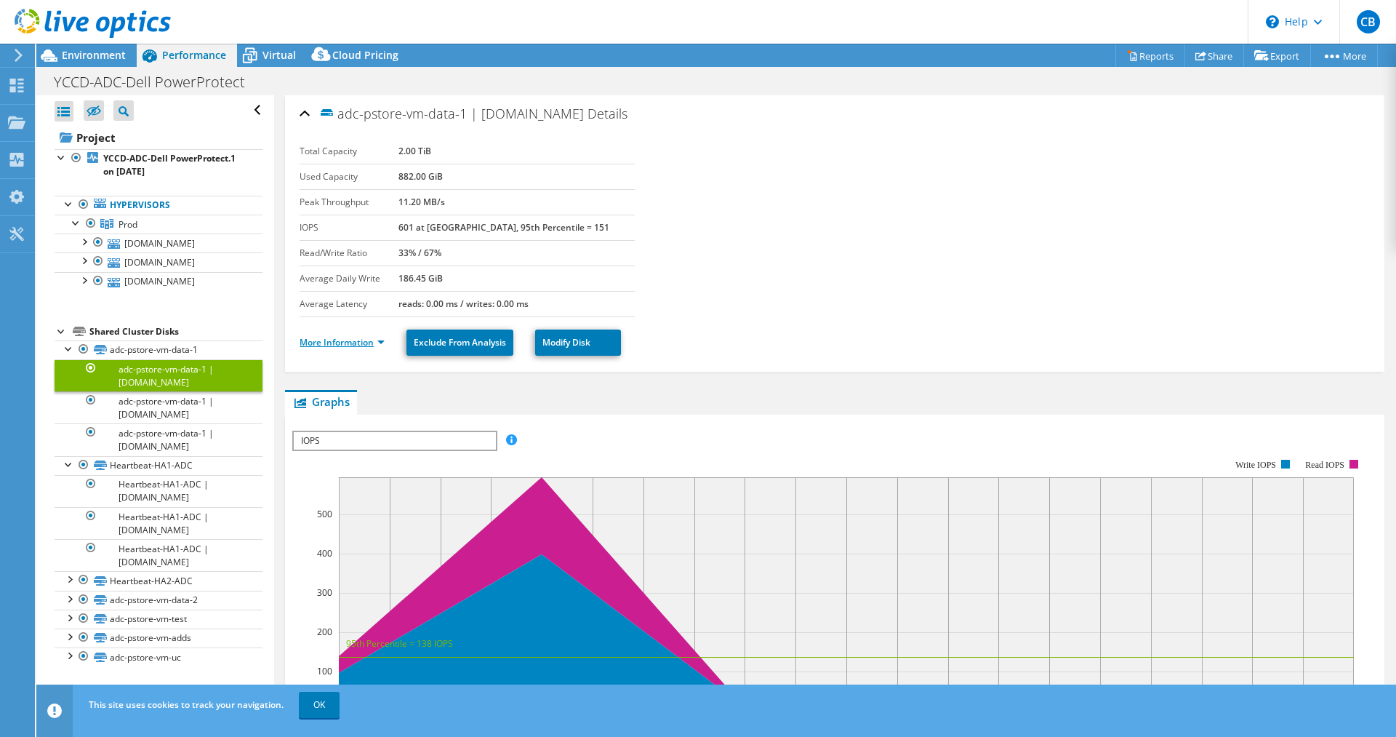
click at [379, 340] on link "More Information" at bounding box center [342, 342] width 85 height 12
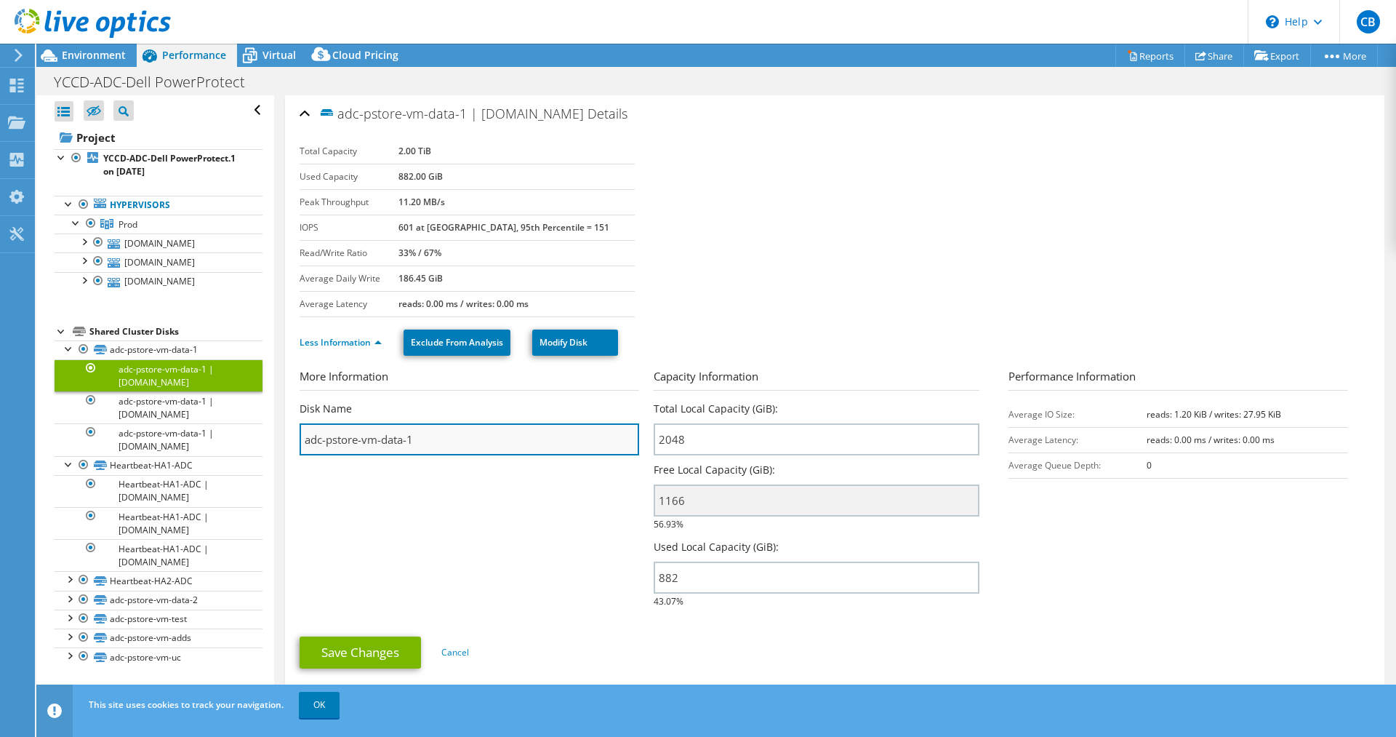
click at [450, 441] on input "adc-pstore-vm-data-1" at bounding box center [470, 439] width 340 height 32
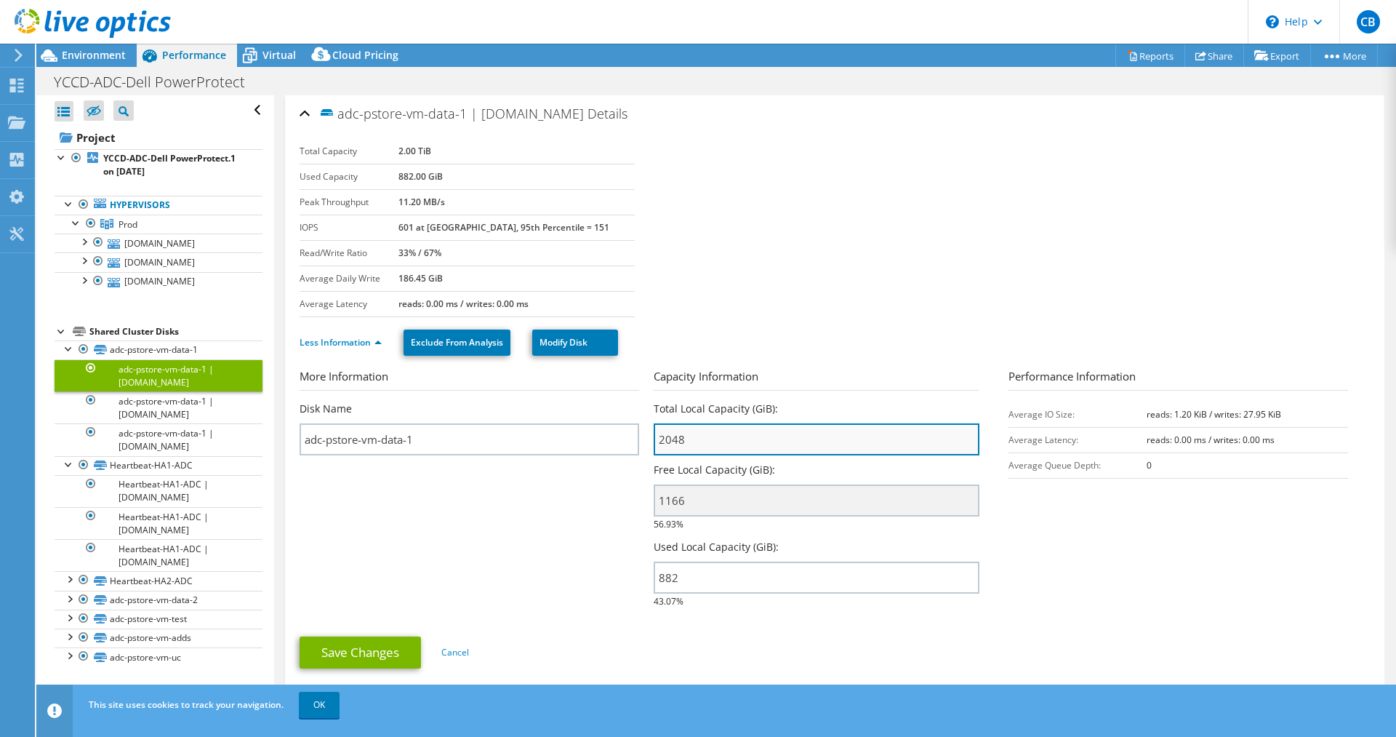
click at [700, 439] on input "2048" at bounding box center [816, 439] width 325 height 32
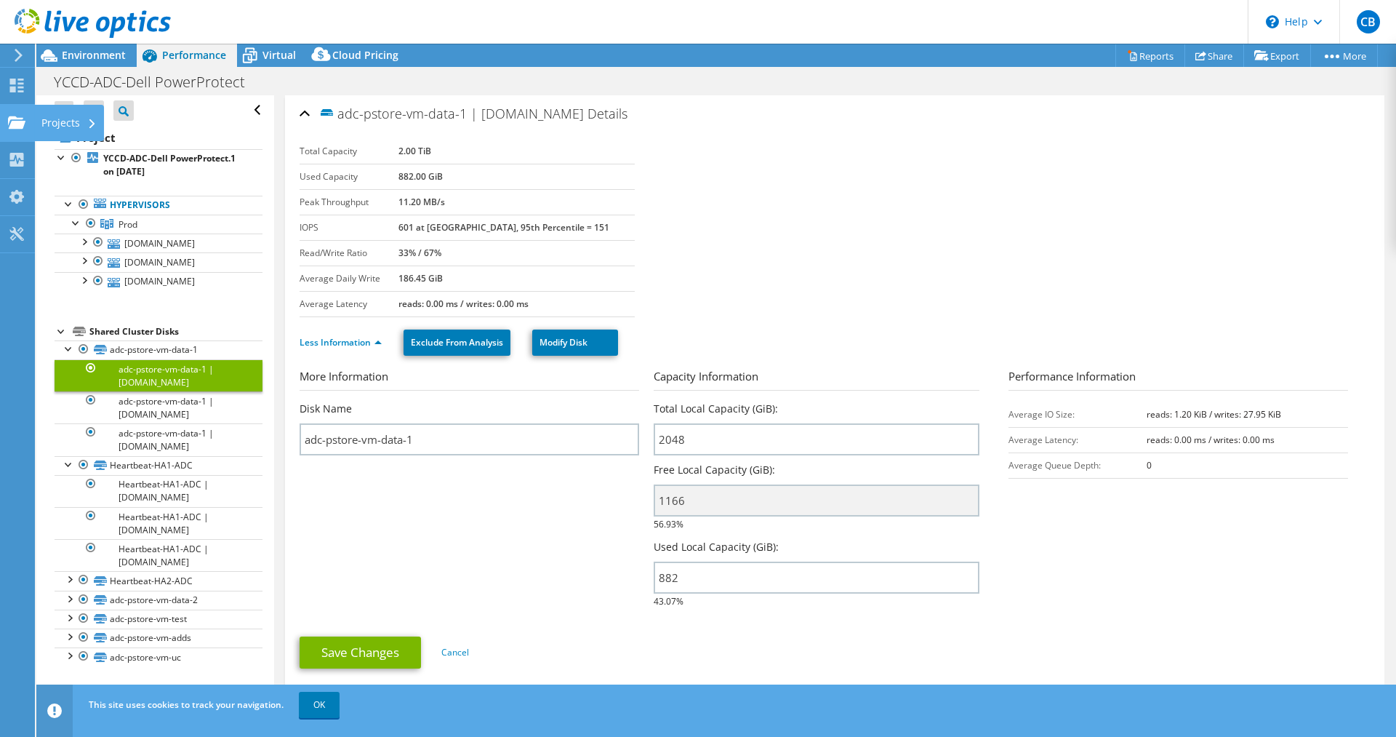
click at [65, 128] on div "Projects" at bounding box center [69, 123] width 70 height 36
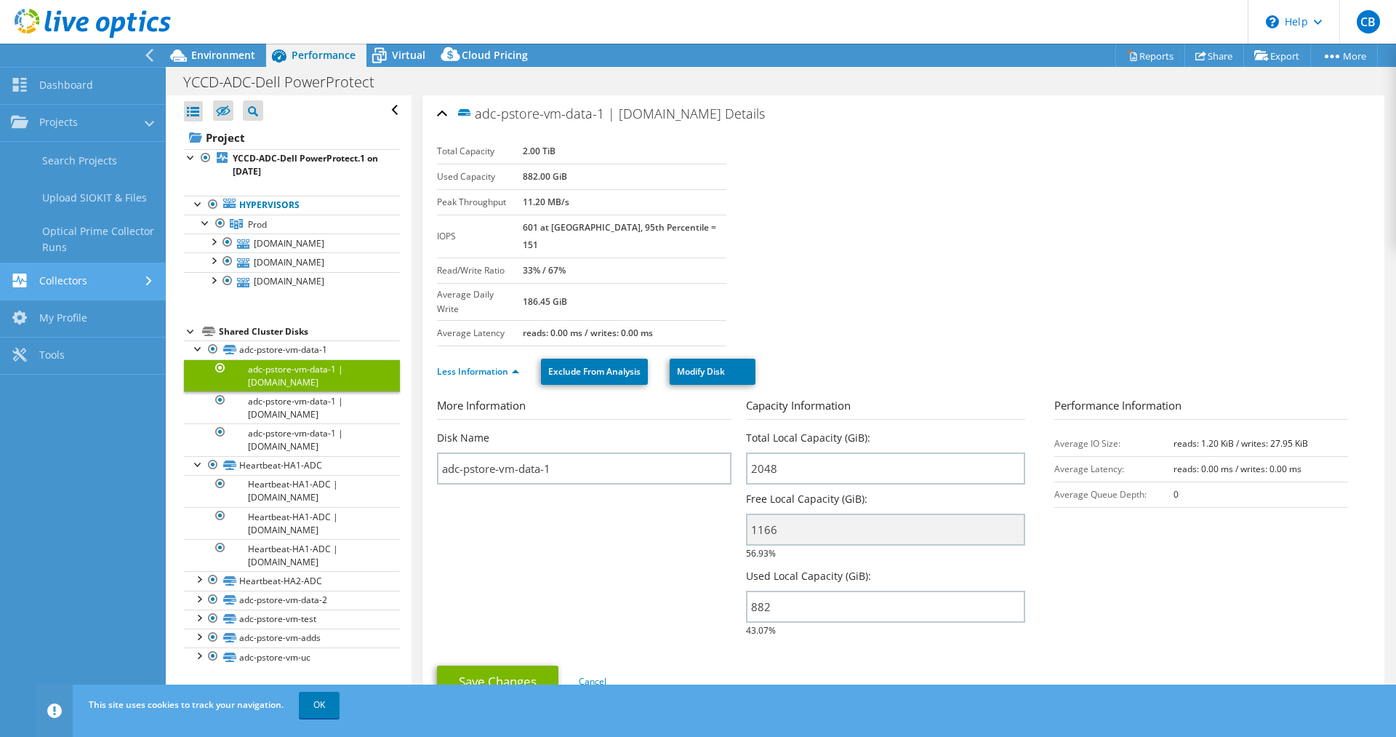
click at [93, 273] on link "Collectors" at bounding box center [83, 281] width 166 height 37
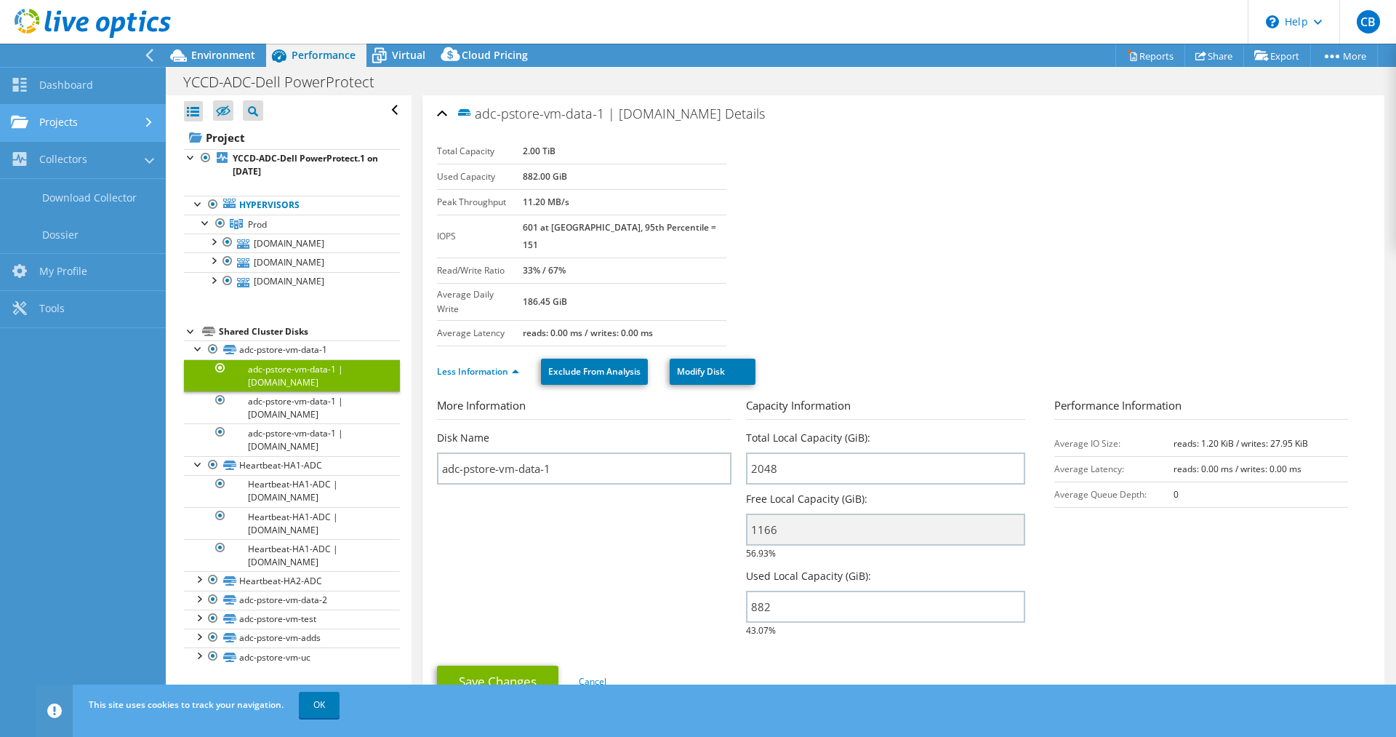
click at [74, 127] on link "Projects" at bounding box center [83, 123] width 166 height 37
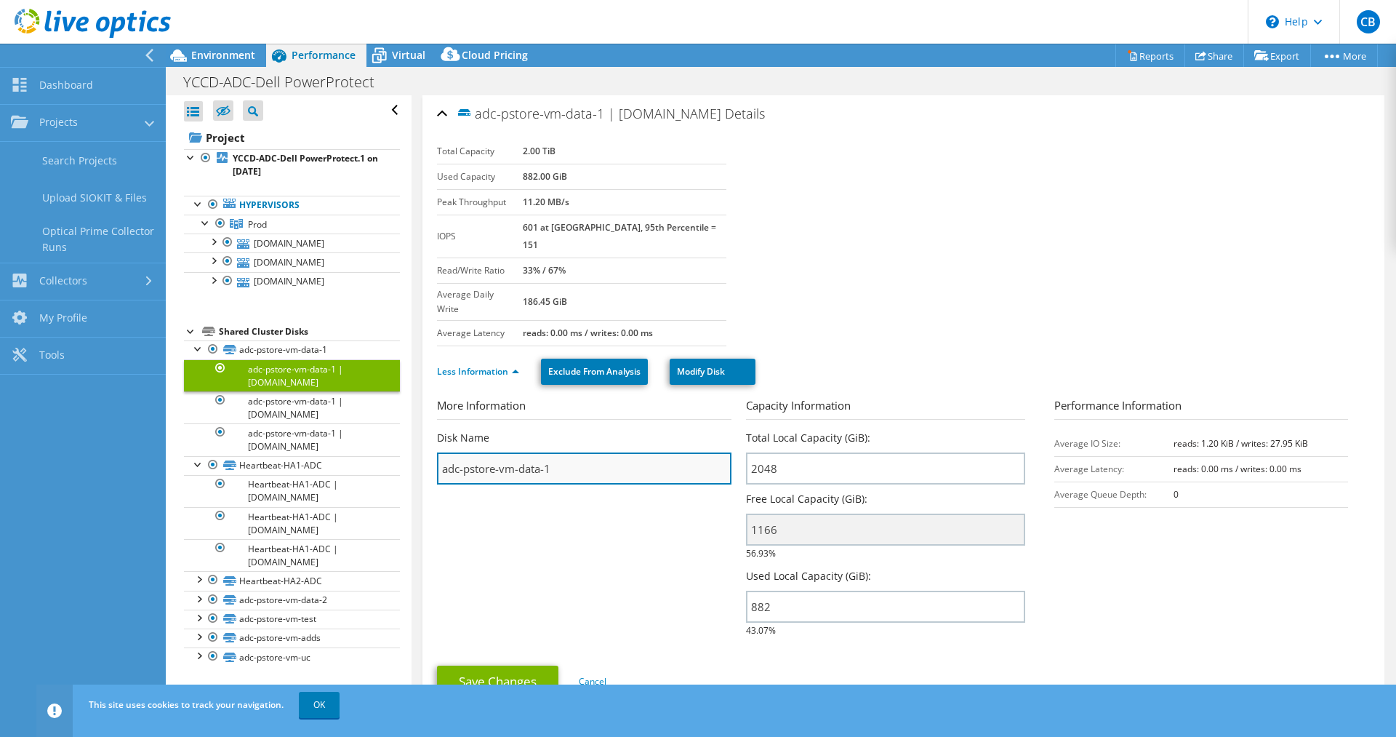
click at [573, 452] on input "adc-pstore-vm-data-1" at bounding box center [584, 468] width 294 height 32
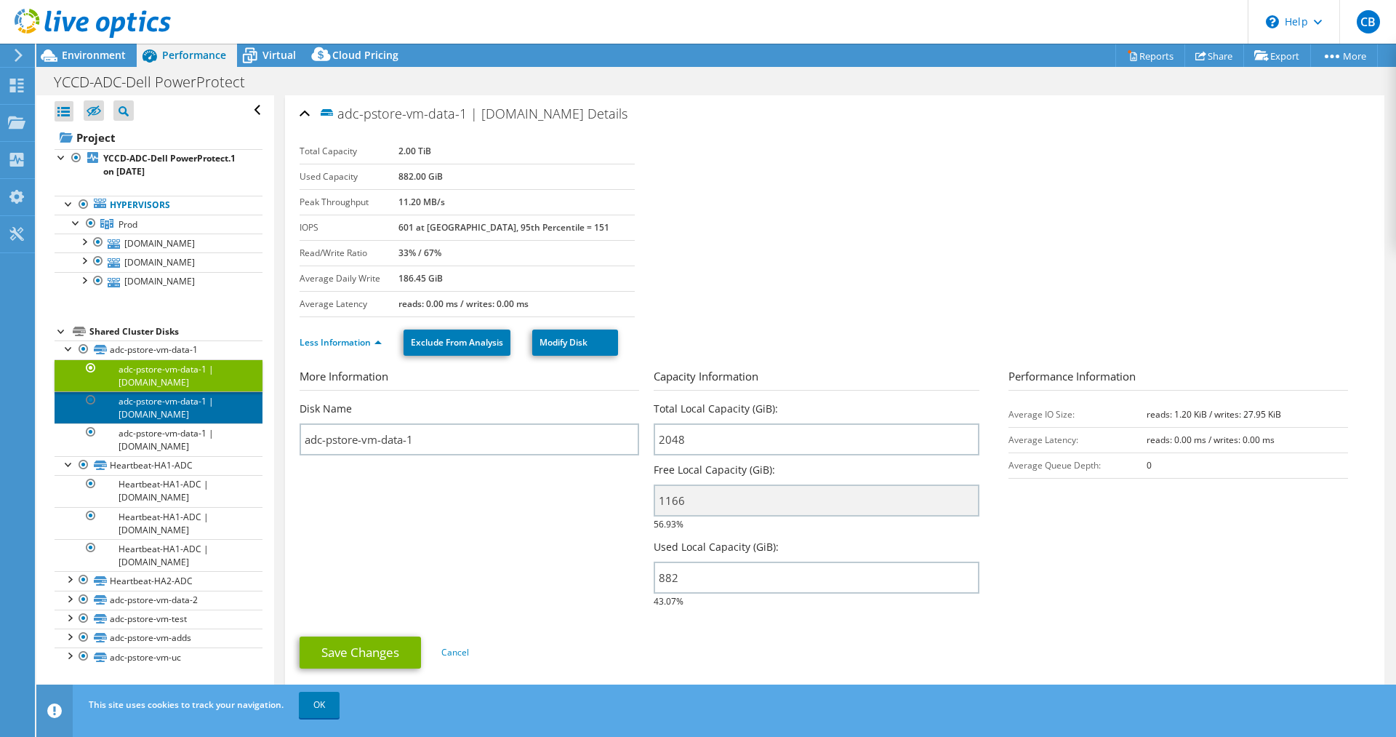
click at [165, 423] on link "adc-pstore-vm-data-1 | [DOMAIN_NAME]" at bounding box center [159, 407] width 208 height 32
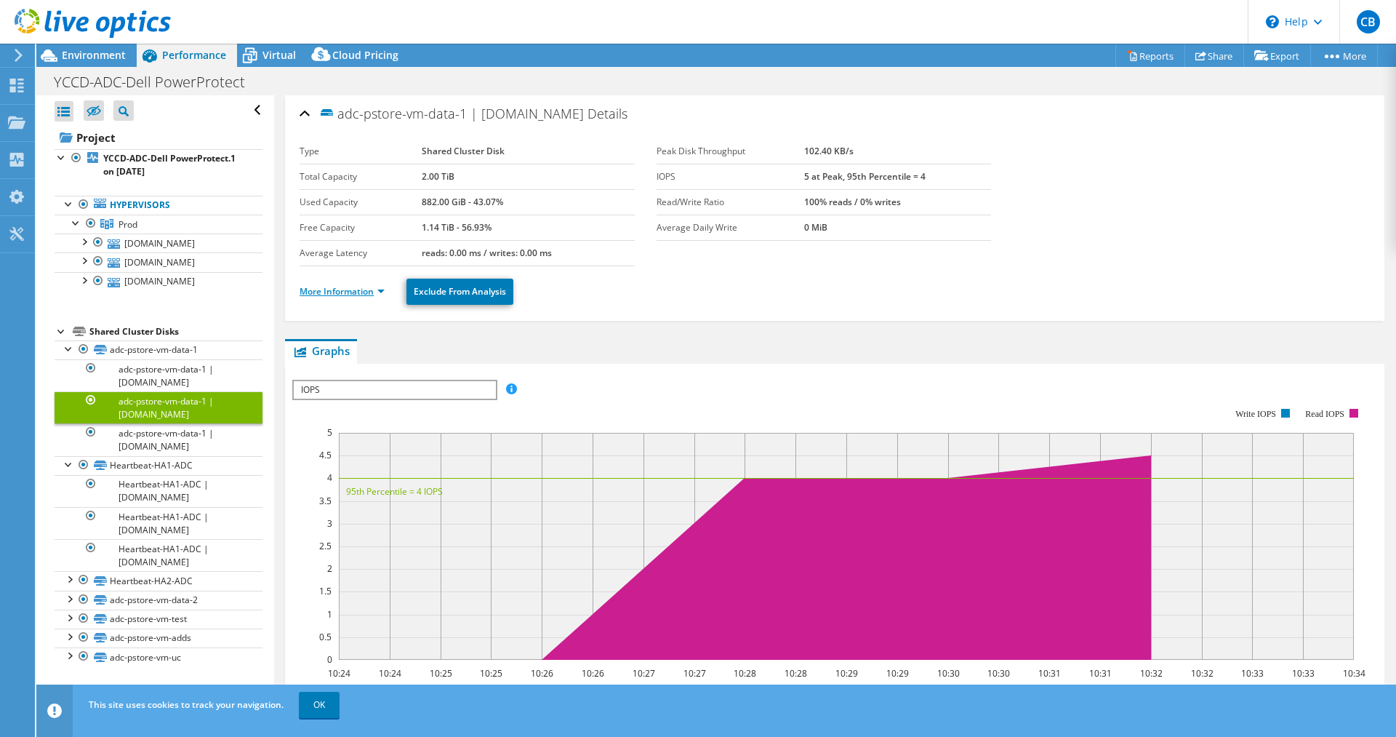
click at [376, 293] on link "More Information" at bounding box center [342, 291] width 85 height 12
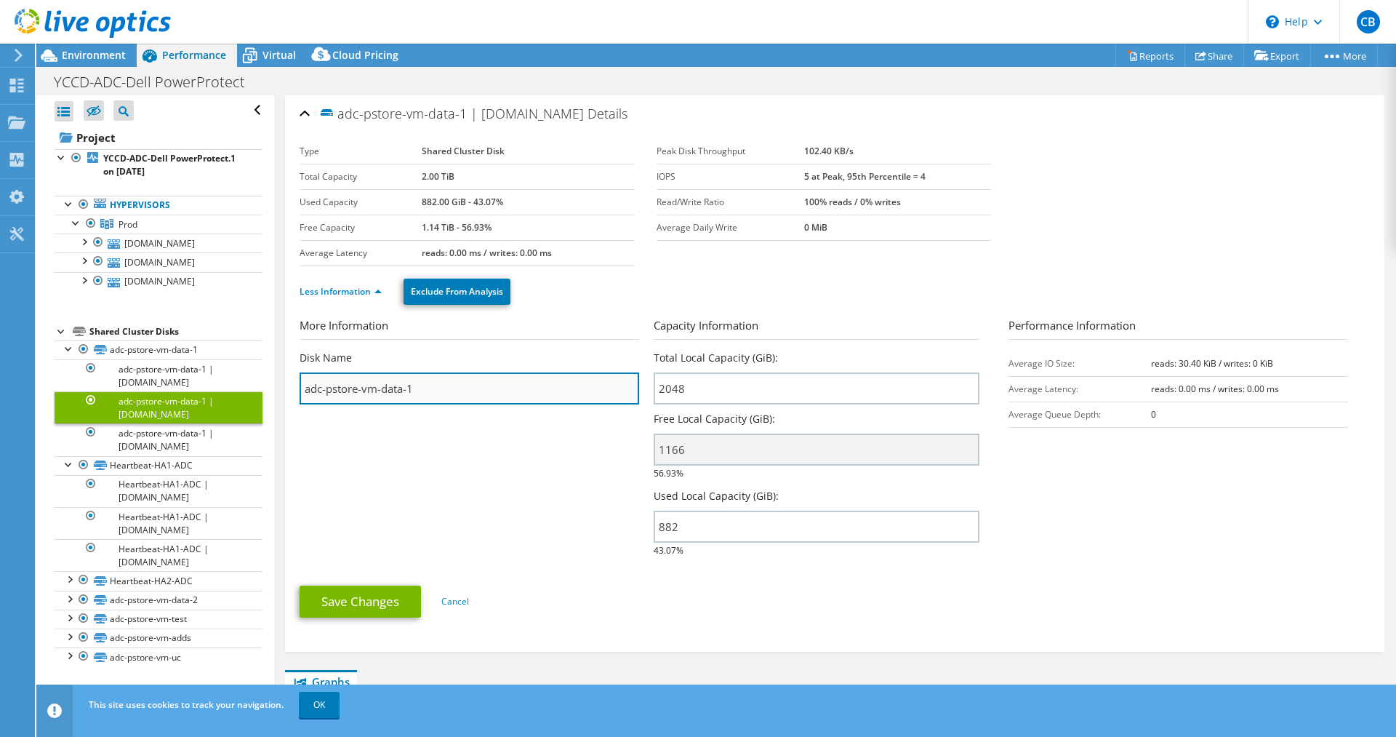
click at [432, 389] on input "adc-pstore-vm-data-1" at bounding box center [470, 388] width 340 height 32
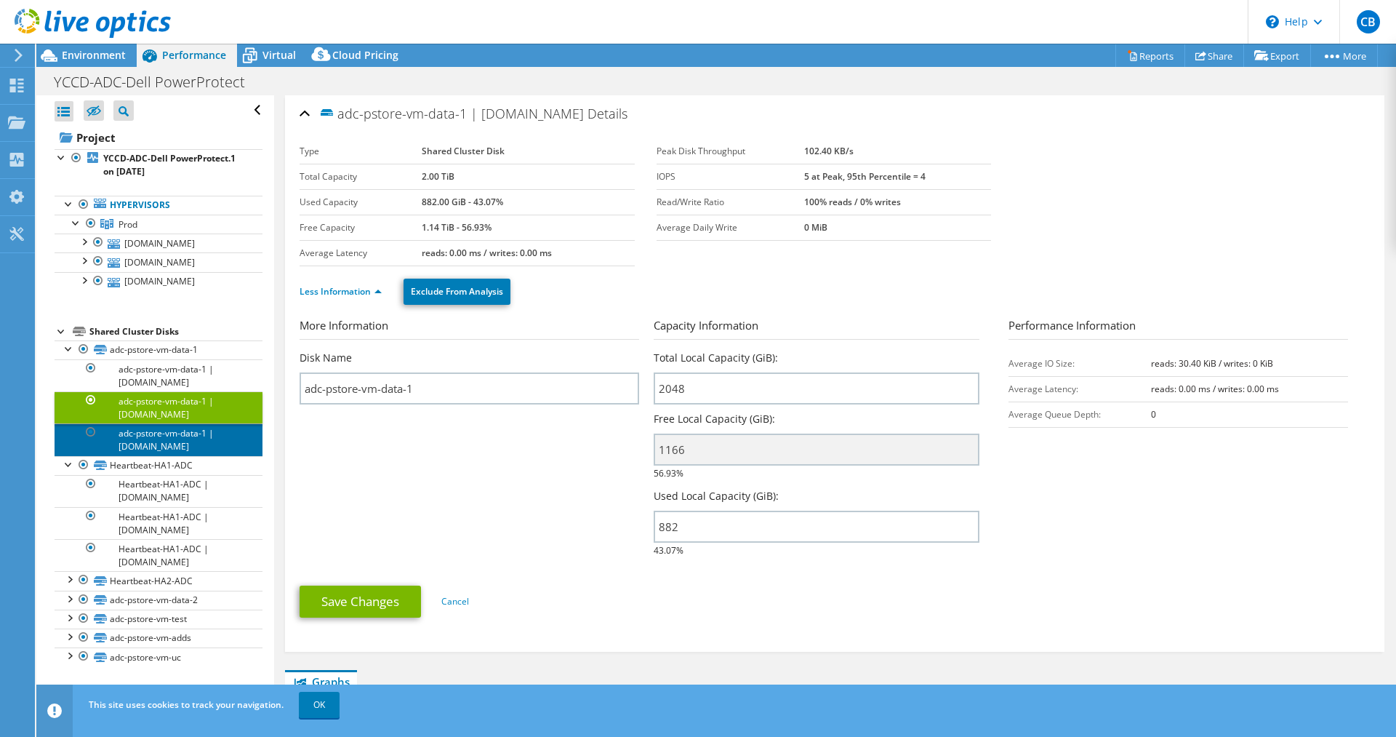
click at [165, 455] on link "adc-pstore-vm-data-1 | c-adc-comp-1r8-9.yosemite.edu" at bounding box center [159, 439] width 208 height 32
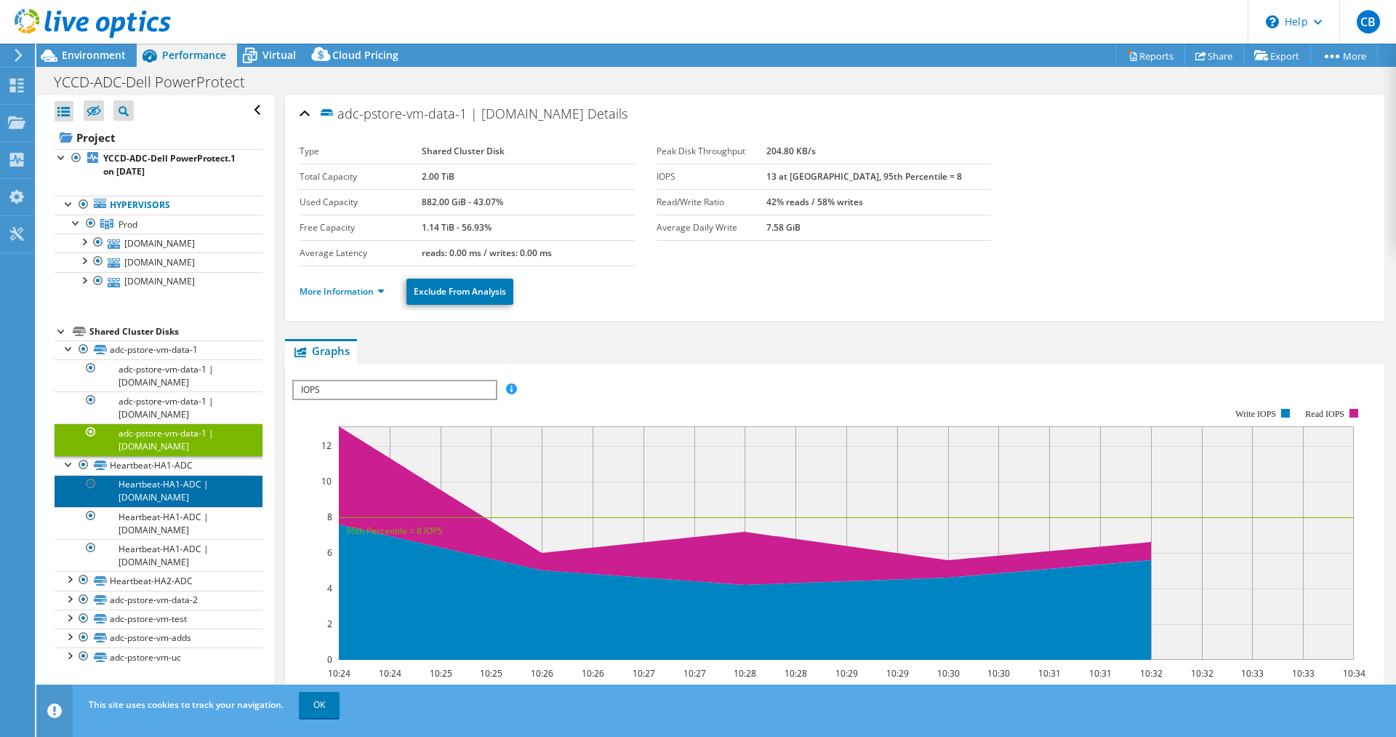
click at [161, 507] on link "Heartbeat-HA1-ADC | c-adc-comp-1r8-10.yosemite.edu" at bounding box center [159, 491] width 208 height 32
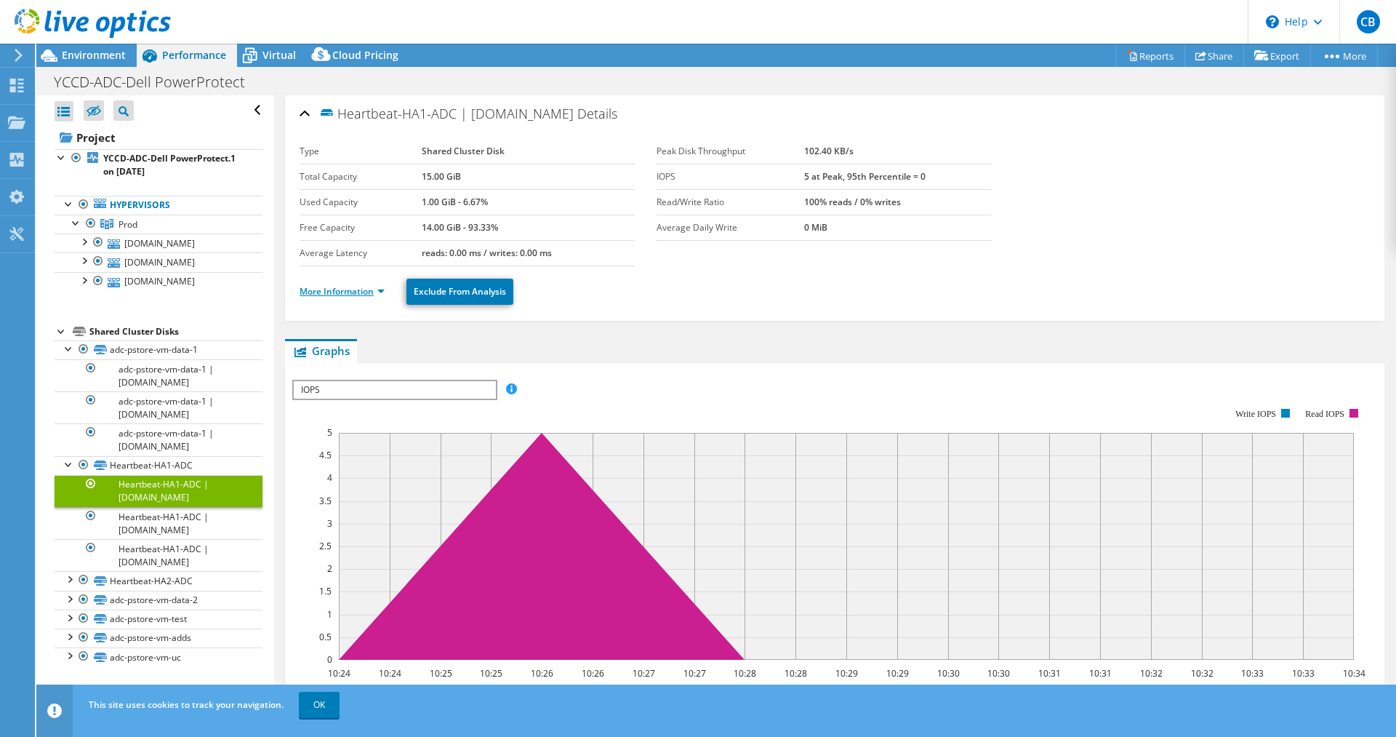
click at [381, 290] on link "More Information" at bounding box center [342, 291] width 85 height 12
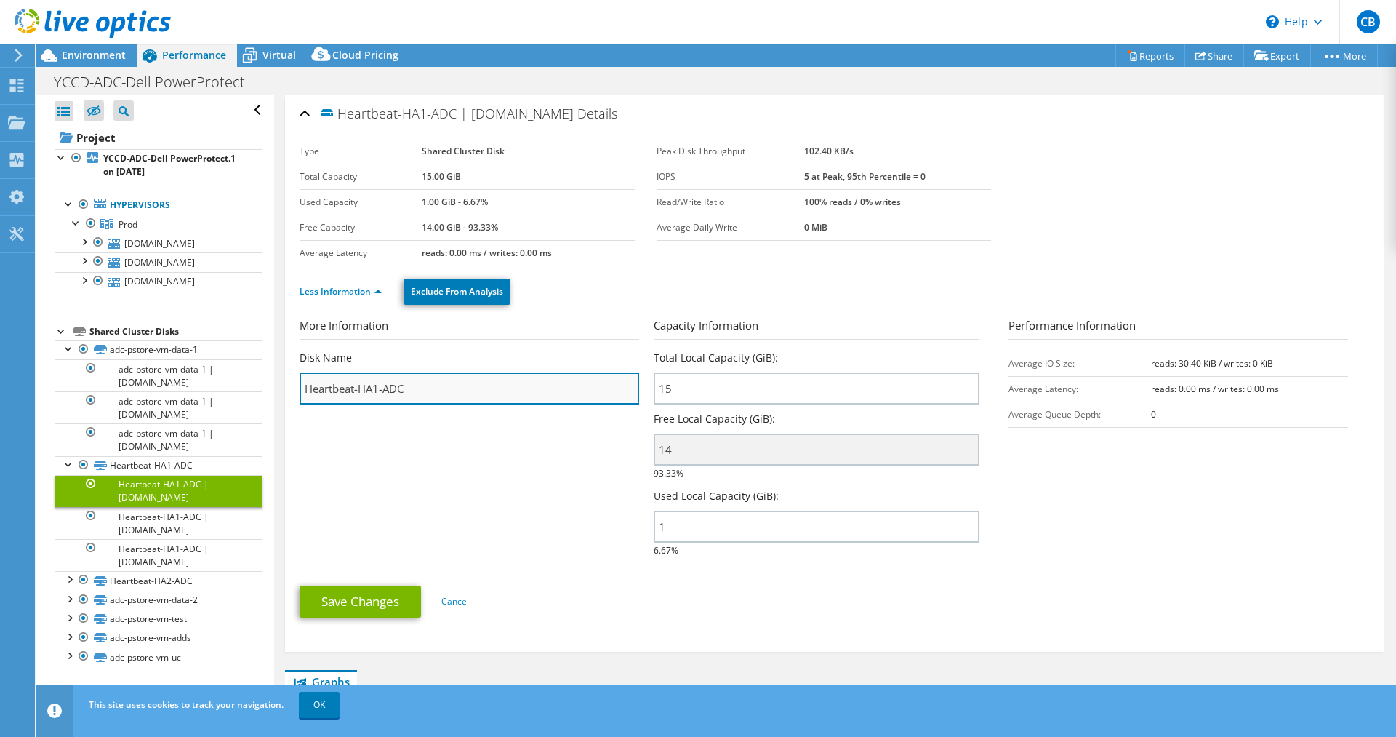
click at [452, 390] on input "Heartbeat-HA1-ADC" at bounding box center [470, 388] width 340 height 32
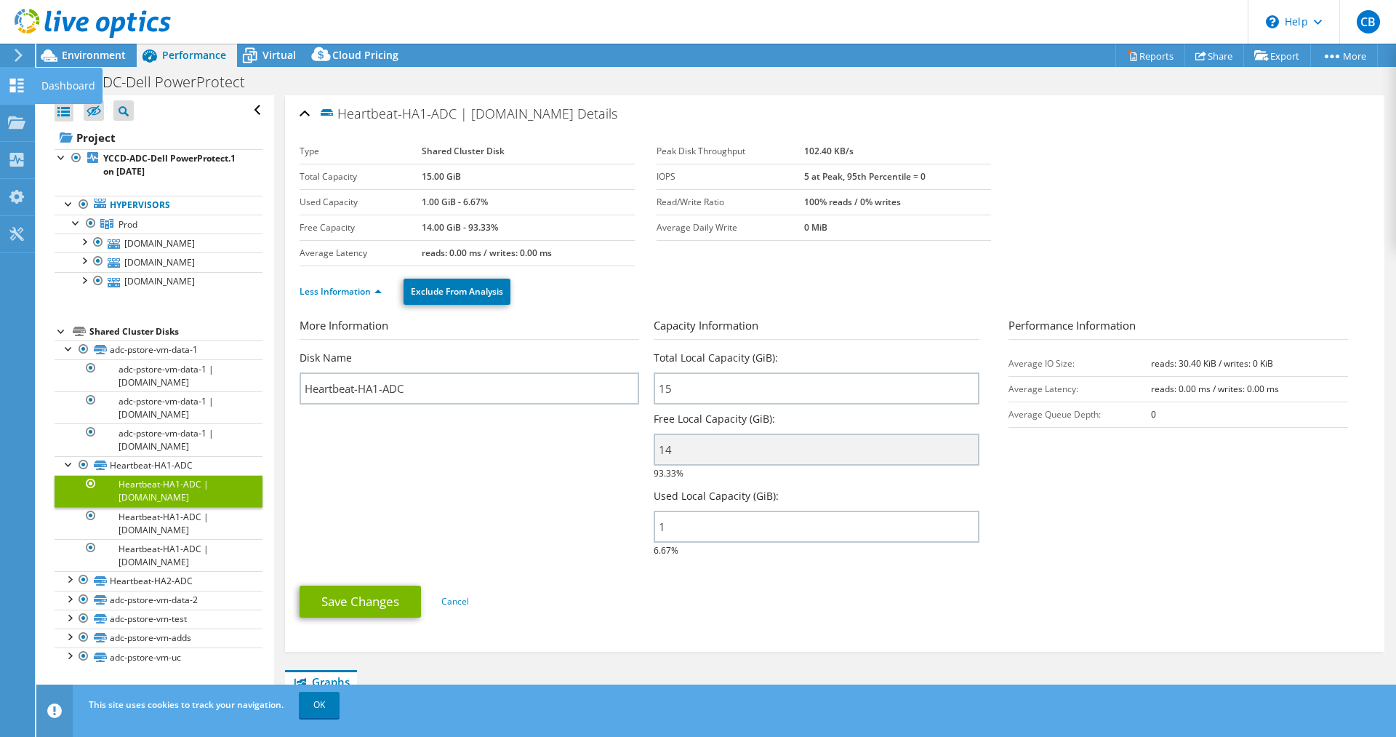
click at [9, 88] on icon at bounding box center [16, 86] width 17 height 14
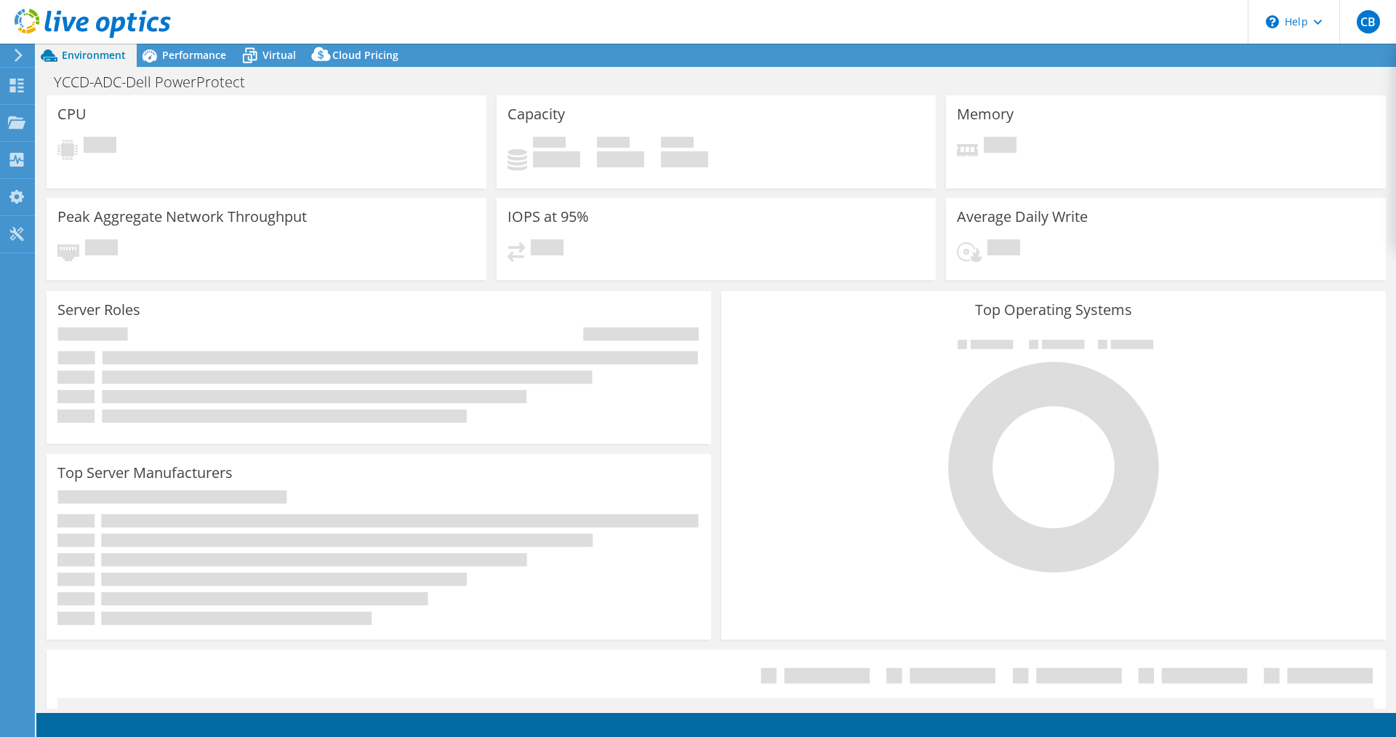
select select "USD"
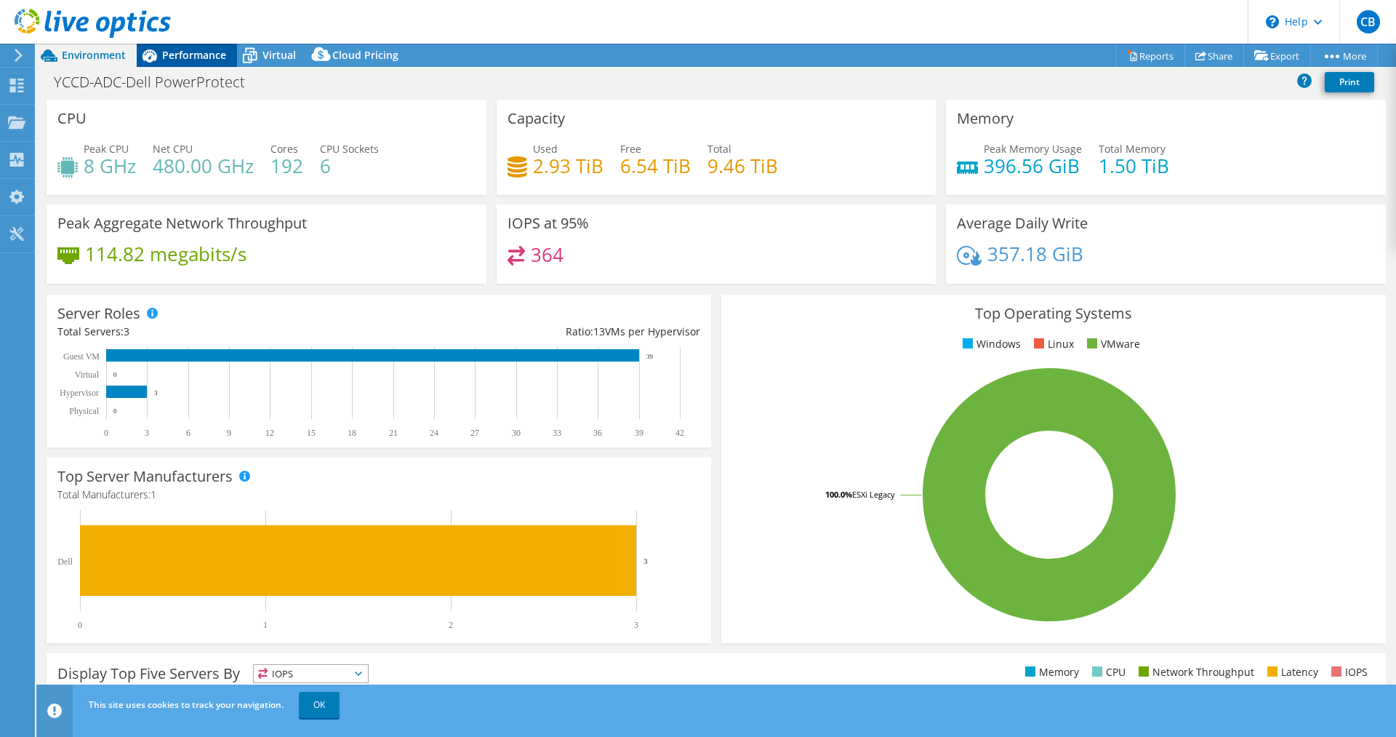
click at [207, 53] on span "Performance" at bounding box center [194, 55] width 64 height 14
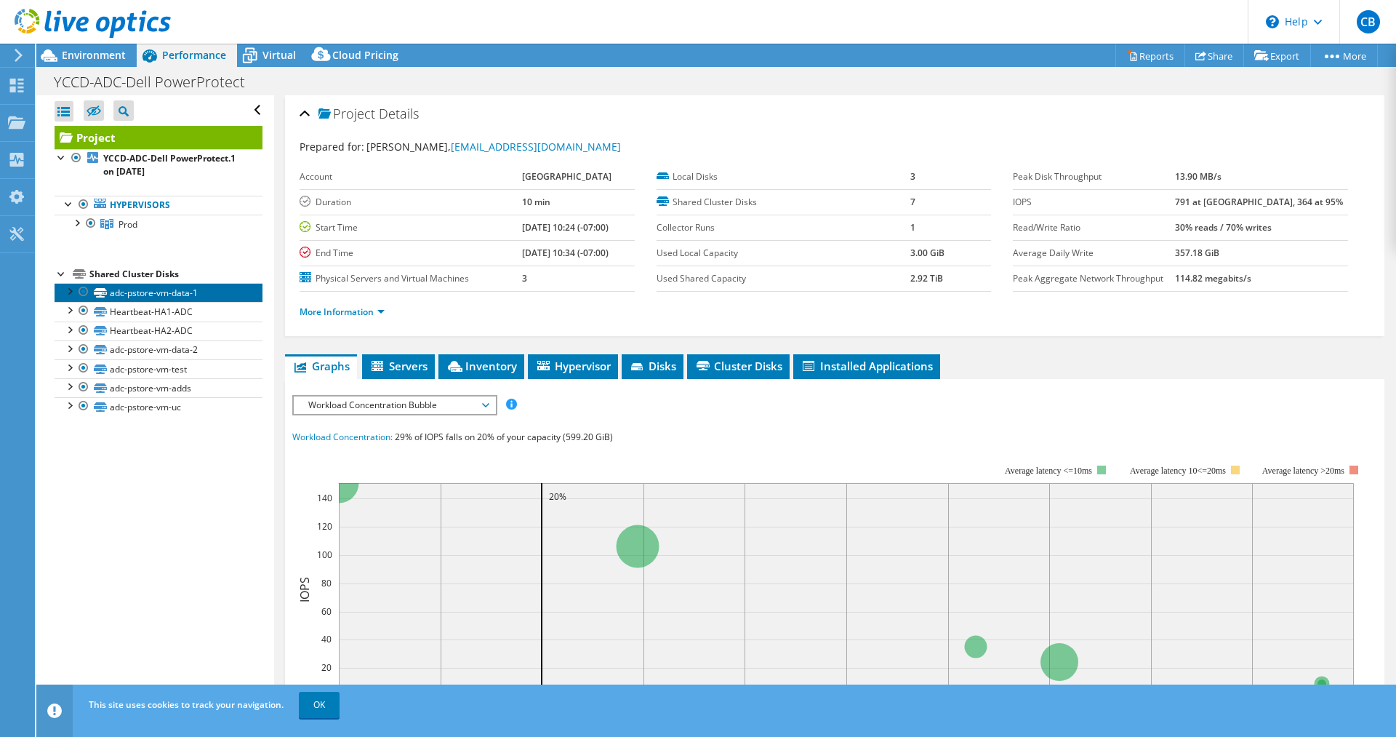
click at [120, 292] on link "adc-pstore-vm-data-1" at bounding box center [159, 292] width 208 height 19
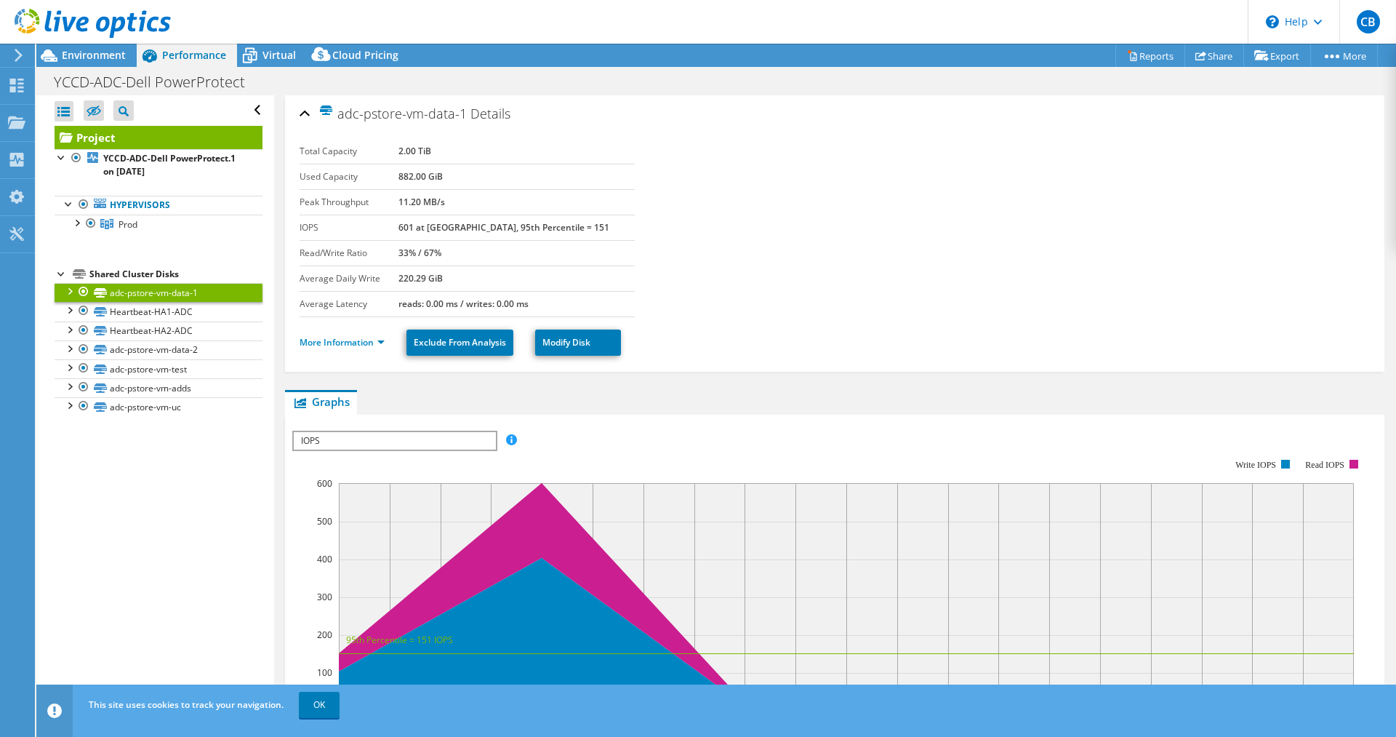
click at [68, 292] on div at bounding box center [69, 290] width 15 height 15
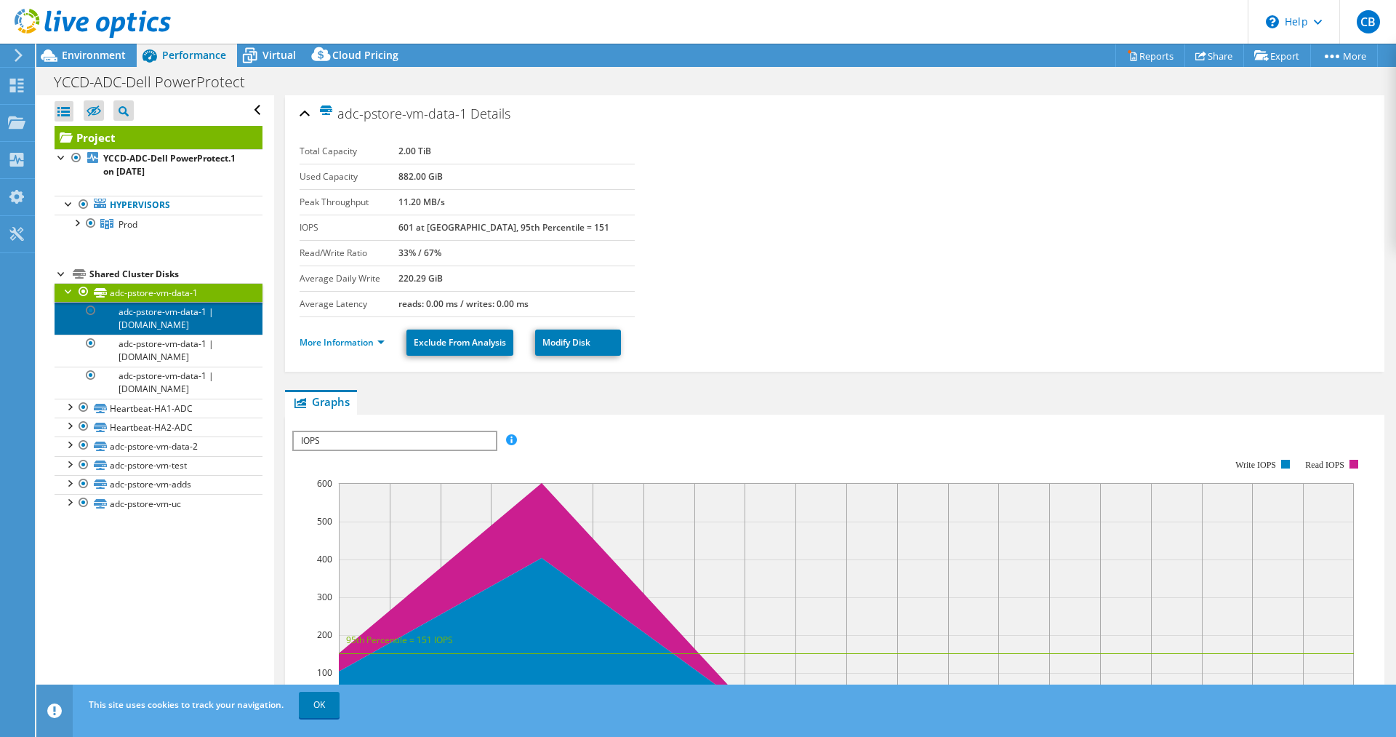
click at [151, 320] on link "adc-pstore-vm-data-1 | c-adc-comp-1r8-10.yosemite.edu" at bounding box center [159, 318] width 208 height 32
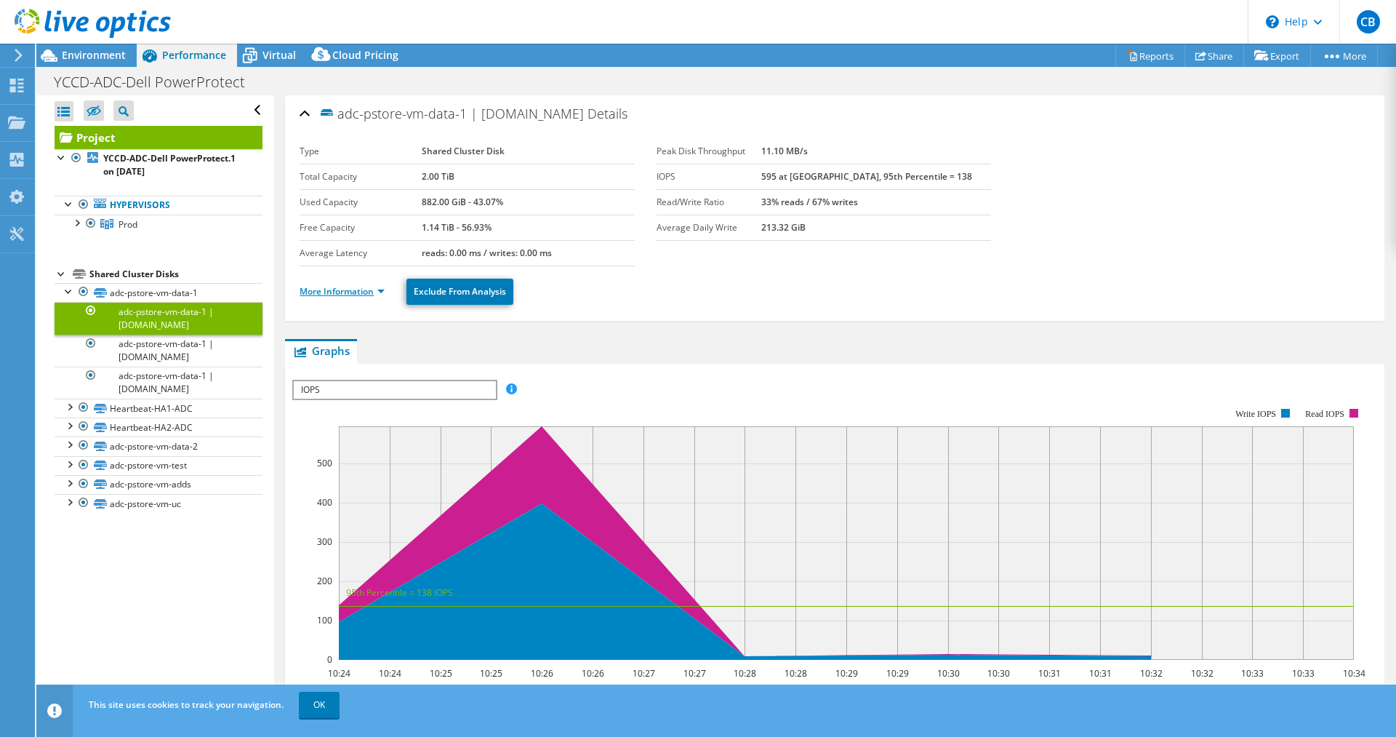
click at [335, 292] on link "More Information" at bounding box center [342, 291] width 85 height 12
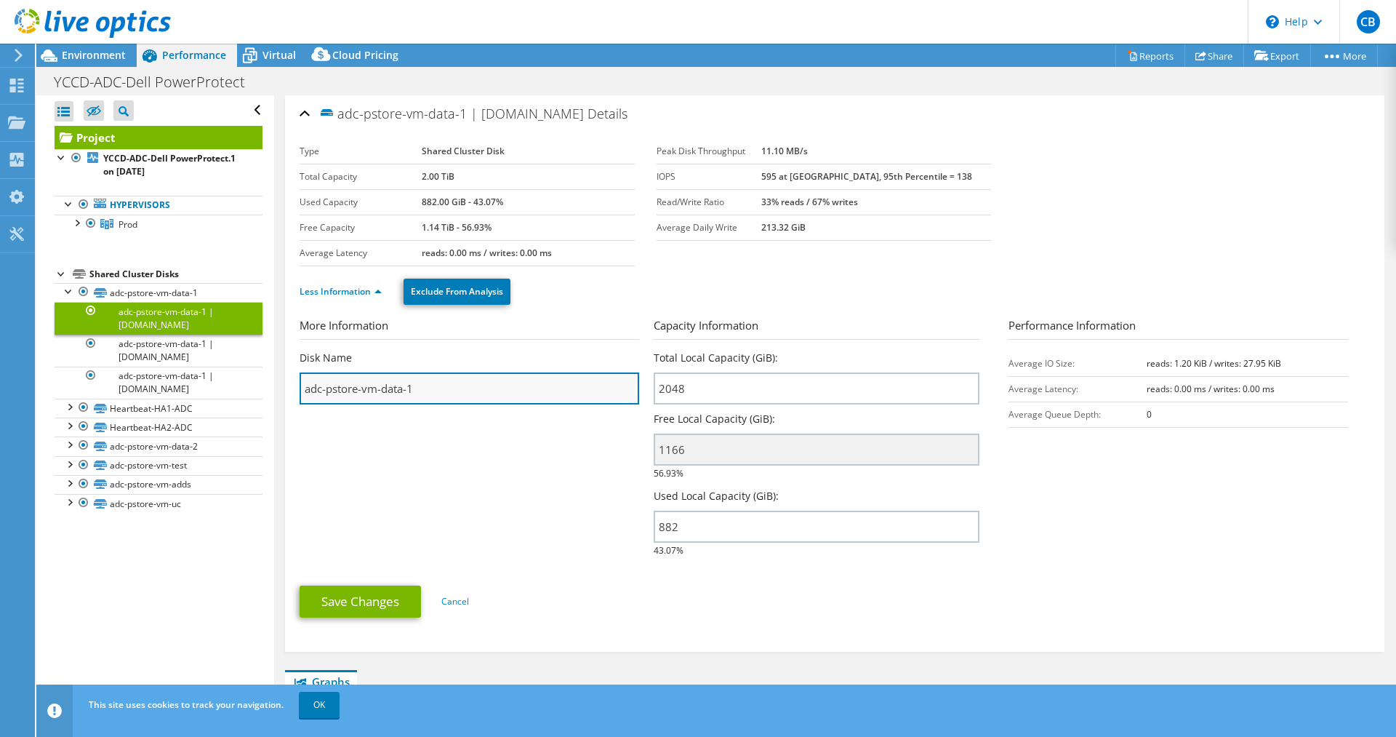
click at [512, 391] on input "adc-pstore-vm-data-1" at bounding box center [470, 388] width 340 height 32
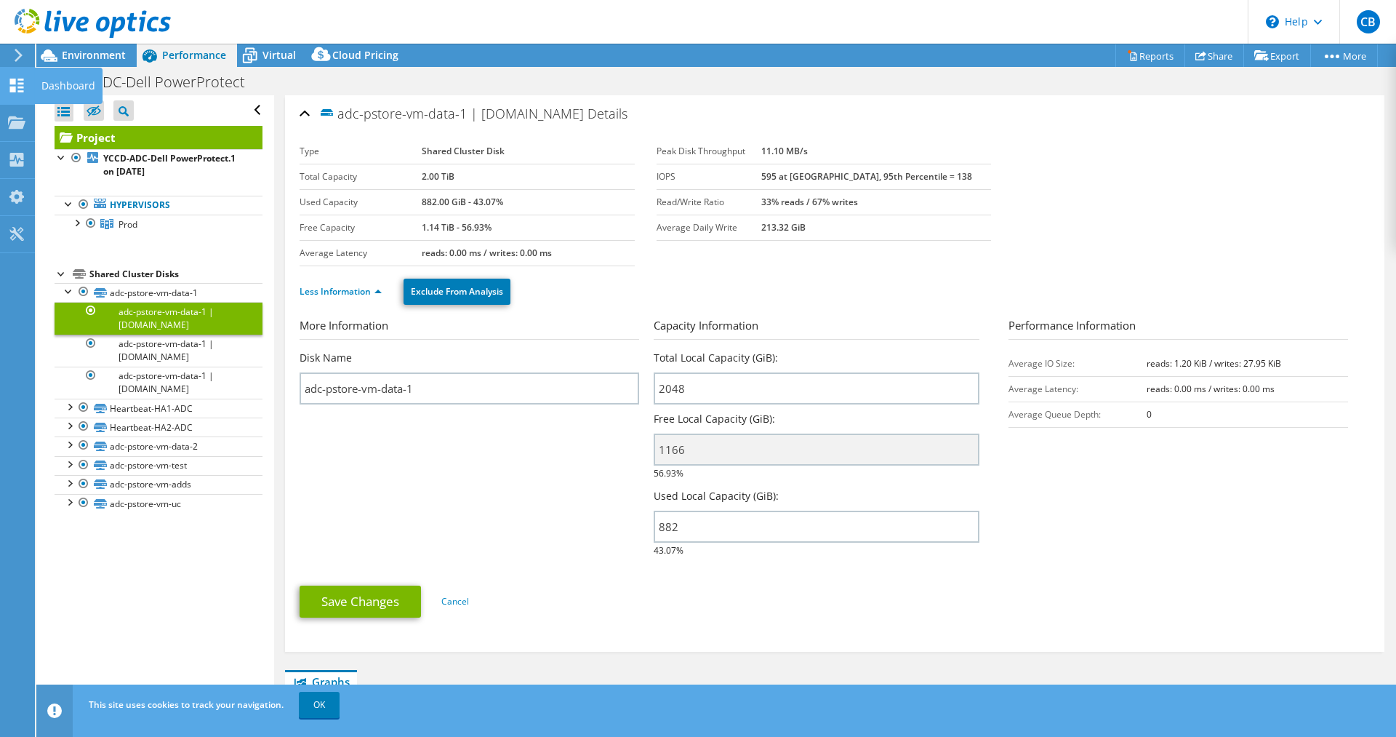
click at [69, 87] on div "Dashboard" at bounding box center [68, 86] width 68 height 36
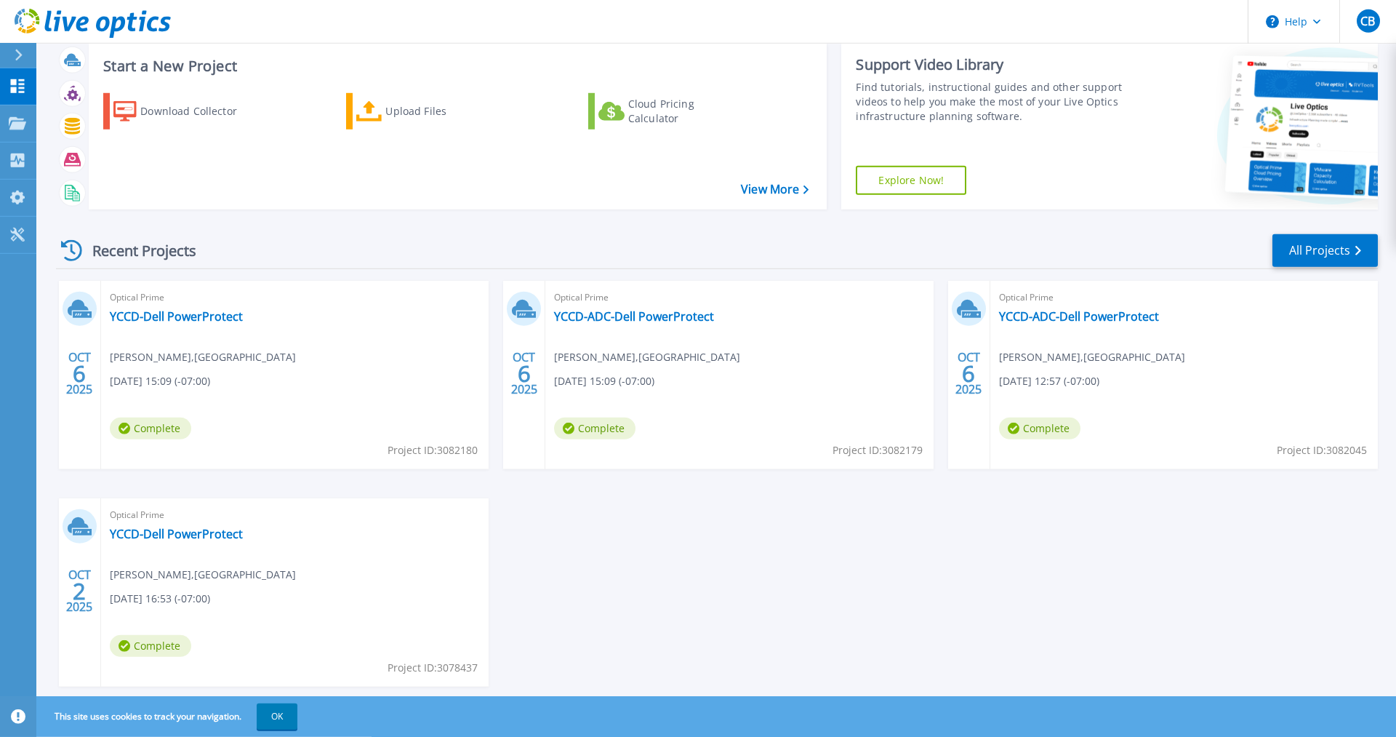
scroll to position [69, 0]
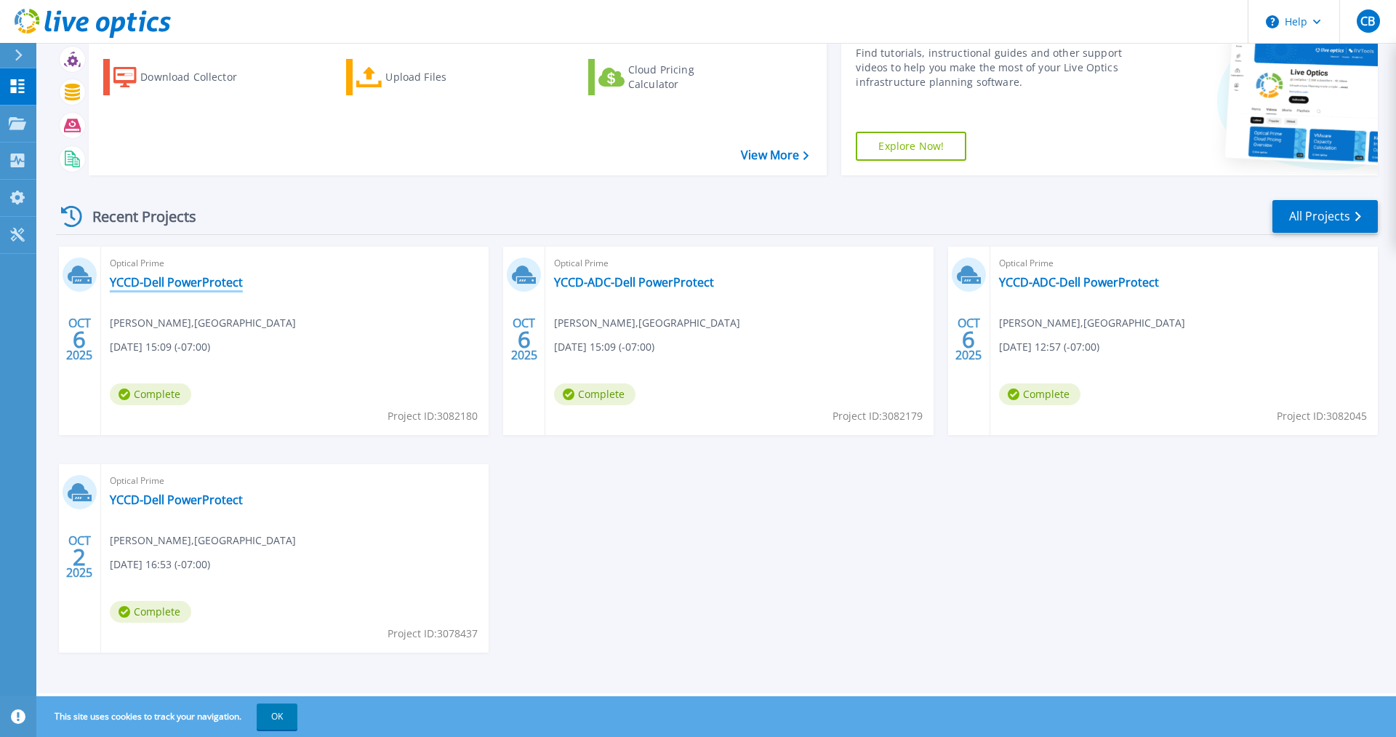
click at [197, 286] on link "YCCD-Dell PowerProtect" at bounding box center [176, 282] width 133 height 15
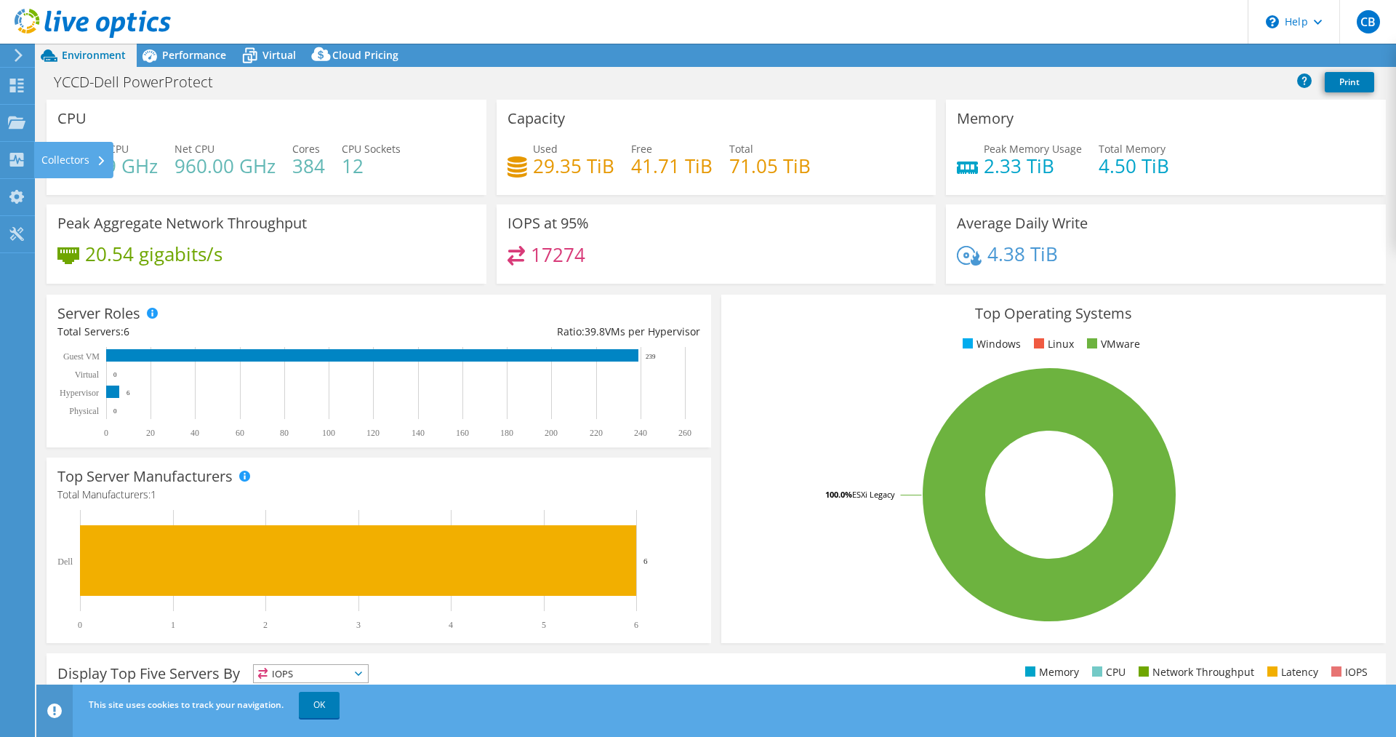
select select "USD"
click at [208, 52] on span "Performance" at bounding box center [194, 55] width 64 height 14
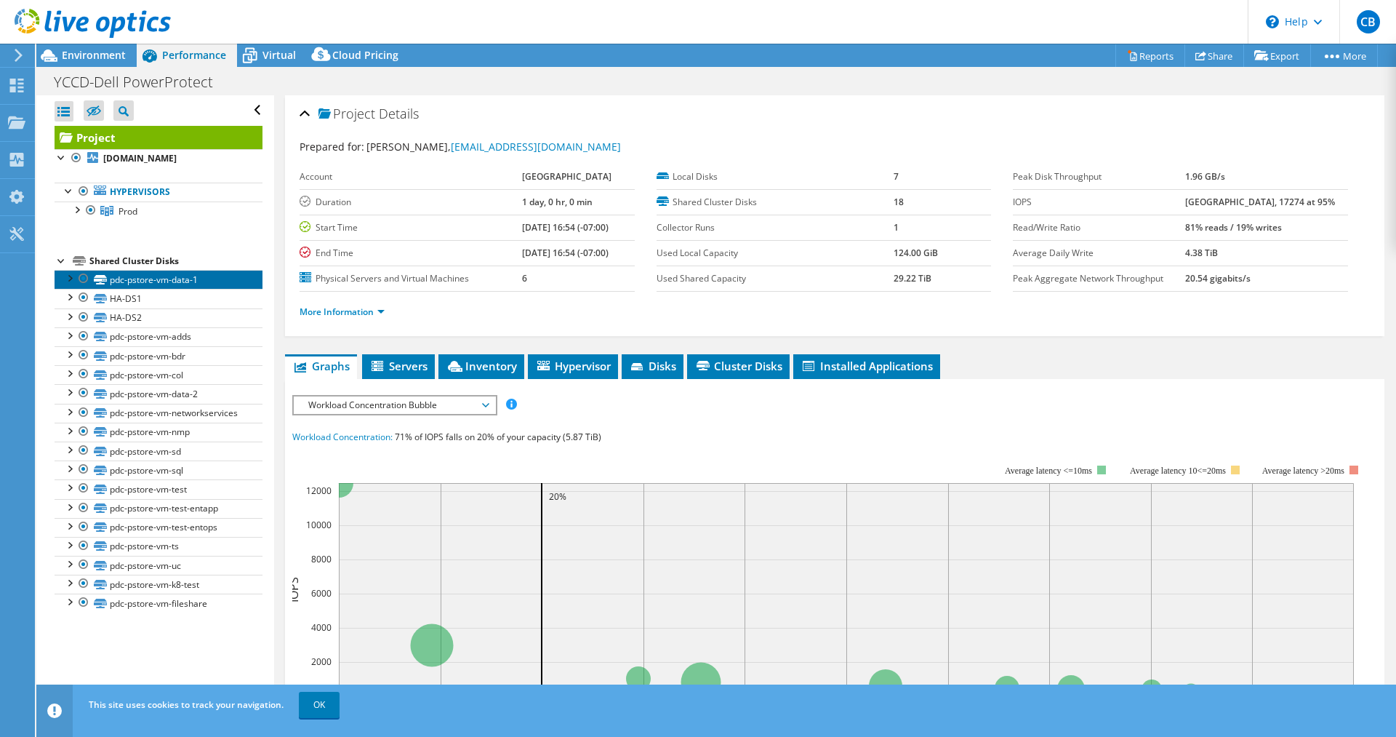
click at [130, 275] on link "pdc-pstore-vm-data-1" at bounding box center [159, 279] width 208 height 19
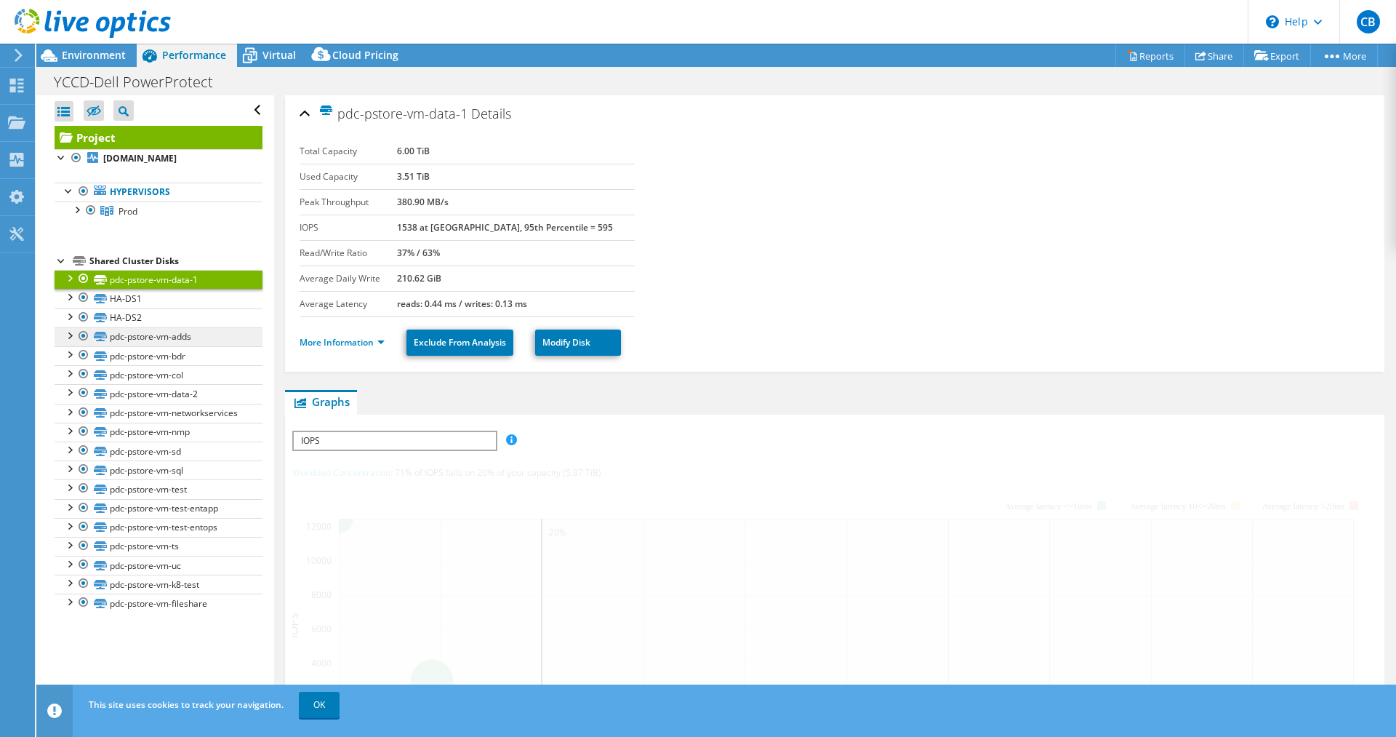
click at [73, 271] on div at bounding box center [69, 277] width 15 height 15
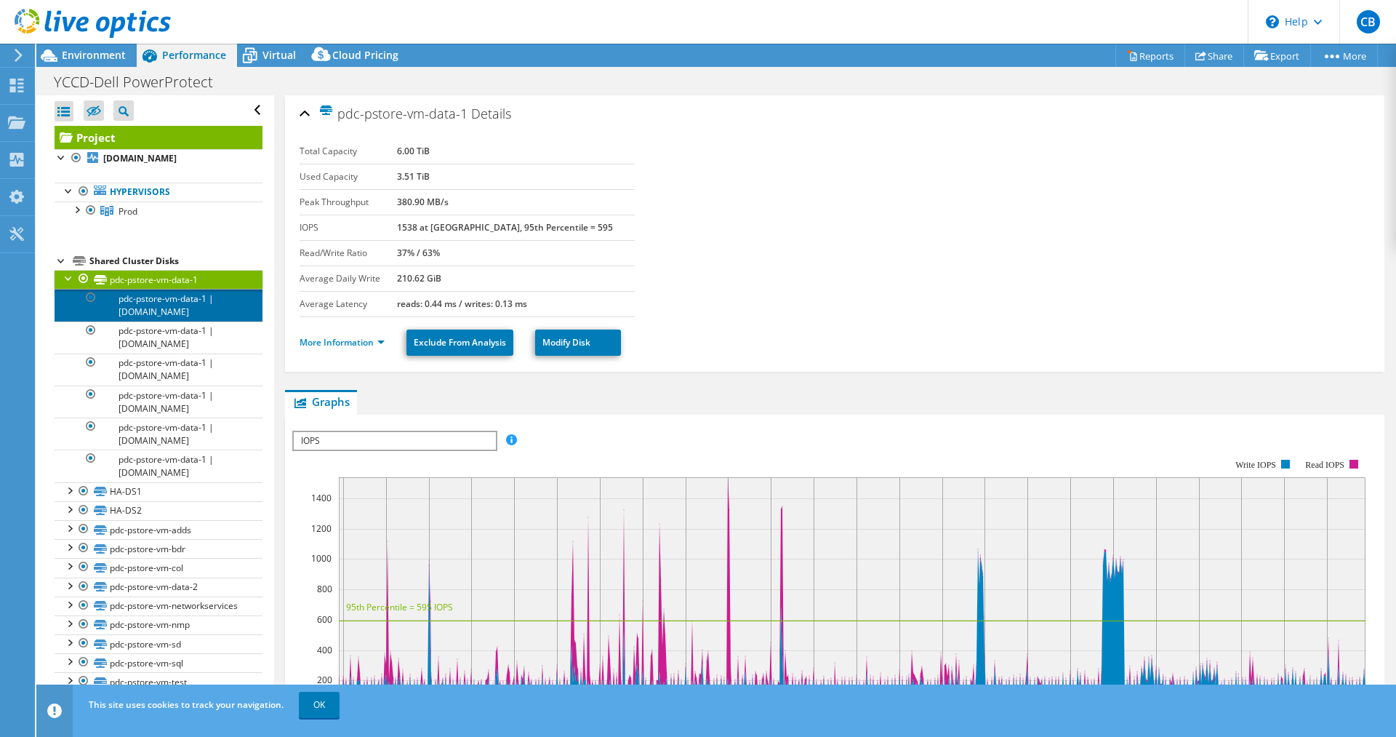
click at [154, 305] on link "pdc-pstore-vm-data-1 | m-pdc-comp-4r6-8.yosemite.edu" at bounding box center [159, 305] width 208 height 32
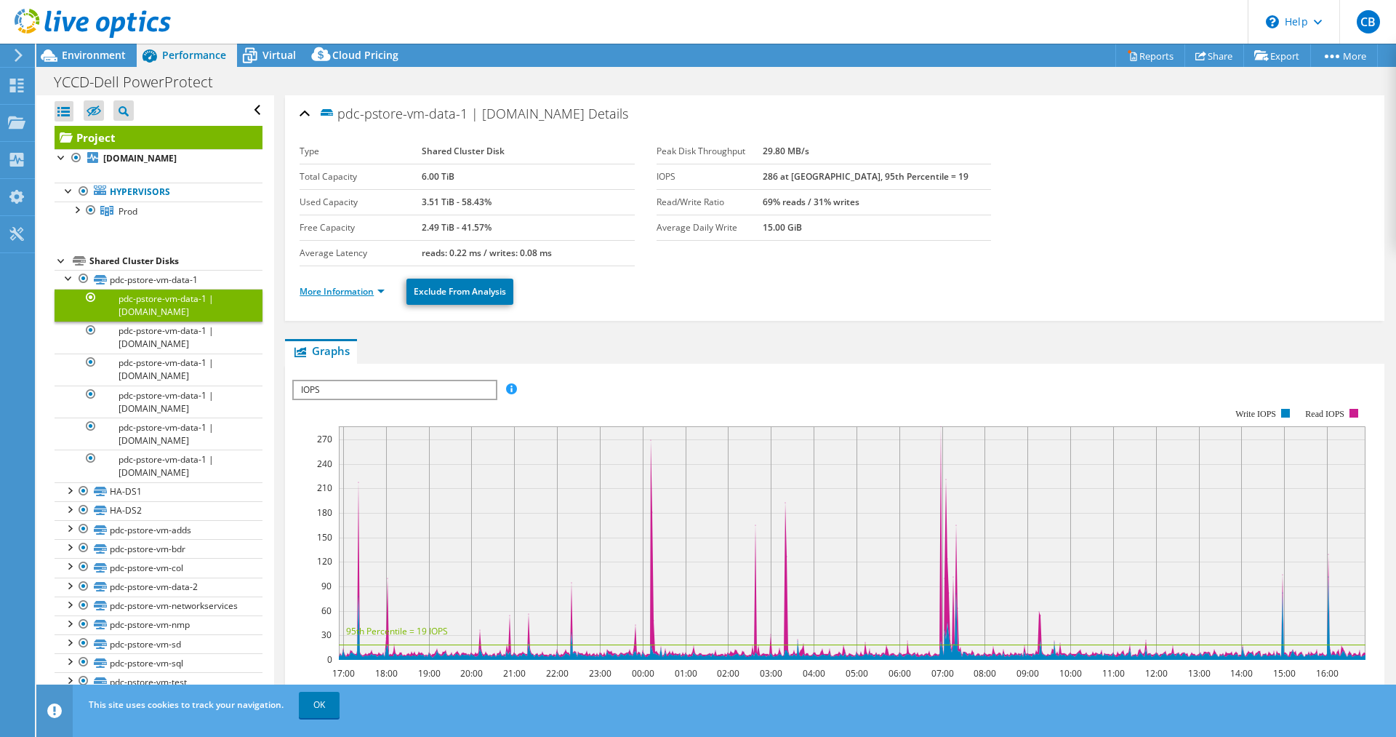
click at [363, 291] on link "More Information" at bounding box center [342, 291] width 85 height 12
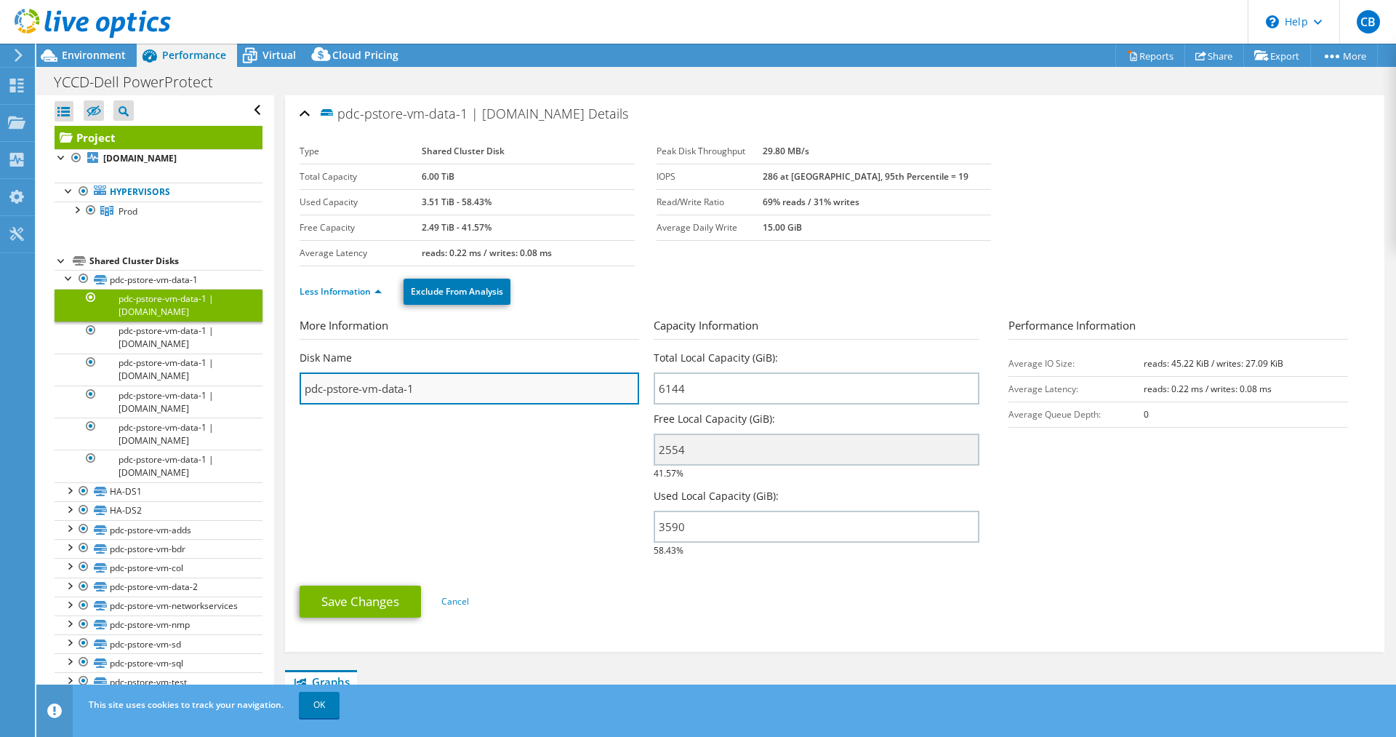
click at [453, 375] on input "pdc-pstore-vm-data-1" at bounding box center [470, 388] width 340 height 32
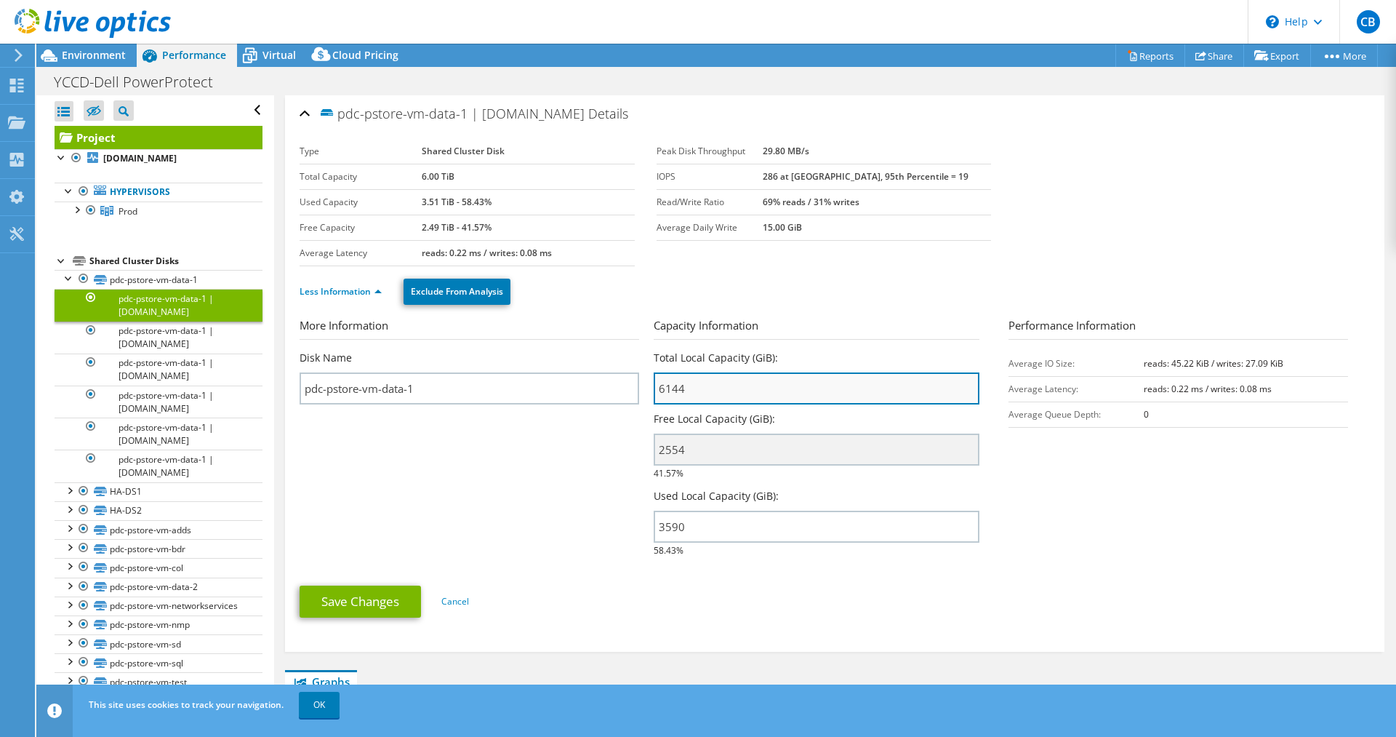
click at [712, 391] on input "6144" at bounding box center [816, 388] width 325 height 32
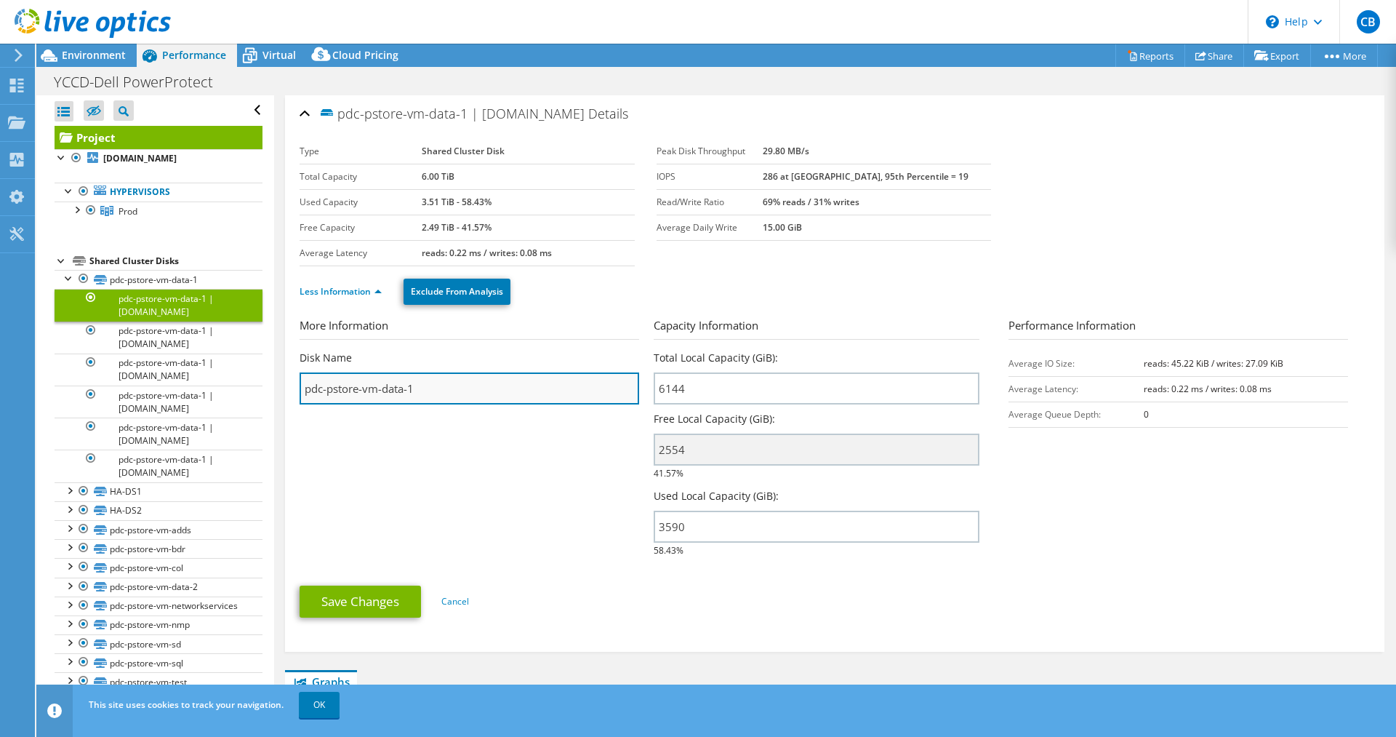
click at [476, 383] on input "pdc-pstore-vm-data-1" at bounding box center [470, 388] width 340 height 32
click at [460, 601] on link "Cancel" at bounding box center [455, 601] width 28 height 12
type input "pdc-pstore-vm-data-1"
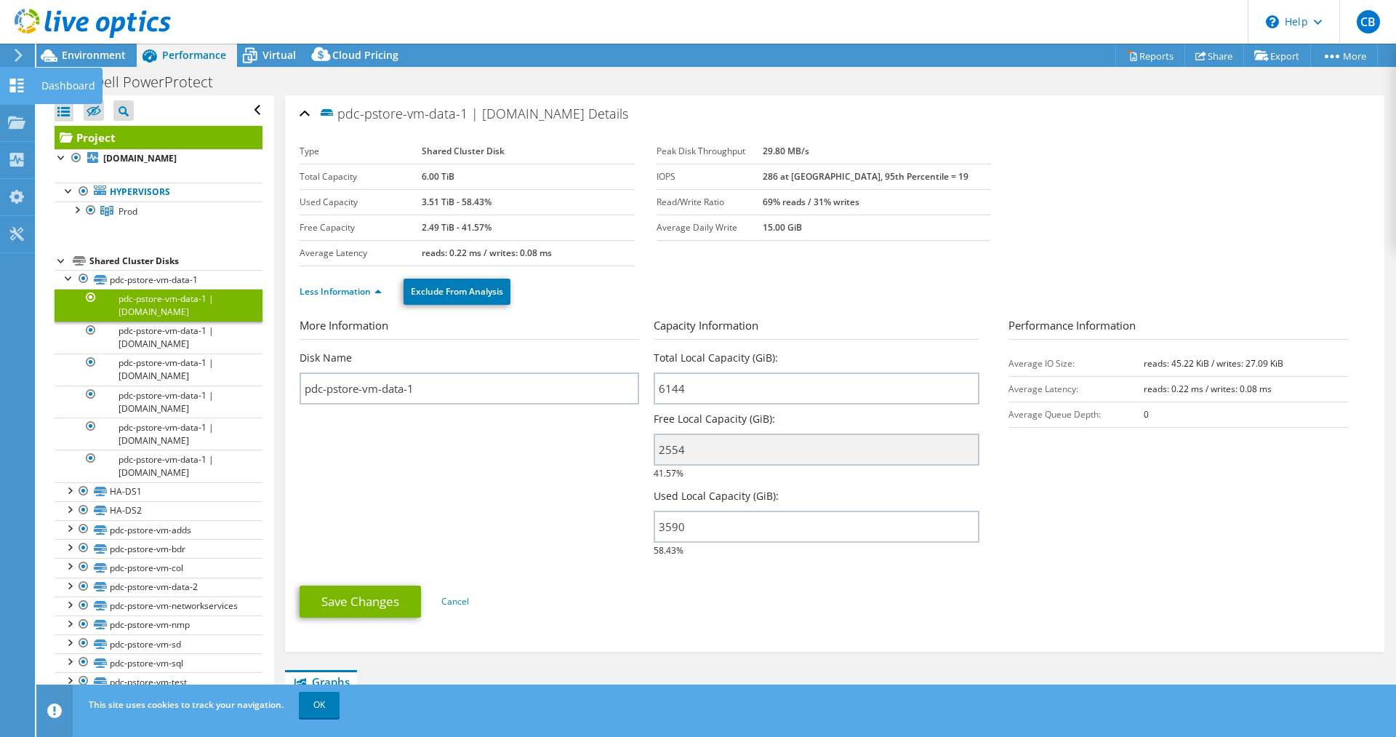
click at [75, 84] on div "Dashboard" at bounding box center [68, 86] width 68 height 36
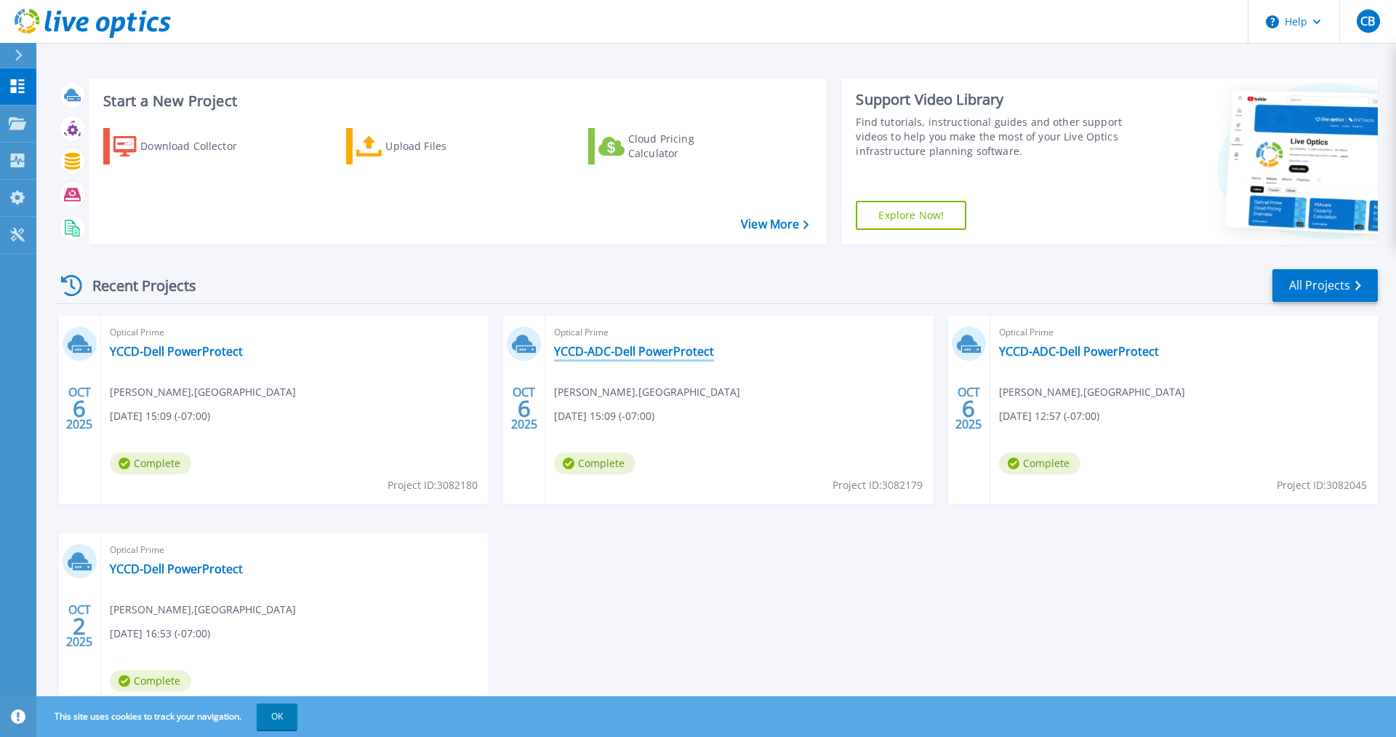
click at [685, 350] on link "YCCD-ADC-Dell PowerProtect" at bounding box center [634, 351] width 160 height 15
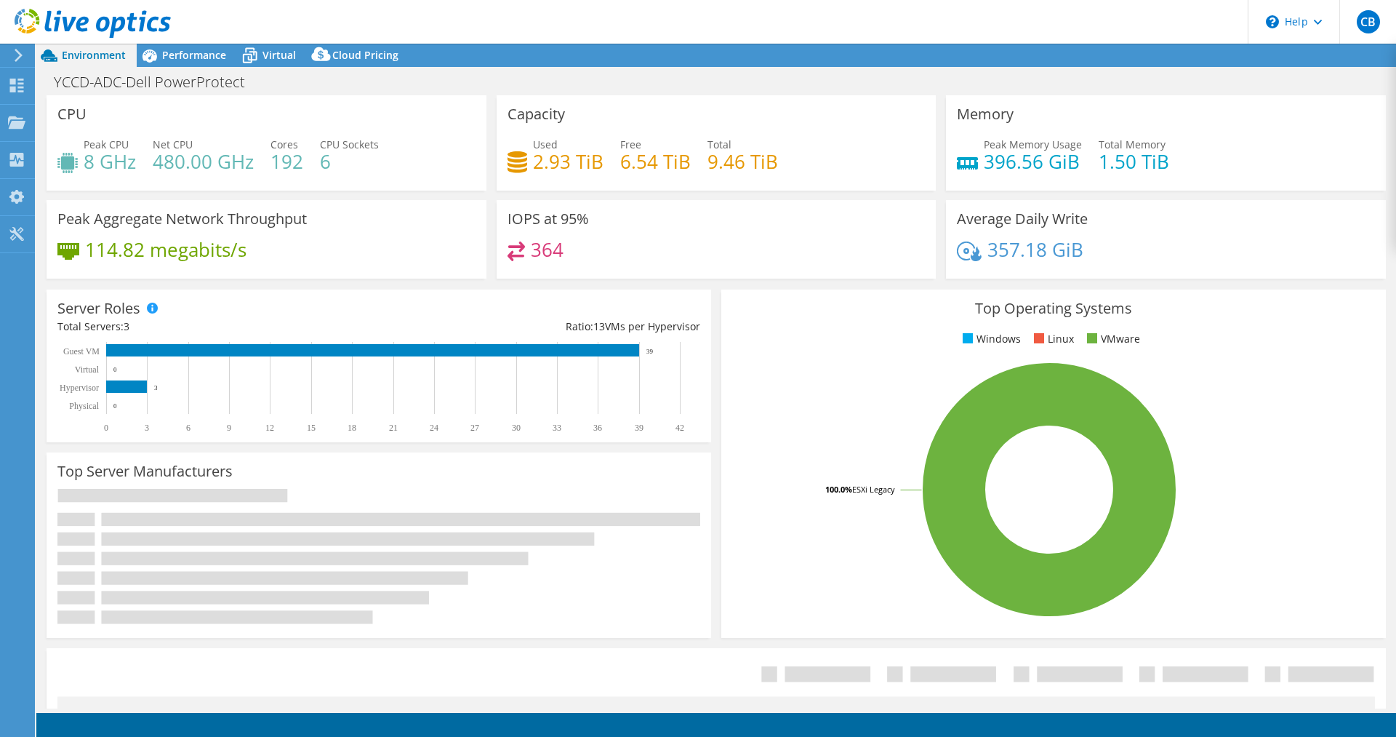
select select "USD"
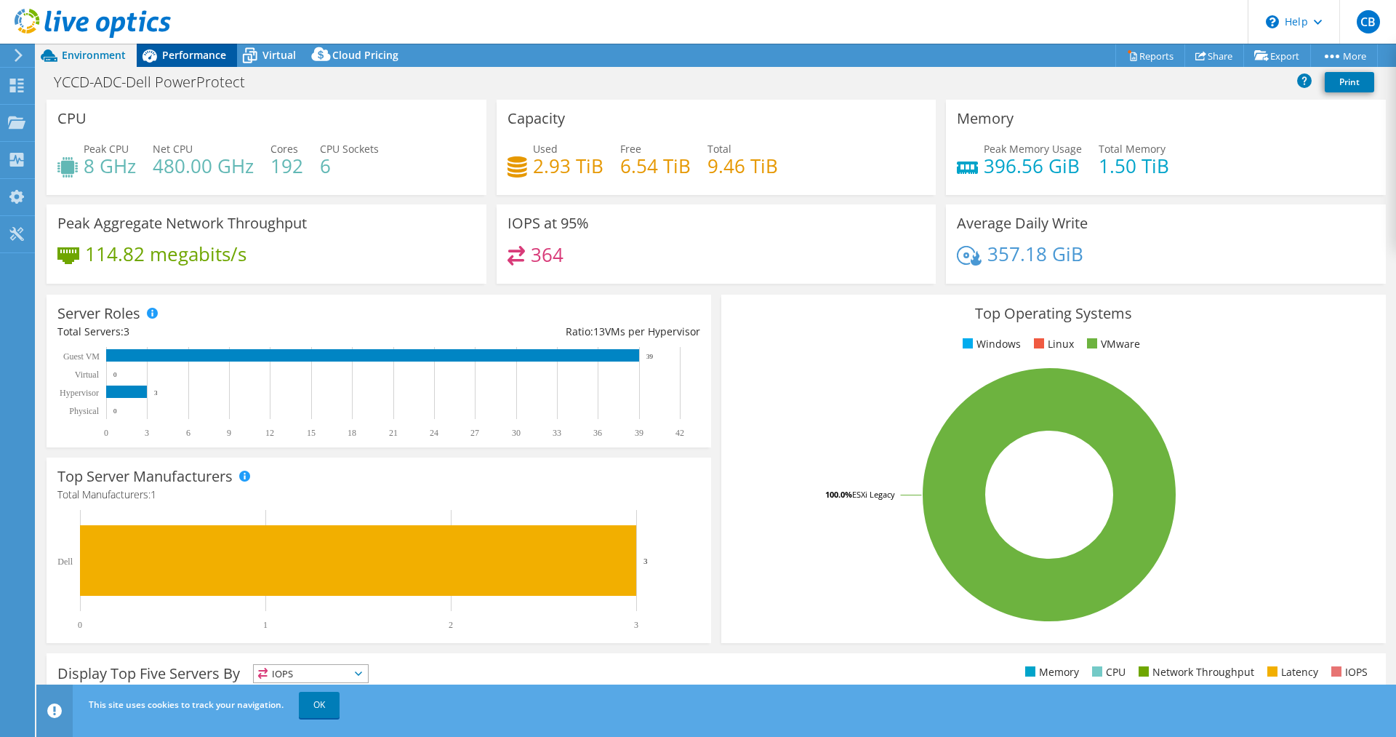
click at [192, 55] on span "Performance" at bounding box center [194, 55] width 64 height 14
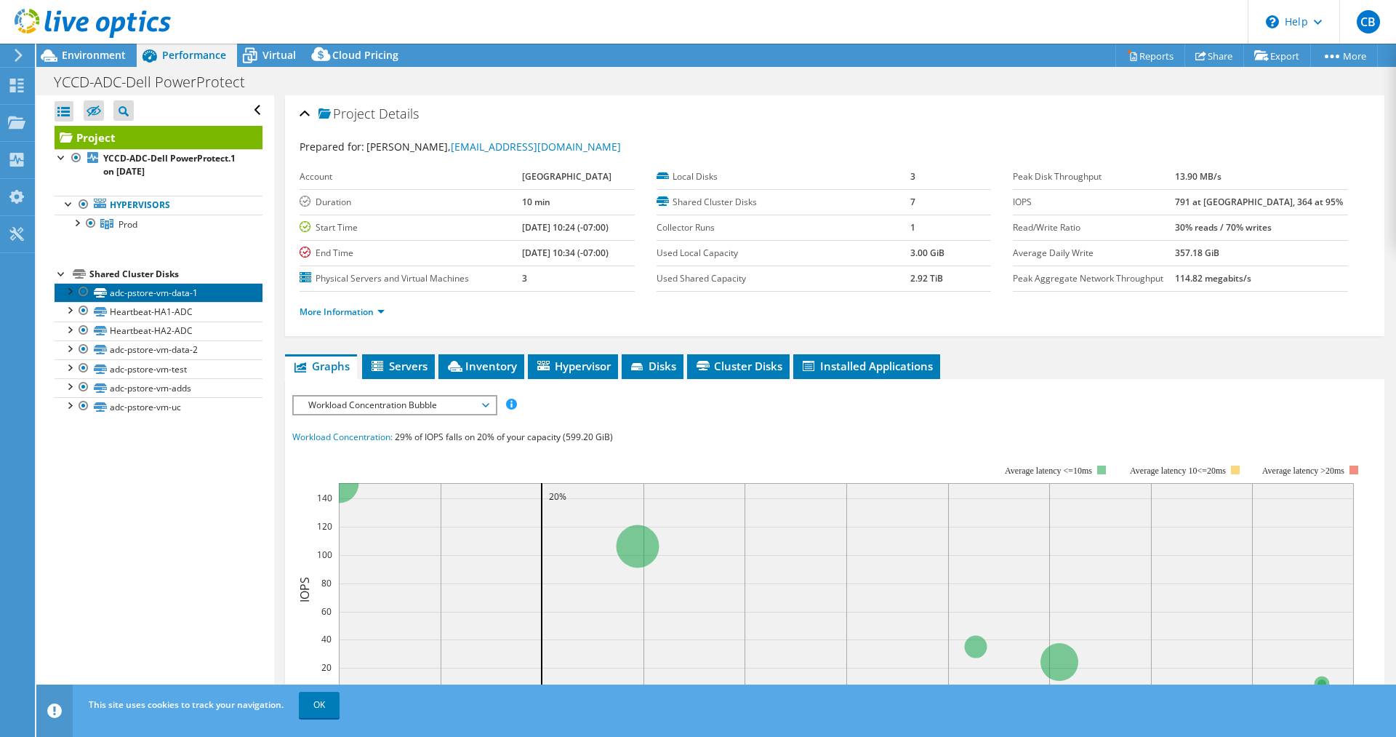
click at [134, 293] on link "adc-pstore-vm-data-1" at bounding box center [159, 292] width 208 height 19
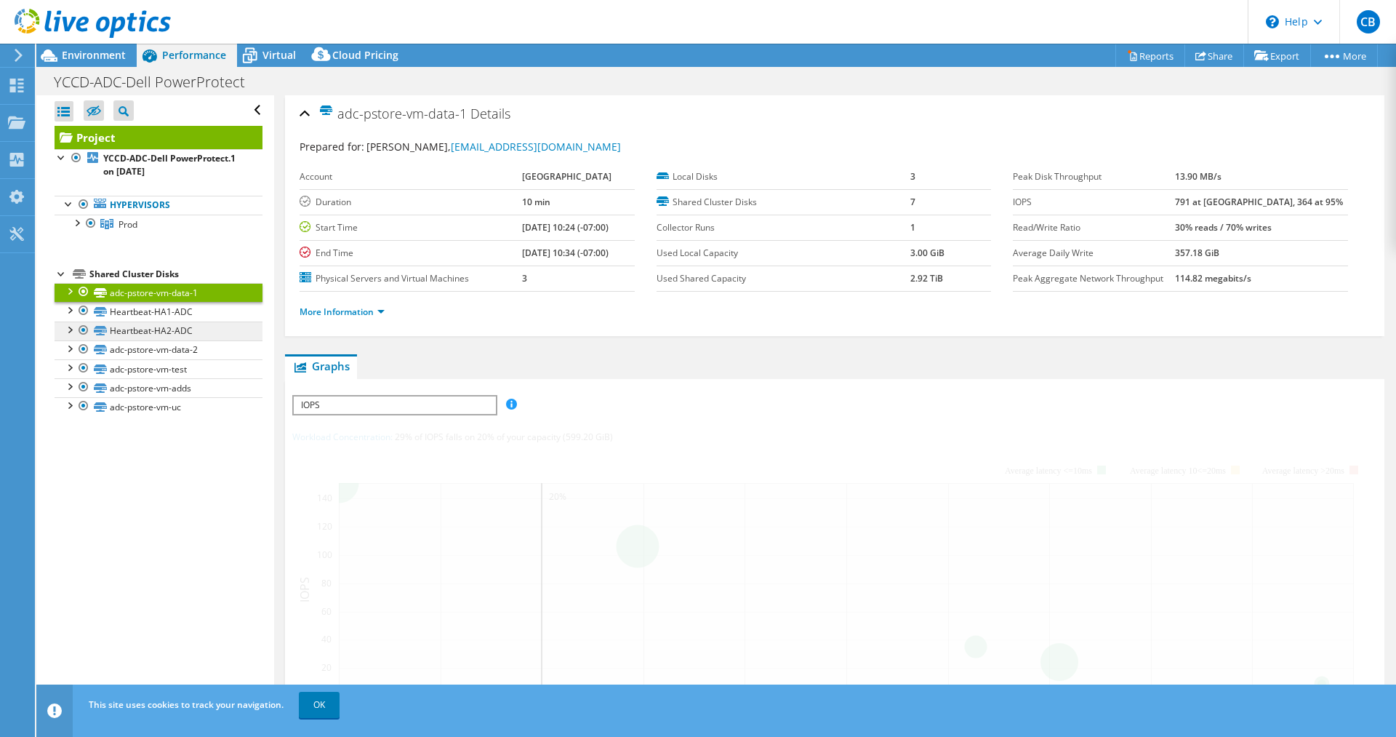
click at [70, 294] on div at bounding box center [69, 290] width 15 height 15
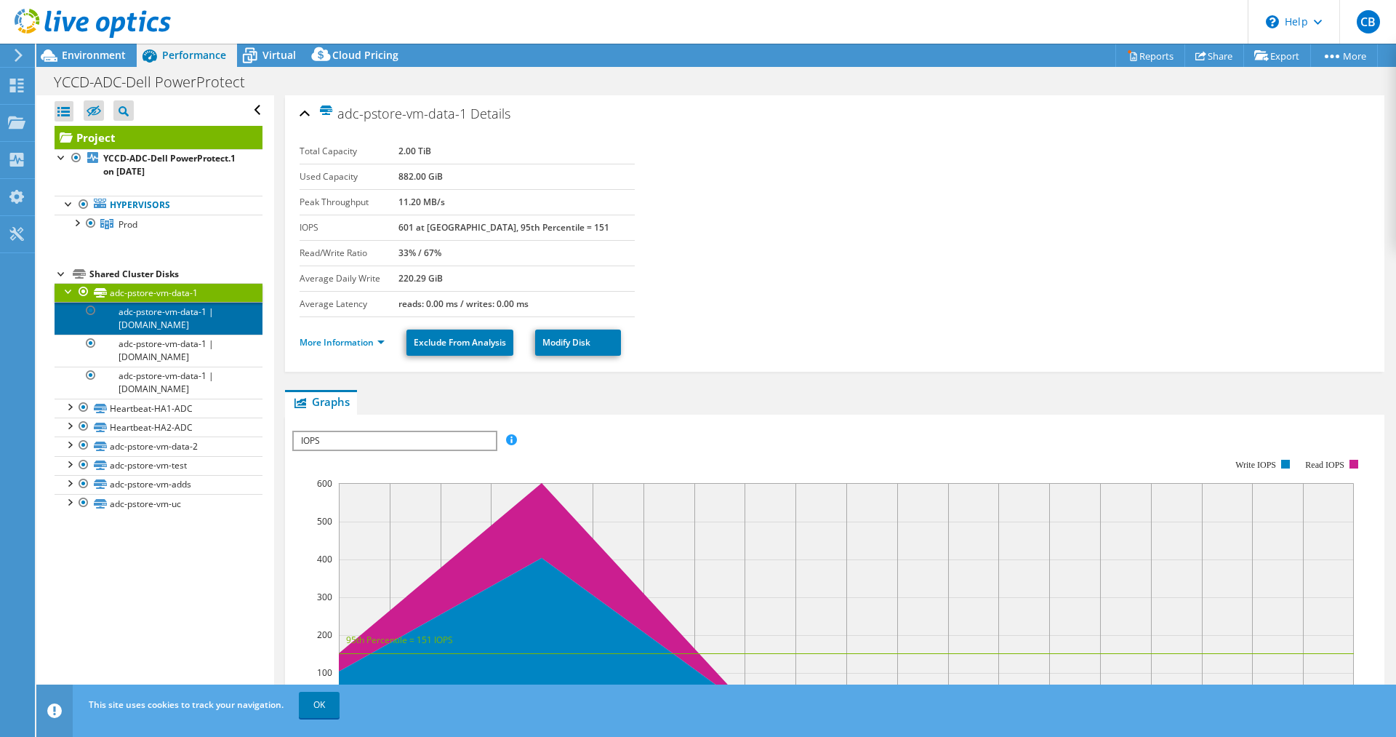
click at [136, 322] on link "adc-pstore-vm-data-1 | c-adc-comp-1r8-10.yosemite.edu" at bounding box center [159, 318] width 208 height 32
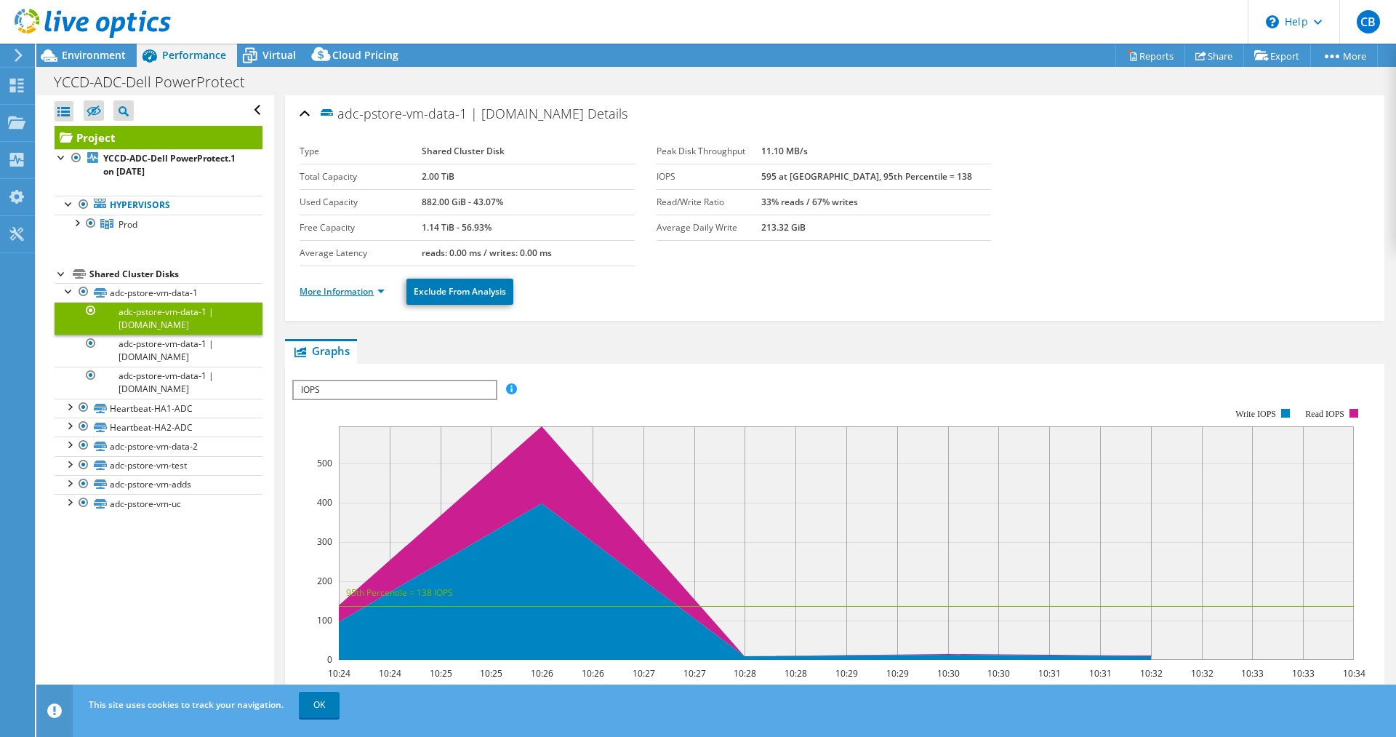
click at [359, 287] on link "More Information" at bounding box center [342, 291] width 85 height 12
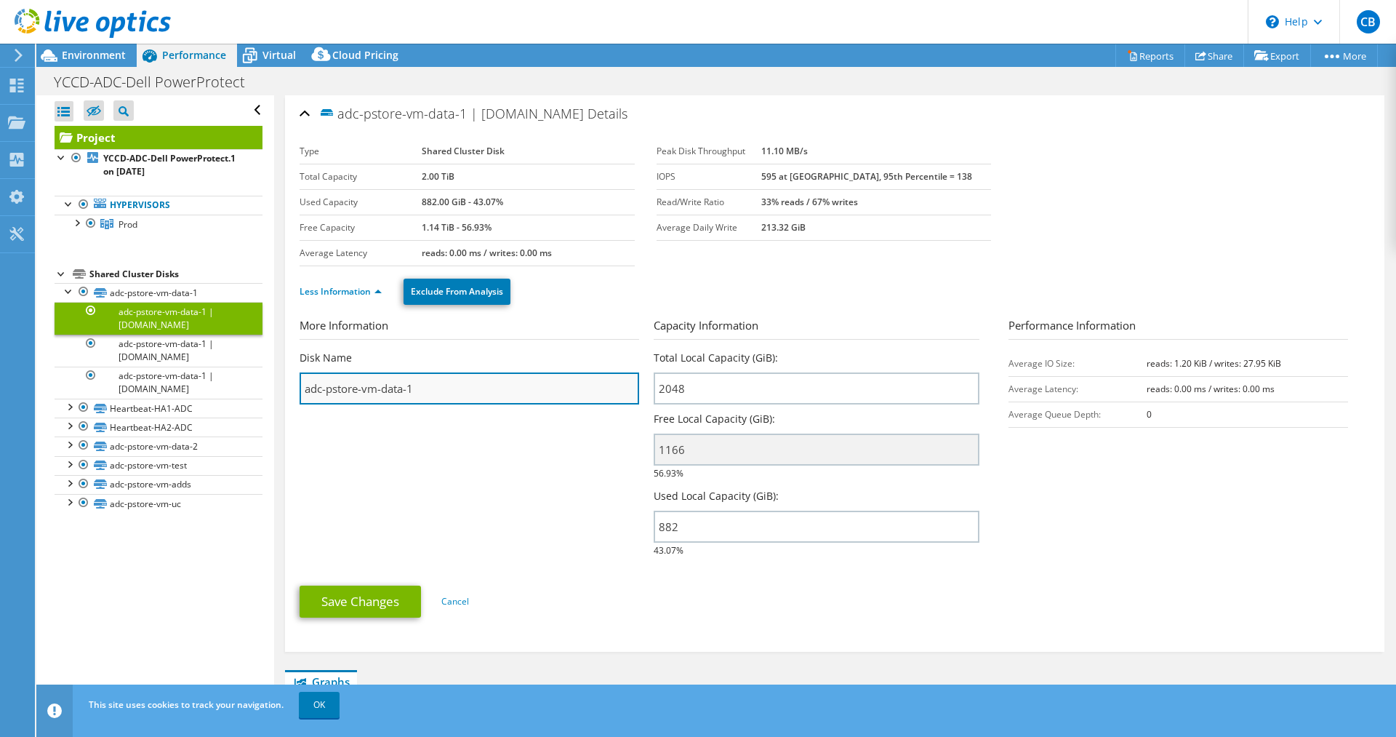
click at [465, 392] on input "adc-pstore-vm-data-1" at bounding box center [470, 388] width 340 height 32
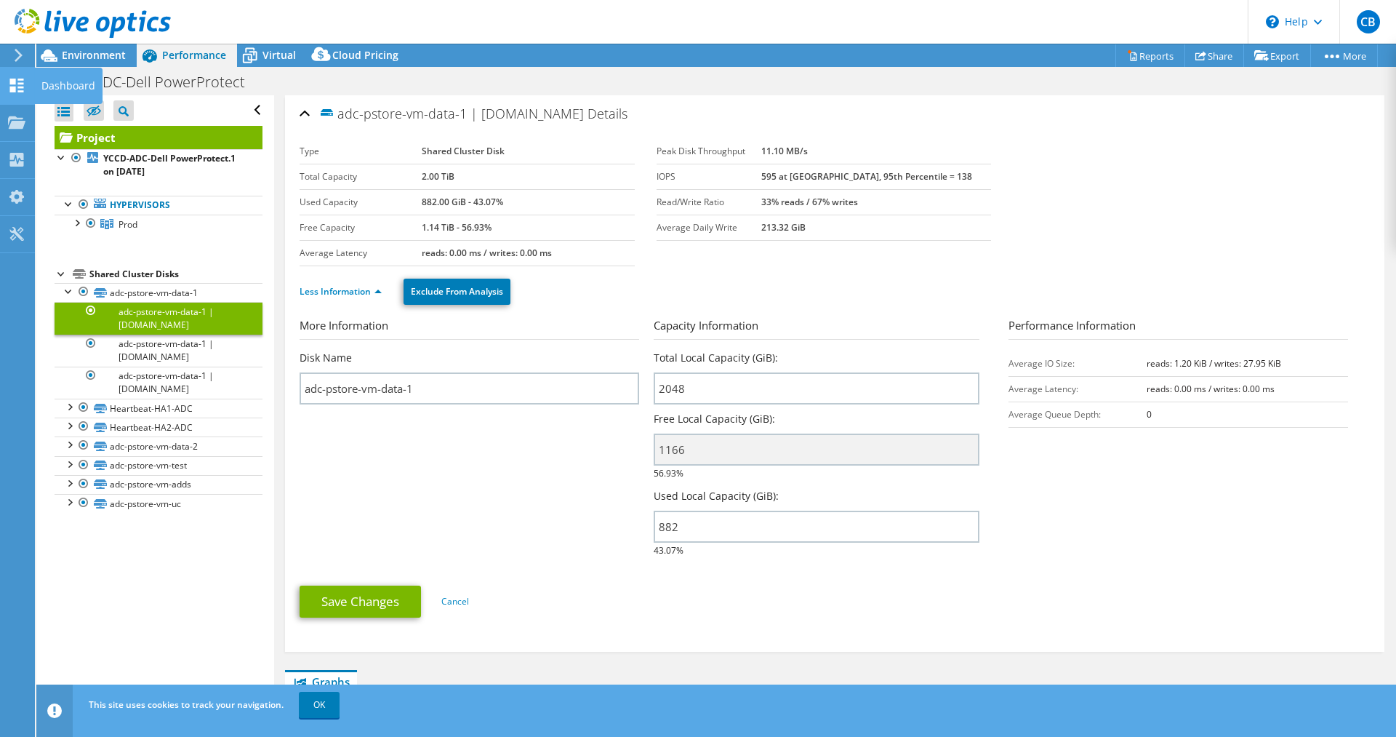
click at [58, 89] on div "Dashboard" at bounding box center [68, 86] width 68 height 36
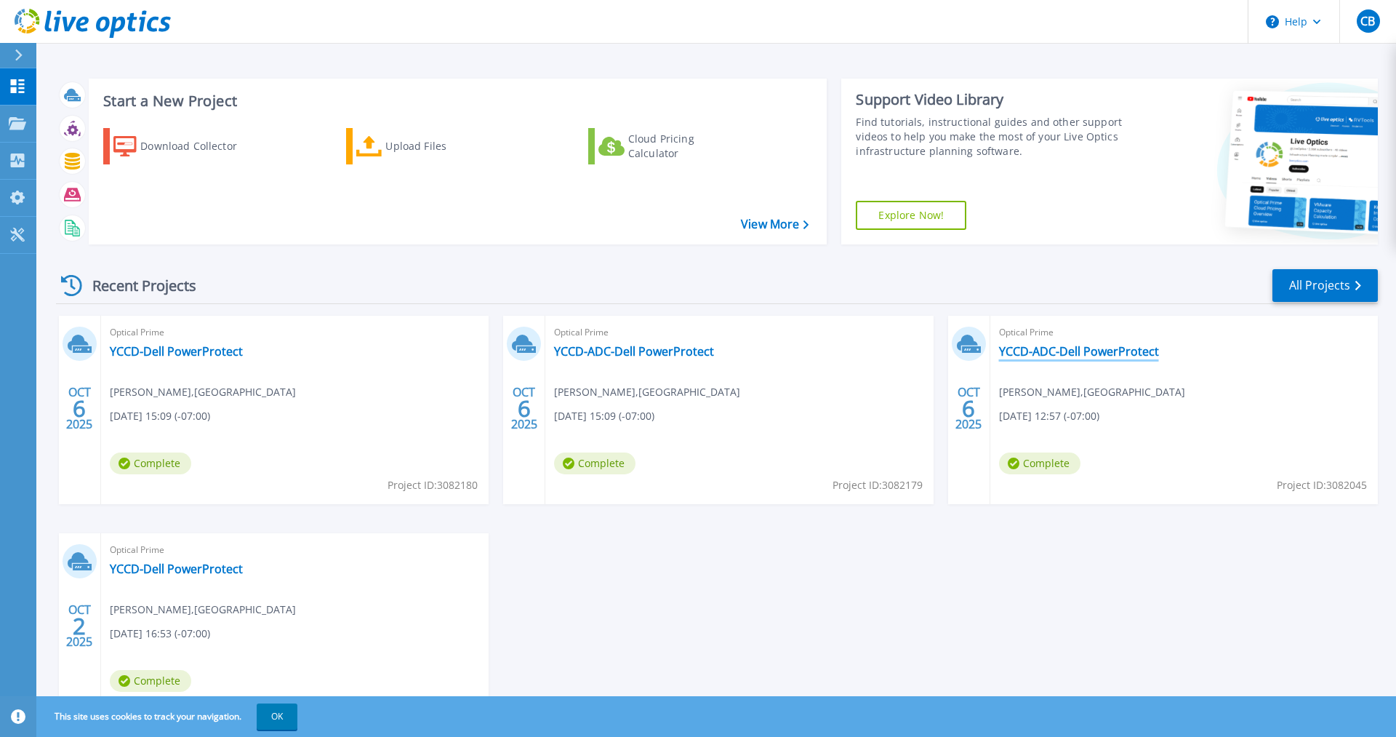
click at [1077, 345] on link "YCCD-ADC-Dell PowerProtect" at bounding box center [1079, 351] width 160 height 15
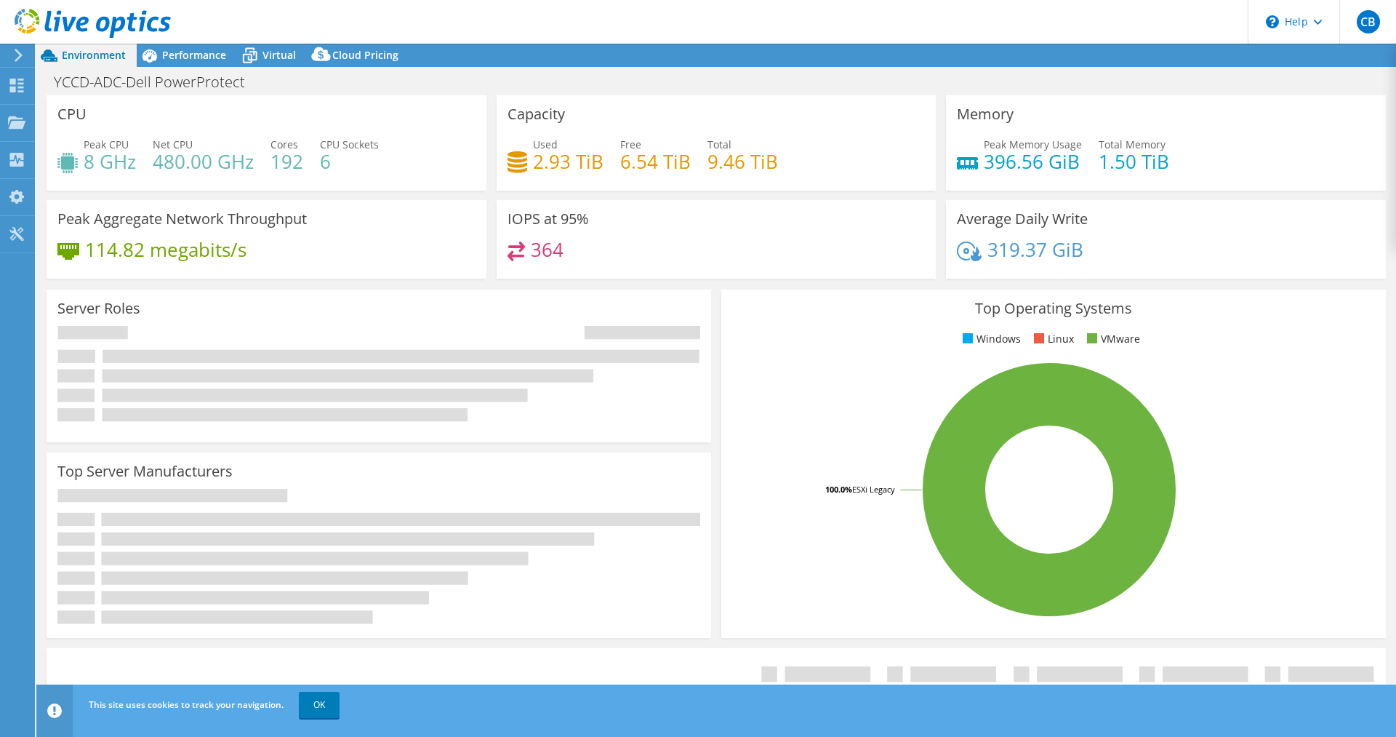
select select "USWest"
select select "USD"
click at [207, 52] on span "Performance" at bounding box center [194, 55] width 64 height 14
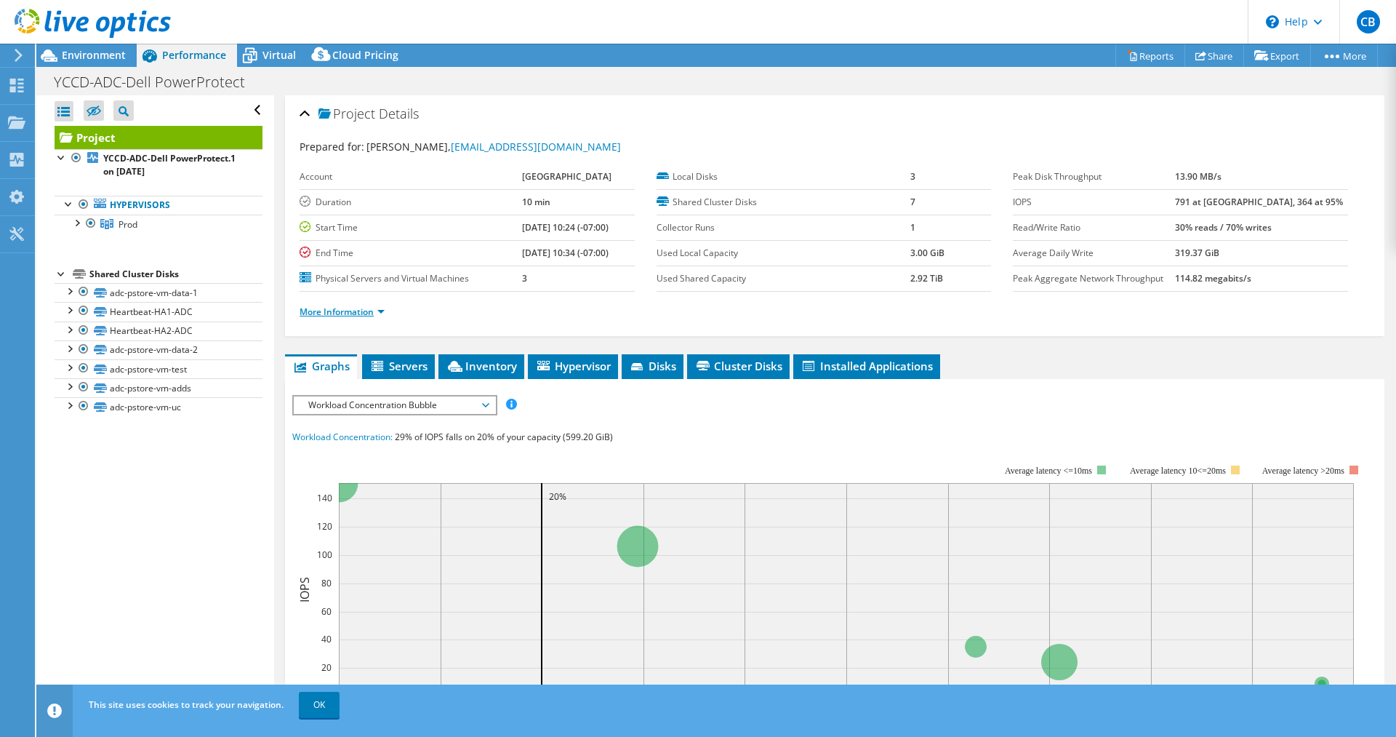
click at [359, 318] on link "More Information" at bounding box center [342, 311] width 85 height 12
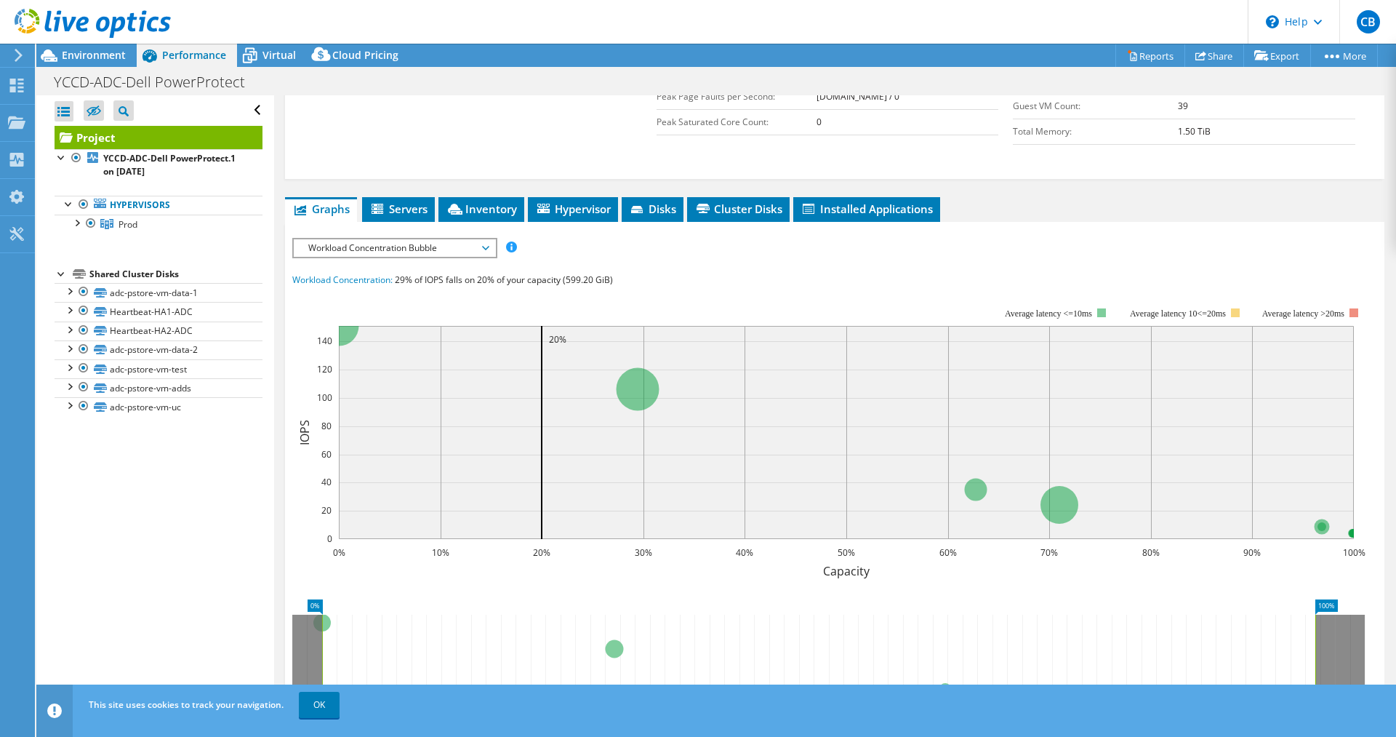
scroll to position [445, 0]
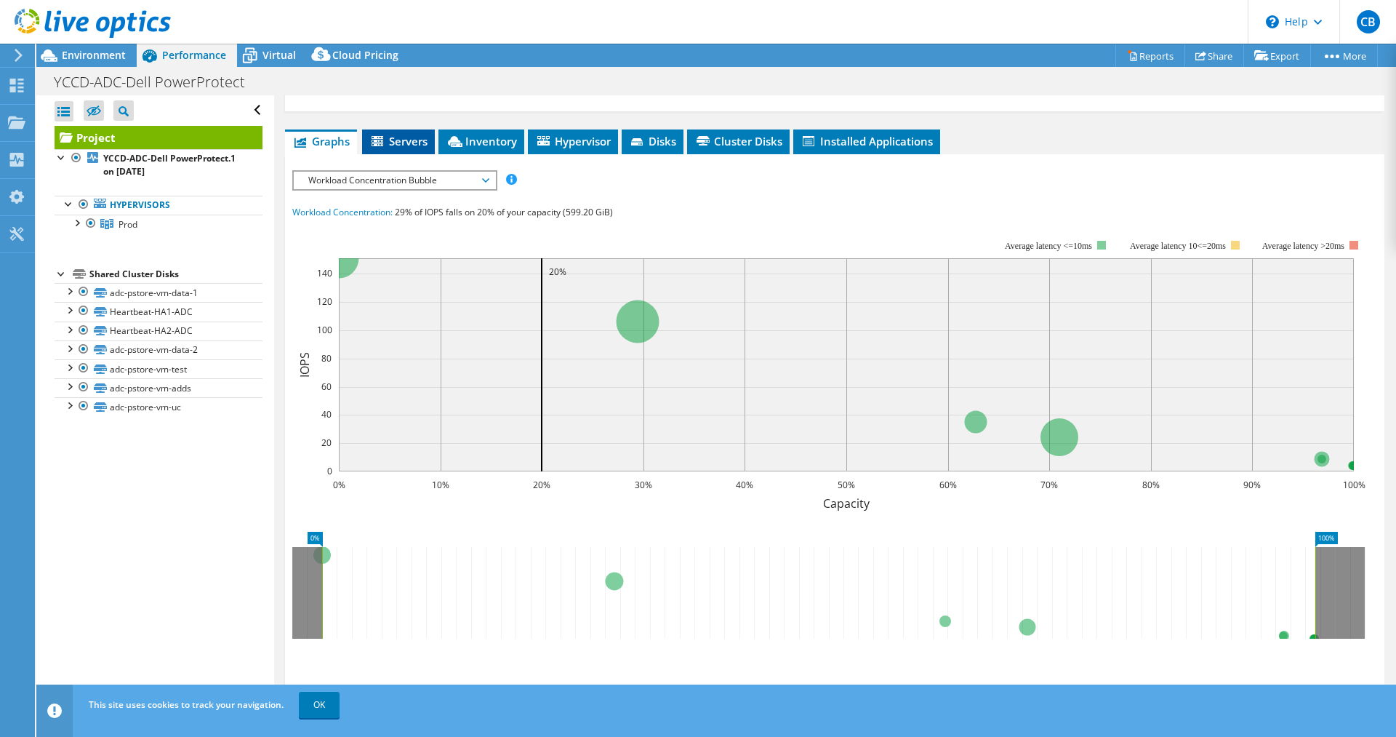
click at [409, 148] on span "Servers" at bounding box center [398, 141] width 58 height 15
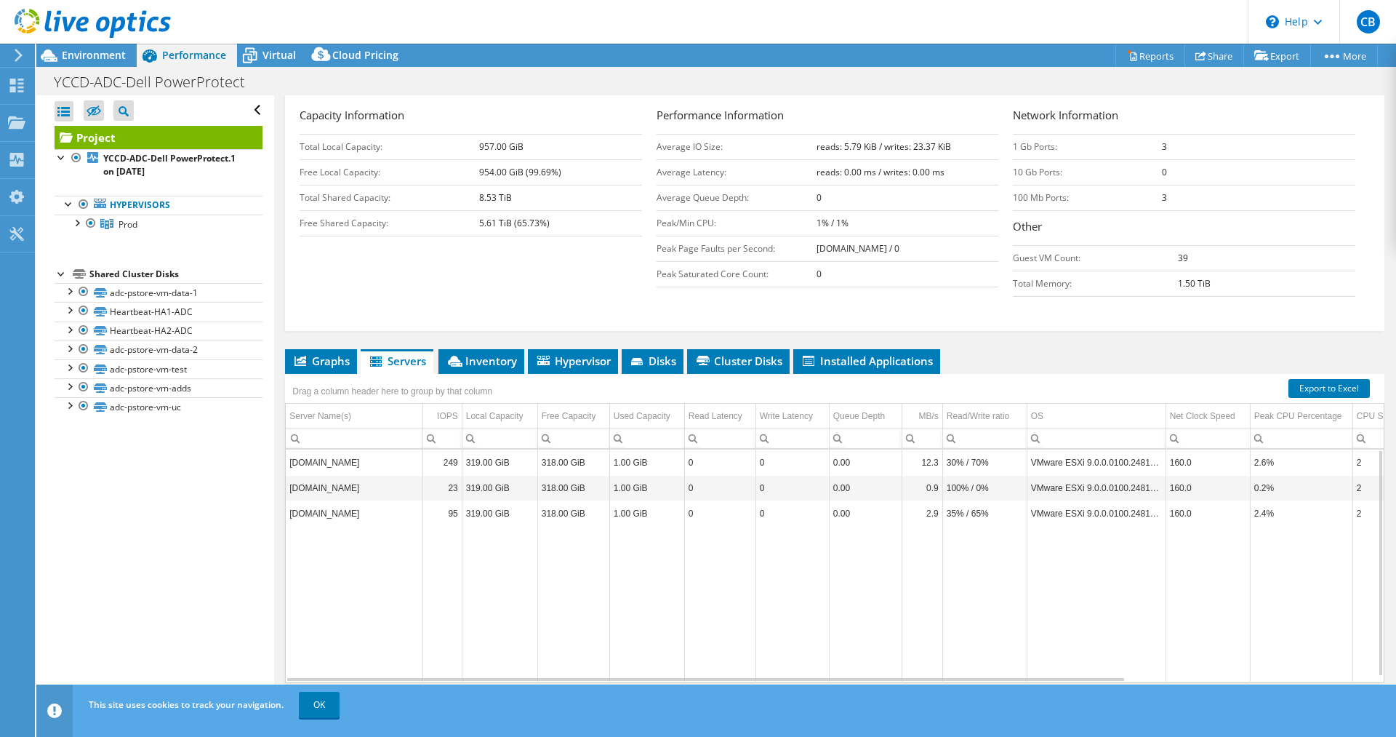
scroll to position [209, 0]
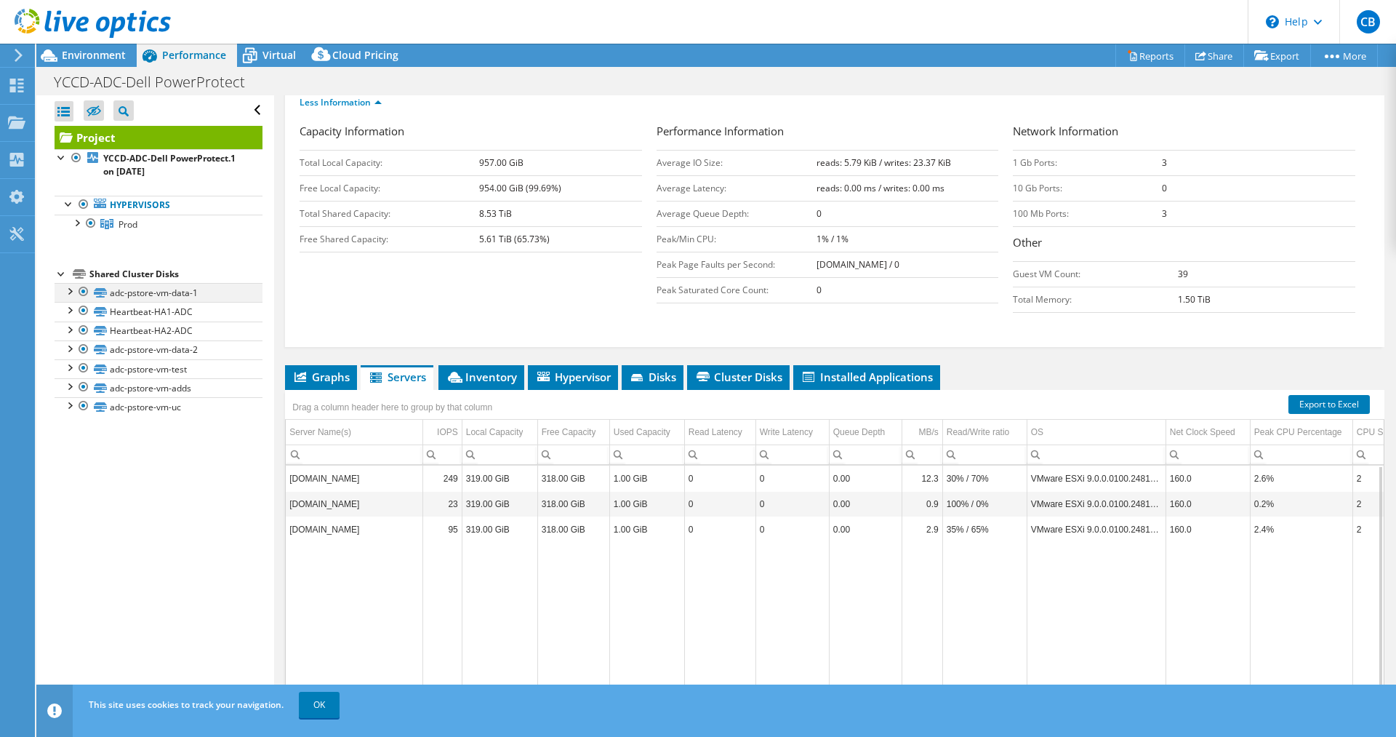
click at [72, 291] on div at bounding box center [69, 290] width 15 height 15
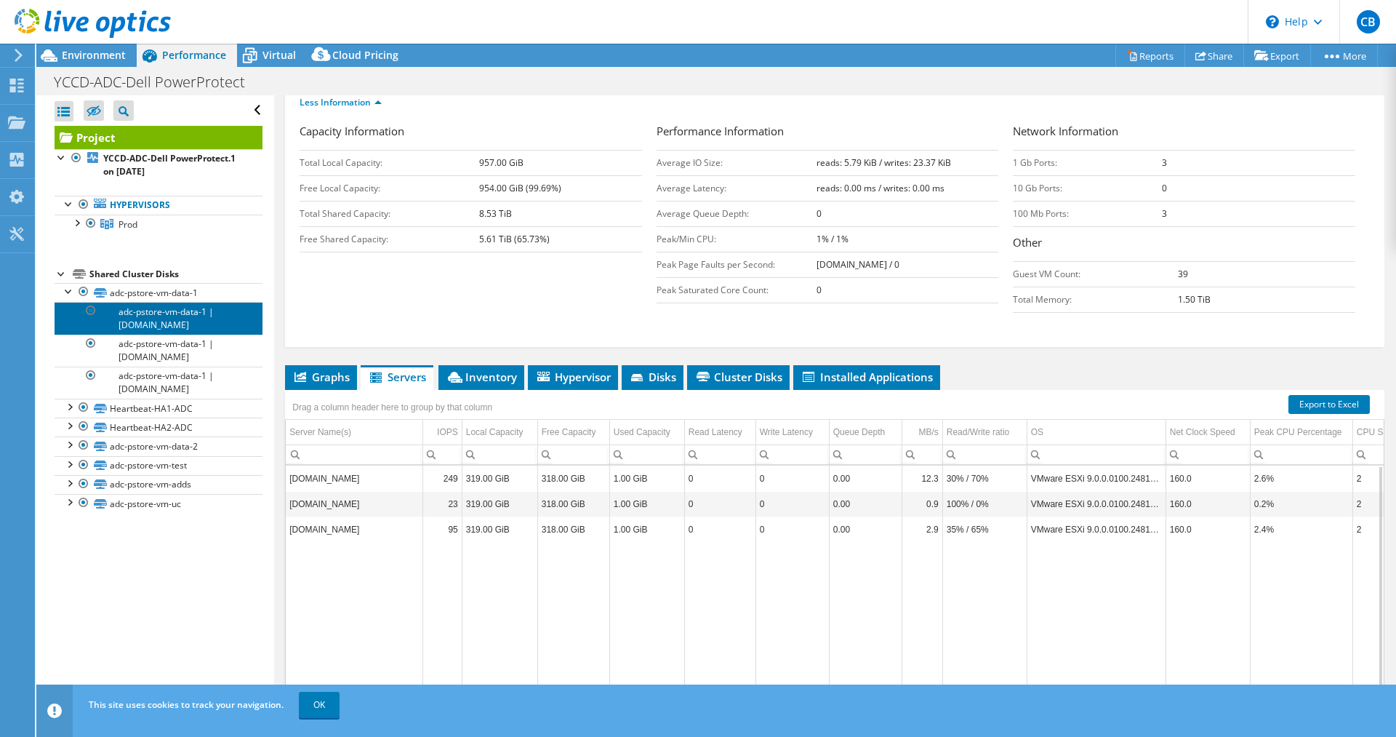
click at [176, 324] on link "adc-pstore-vm-data-1 | [DOMAIN_NAME]" at bounding box center [159, 318] width 208 height 32
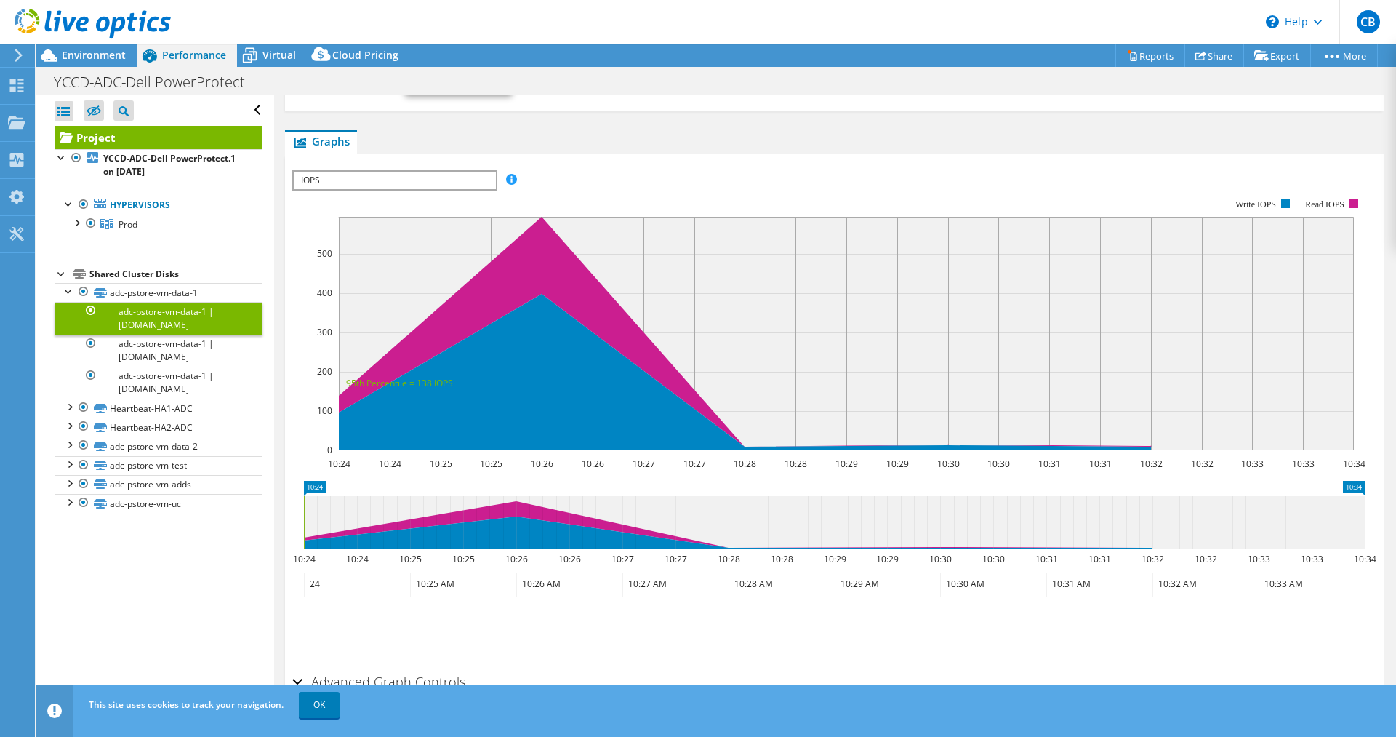
scroll to position [0, 0]
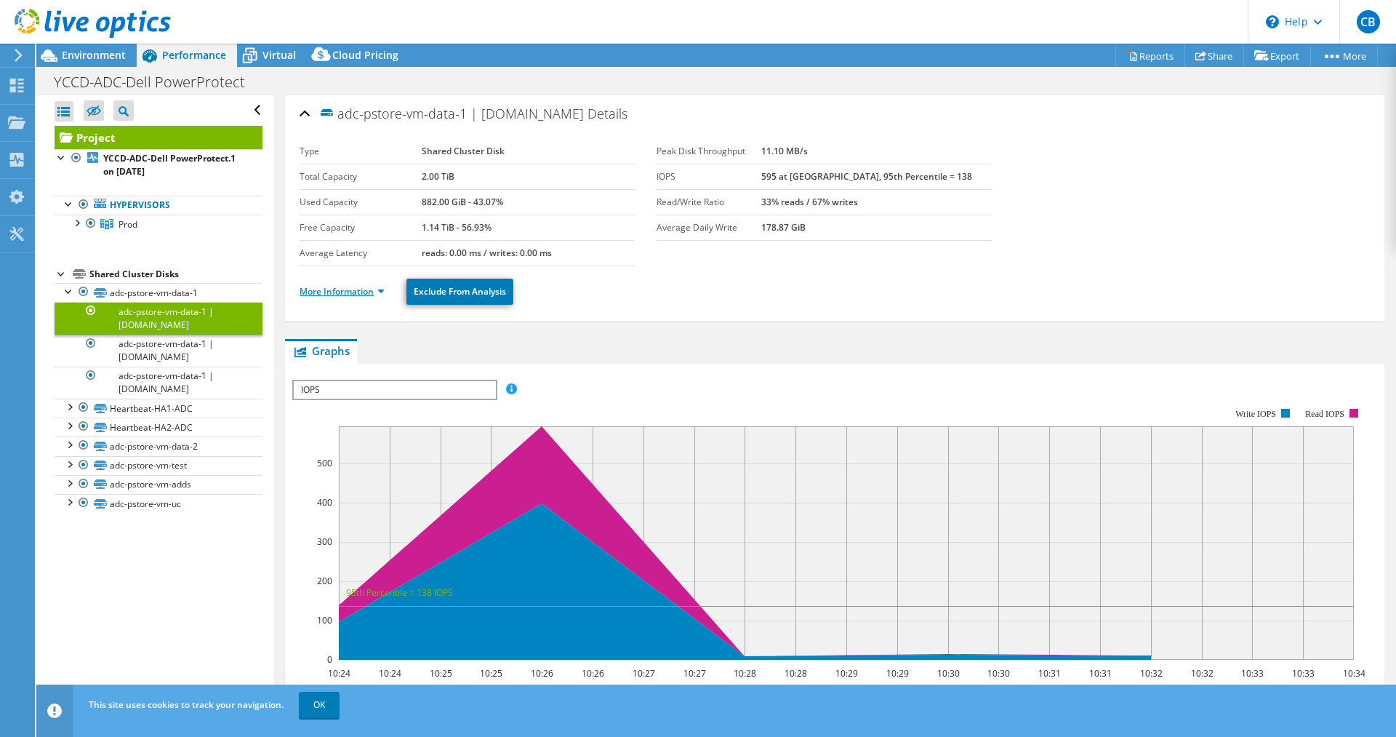
click at [349, 291] on link "More Information" at bounding box center [342, 291] width 85 height 12
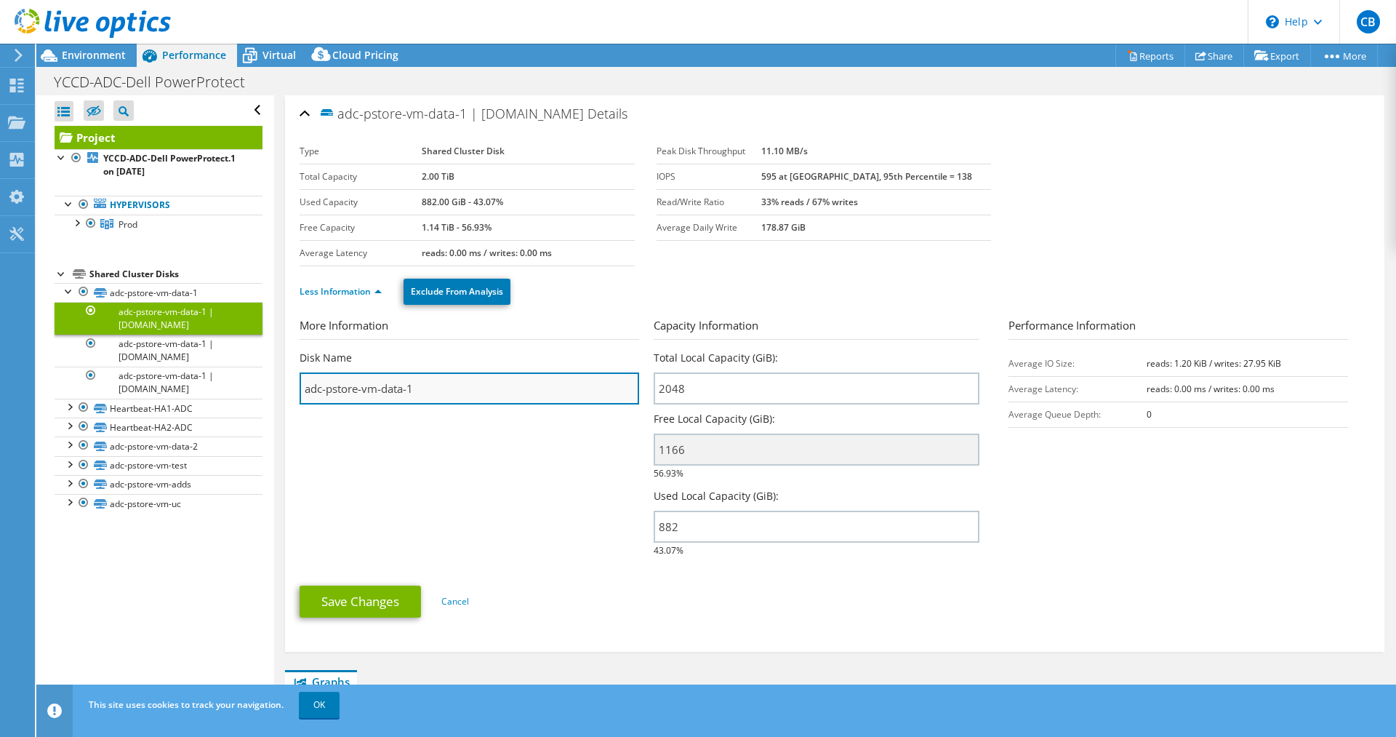
click at [466, 382] on input "adc-pstore-vm-data-1" at bounding box center [470, 388] width 340 height 32
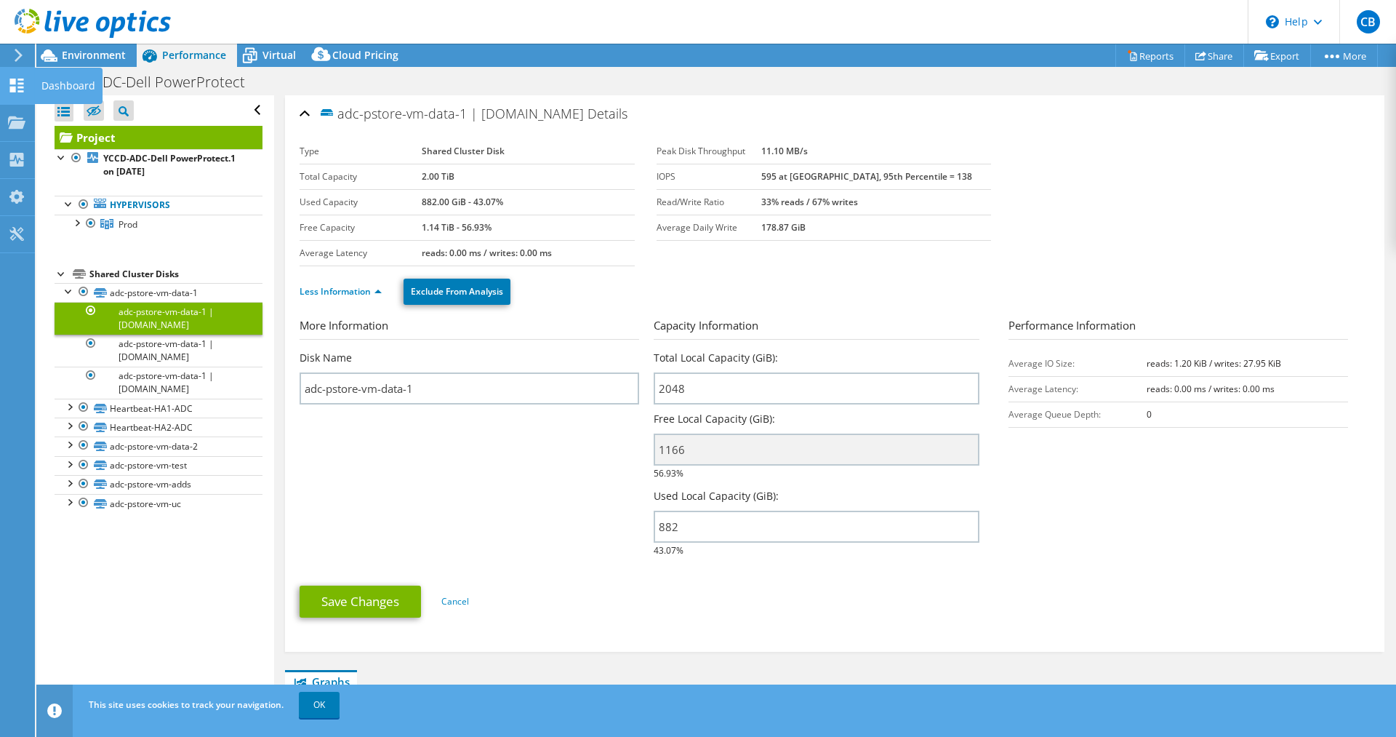
click at [14, 94] on div at bounding box center [16, 87] width 17 height 16
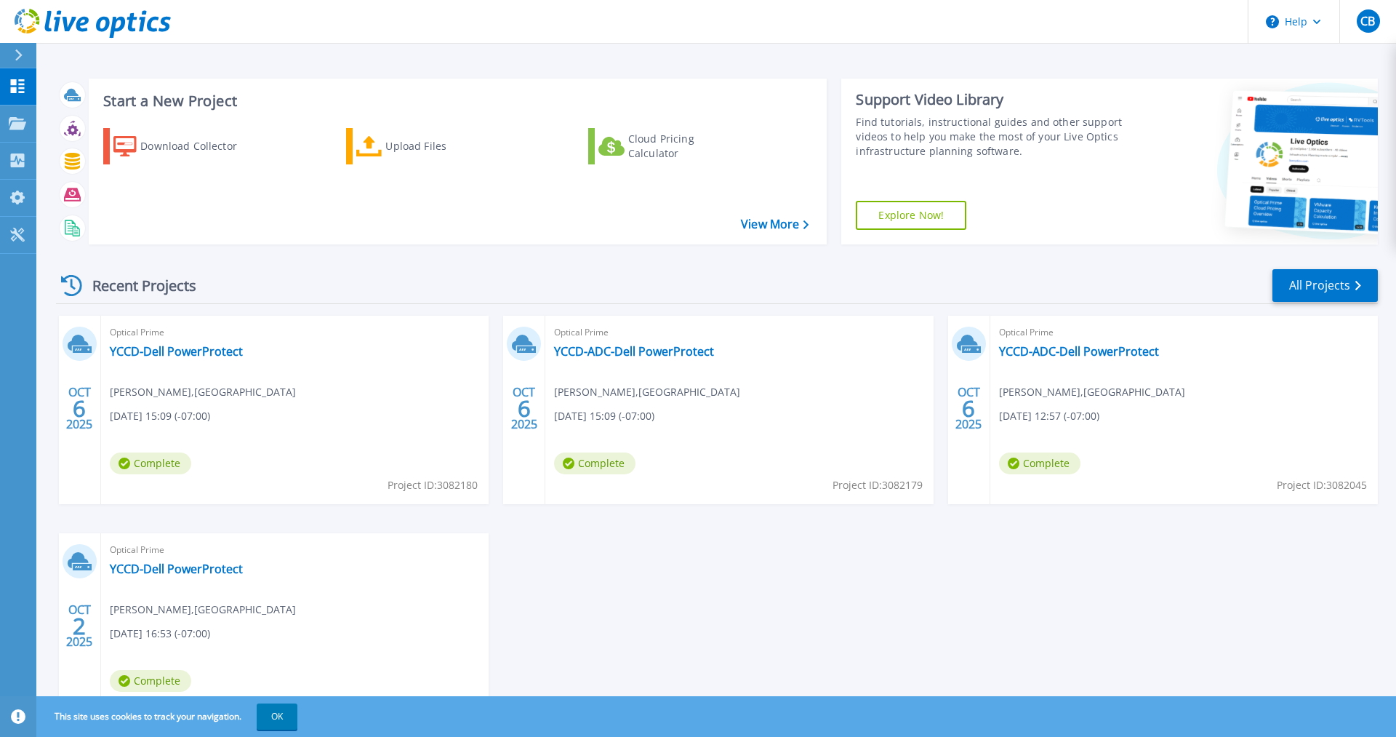
click at [247, 606] on span "[PERSON_NAME] , [GEOGRAPHIC_DATA]" at bounding box center [203, 609] width 186 height 16
drag, startPoint x: 1371, startPoint y: 32, endPoint x: 1364, endPoint y: 80, distance: 48.4
click at [1369, 33] on div "CB" at bounding box center [1368, 20] width 23 height 23
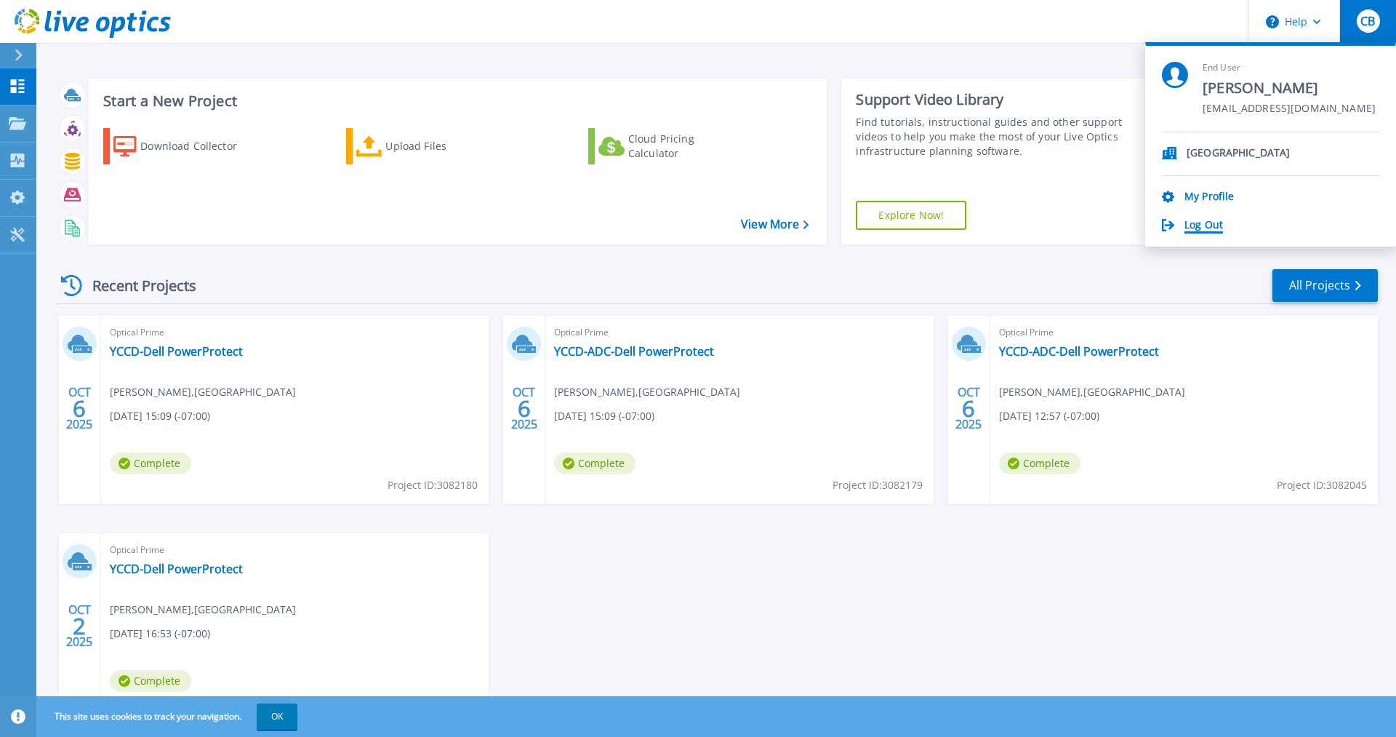
click at [1204, 228] on link "Log Out" at bounding box center [1204, 226] width 39 height 14
